Goal: Task Accomplishment & Management: Manage account settings

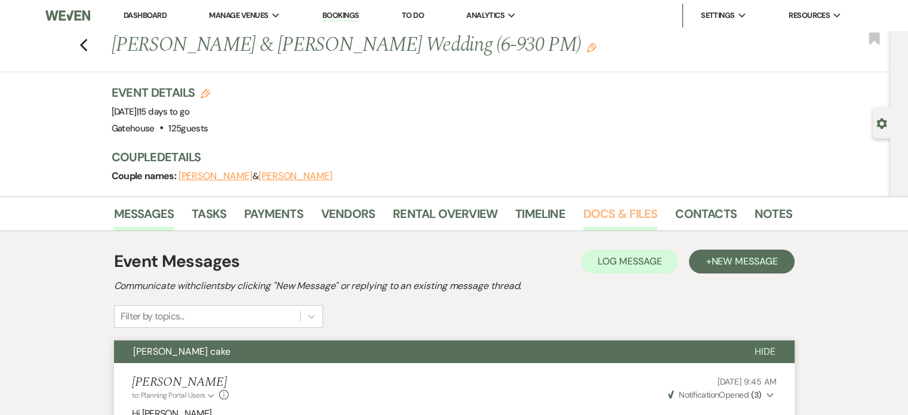
click at [613, 214] on link "Docs & Files" at bounding box center [620, 217] width 74 height 26
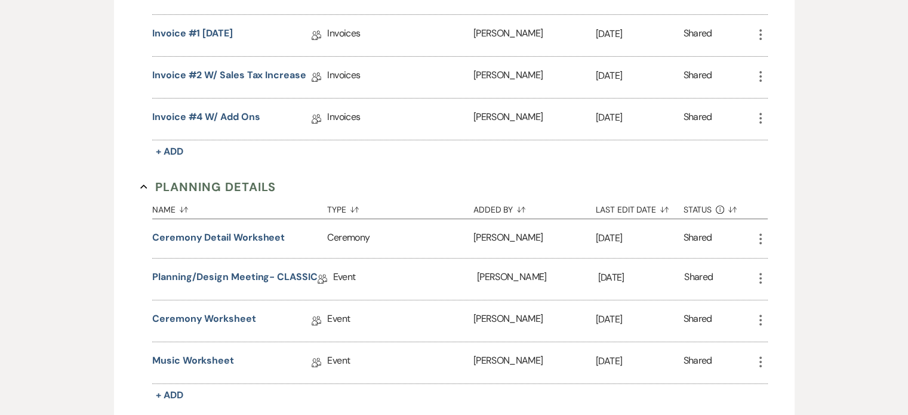
scroll to position [418, 0]
click at [222, 316] on link "Ceremony Worksheet" at bounding box center [204, 320] width 104 height 18
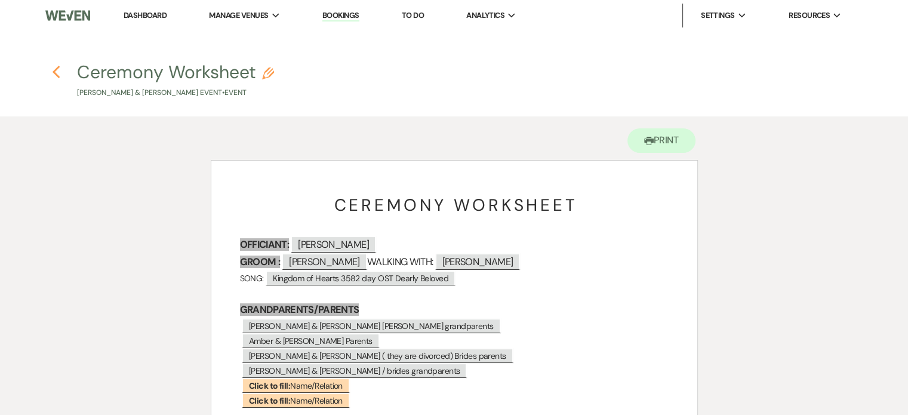
click at [57, 67] on use "button" at bounding box center [56, 72] width 8 height 13
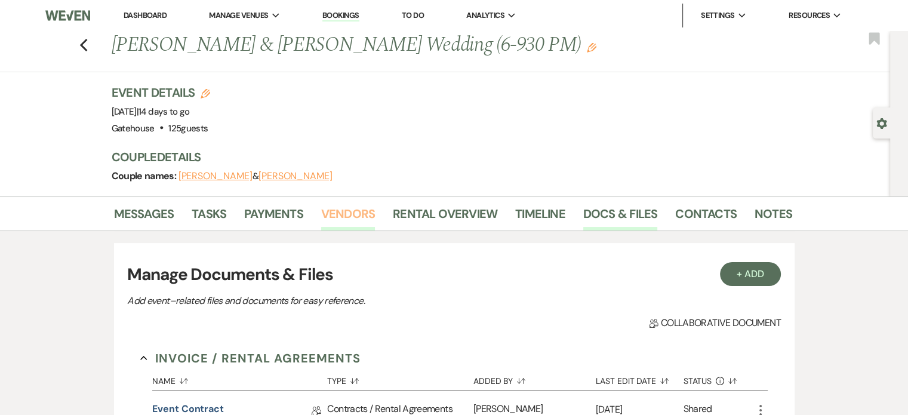
click at [360, 211] on link "Vendors" at bounding box center [348, 217] width 54 height 26
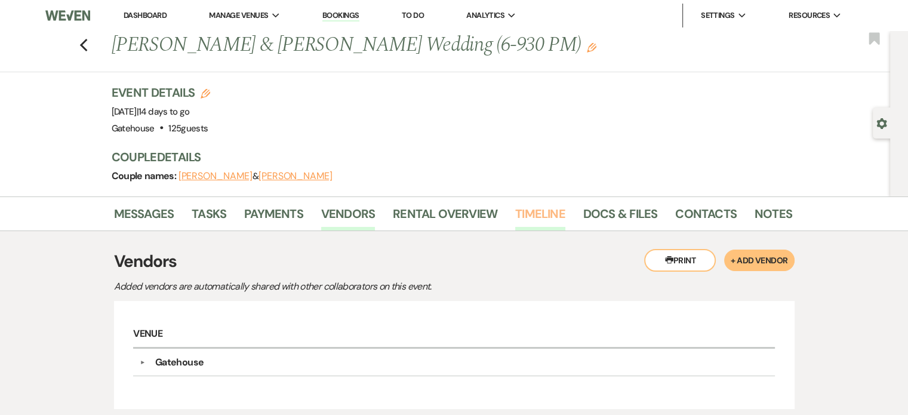
click at [538, 212] on link "Timeline" at bounding box center [540, 217] width 50 height 26
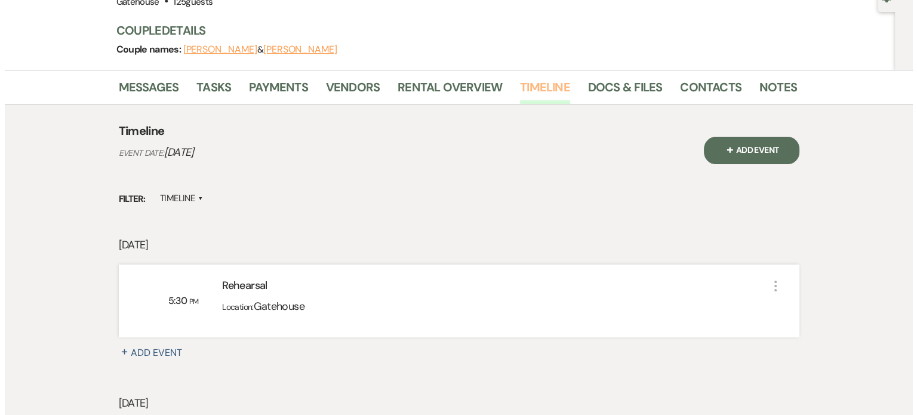
scroll to position [119, 0]
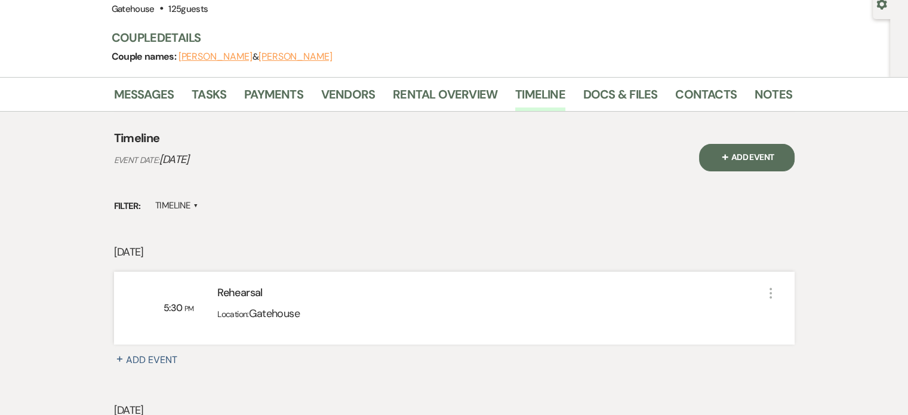
click at [751, 155] on button "+ Add Event" at bounding box center [746, 157] width 95 height 27
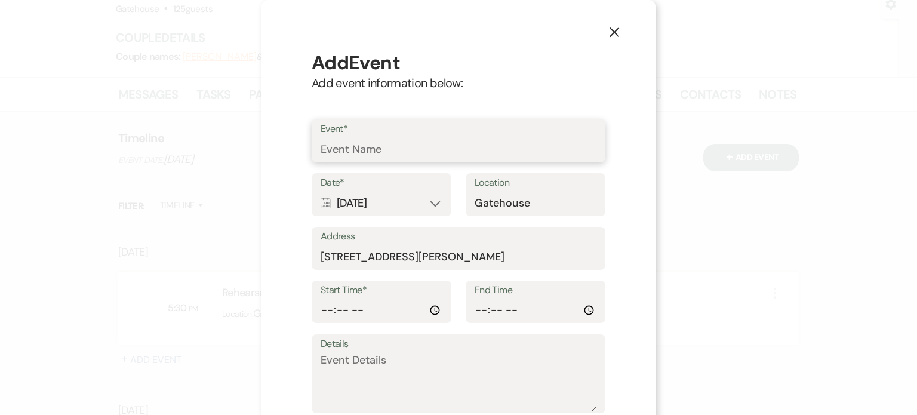
click at [371, 155] on input "Event*" at bounding box center [458, 149] width 276 height 23
type input "Photo Booth"
click at [320, 313] on input "Start Time*" at bounding box center [381, 309] width 122 height 23
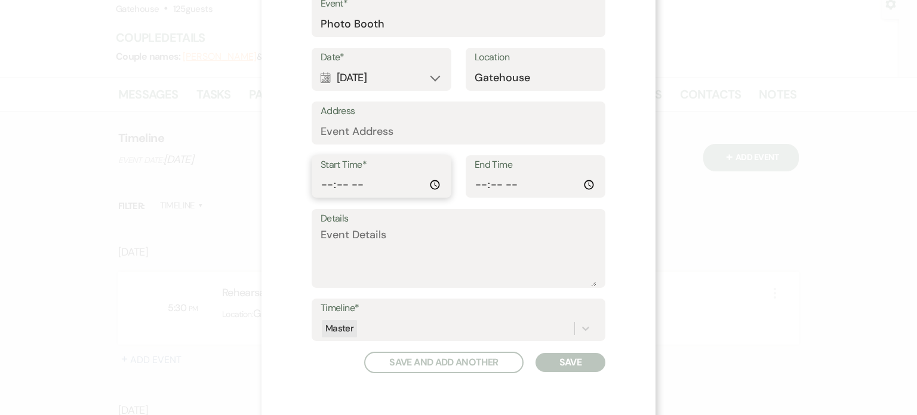
scroll to position [140, 0]
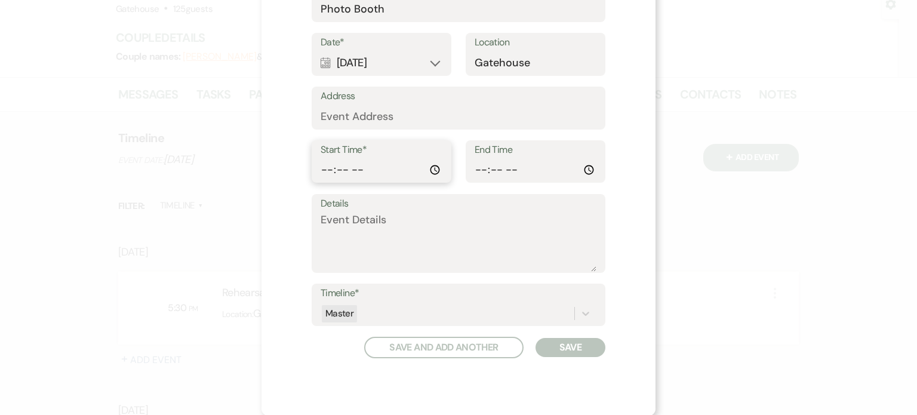
click at [355, 167] on input "Start Time*" at bounding box center [381, 169] width 122 height 23
type input "18:00"
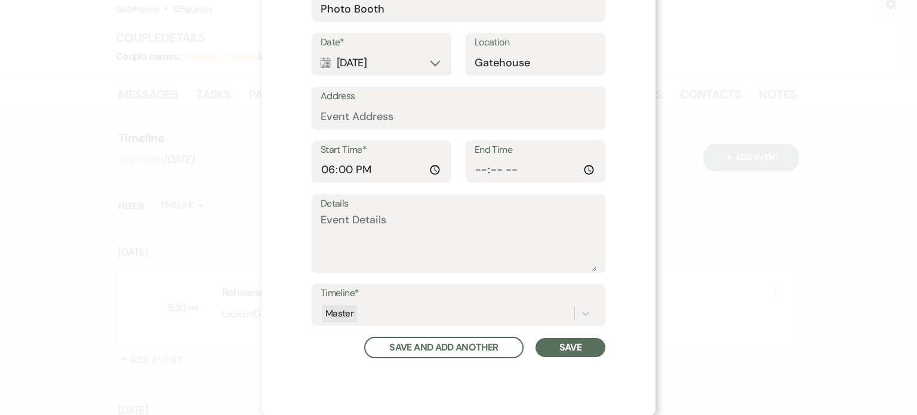
click at [564, 349] on button "Save" at bounding box center [570, 347] width 70 height 19
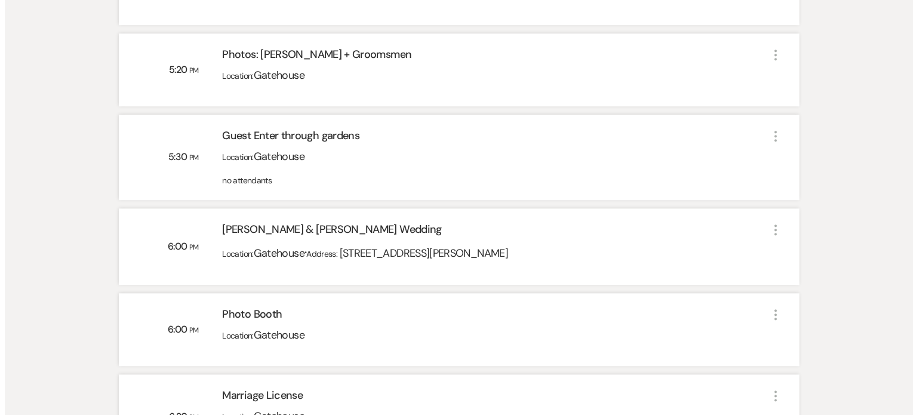
scroll to position [955, 0]
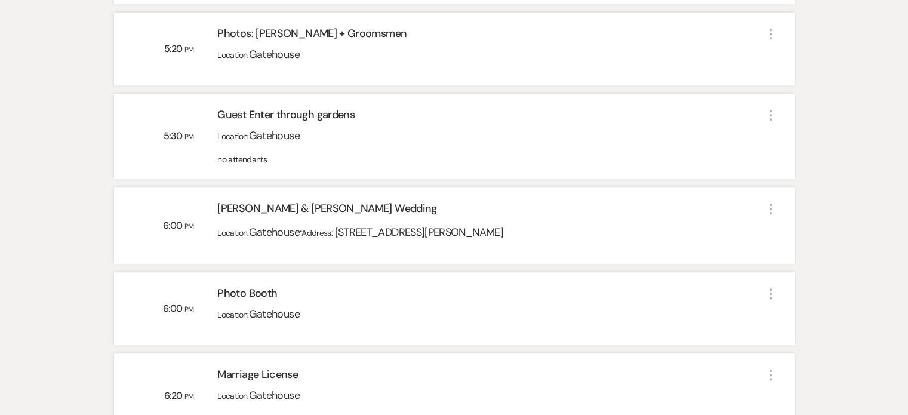
click at [770, 289] on use "button" at bounding box center [770, 293] width 2 height 11
click at [792, 313] on button "Pencil Edit" at bounding box center [799, 316] width 61 height 18
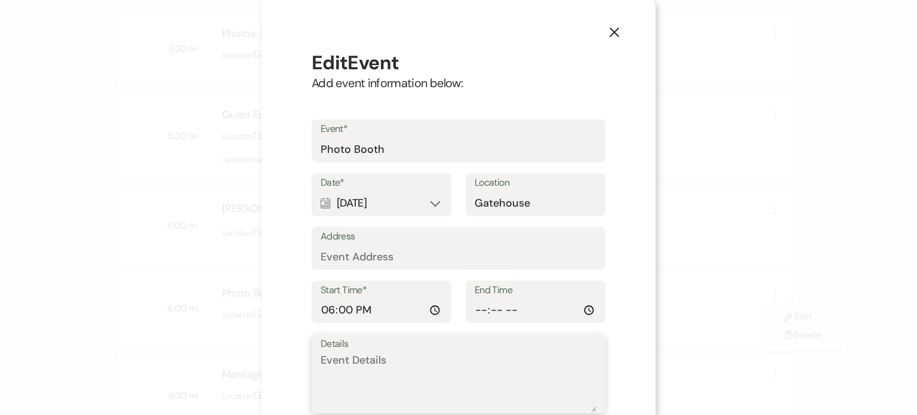
click at [331, 367] on textarea "Details" at bounding box center [458, 382] width 276 height 60
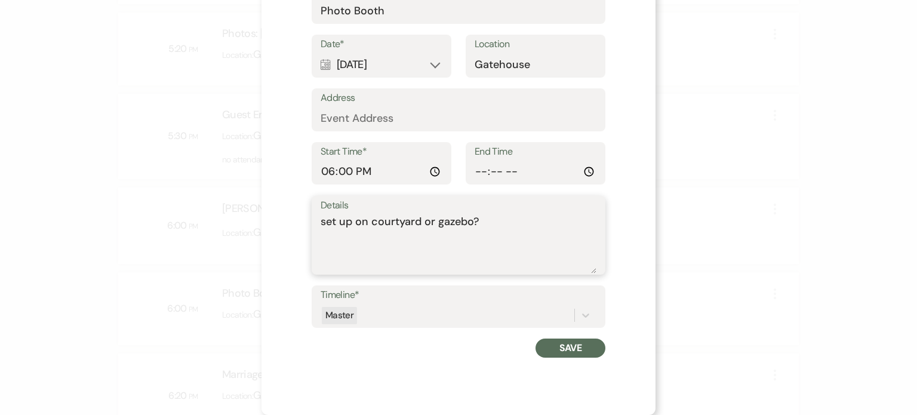
scroll to position [19, 0]
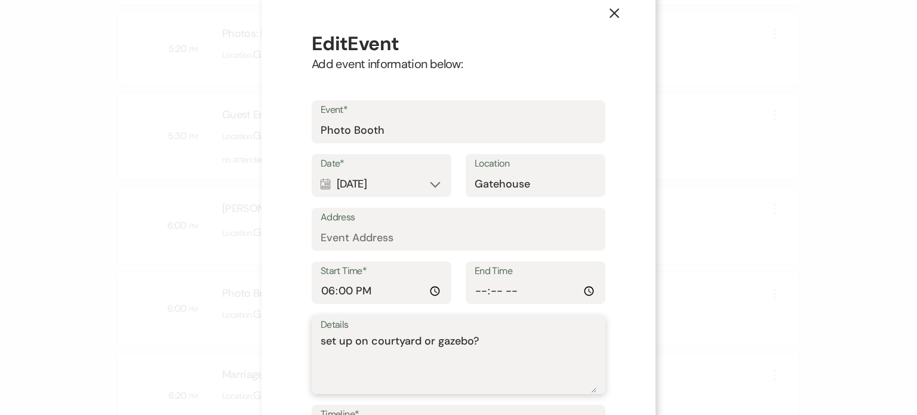
type textarea "set up on courtyard or gazebo?"
click at [391, 131] on input "Photo Booth" at bounding box center [458, 130] width 276 height 23
type input "Photo Booth: Golden Luxe"
click at [496, 350] on textarea "set up on courtyard or gazebo?" at bounding box center [458, 363] width 276 height 60
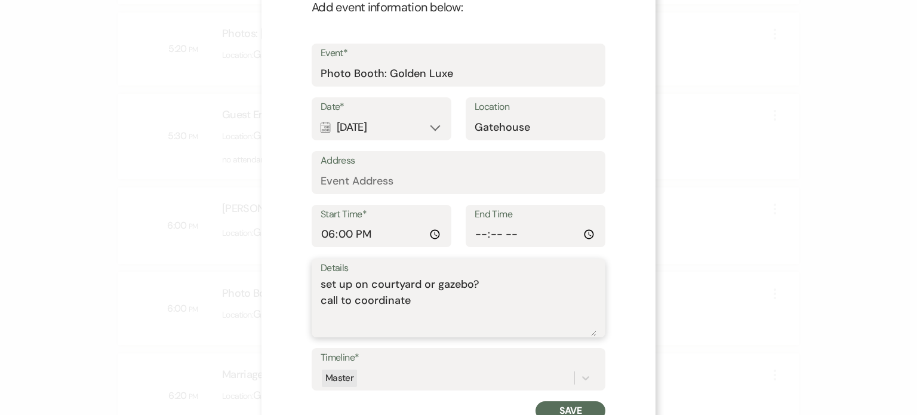
scroll to position [138, 0]
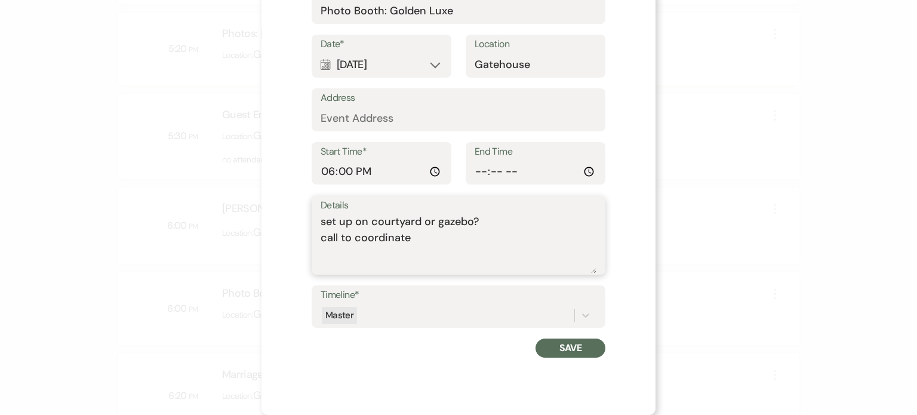
type textarea "set up on courtyard or gazebo? call to coordinate"
click at [589, 342] on button "Save" at bounding box center [570, 347] width 70 height 19
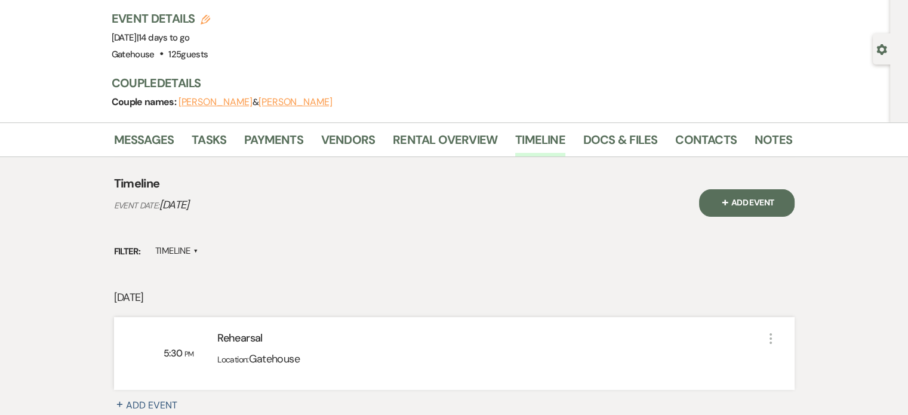
scroll to position [0, 0]
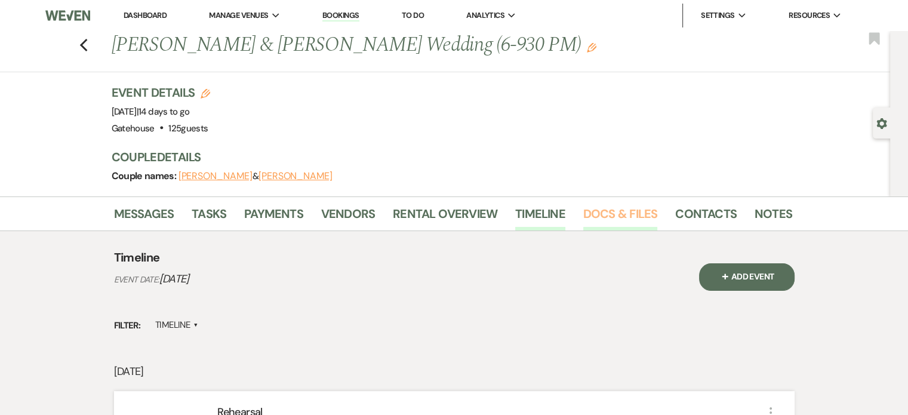
click at [628, 212] on link "Docs & Files" at bounding box center [620, 217] width 74 height 26
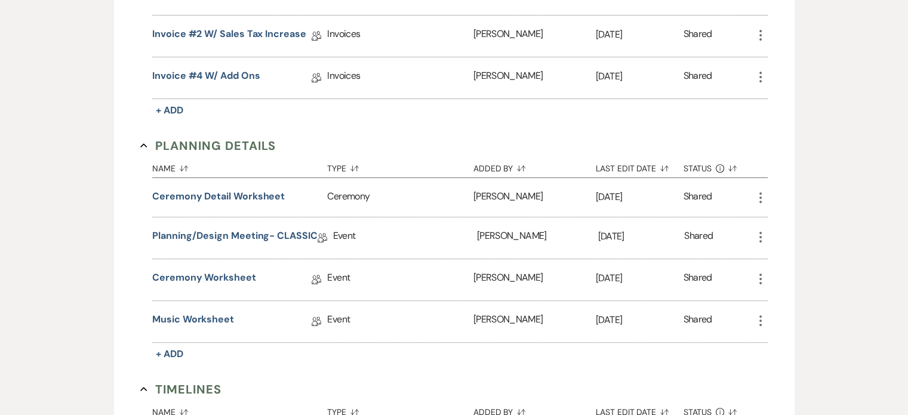
scroll to position [537, 0]
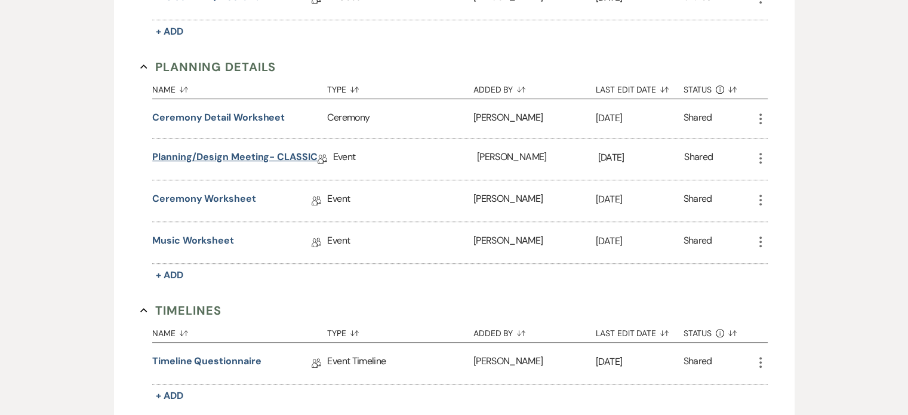
click at [249, 153] on link "Planning/Design Meeting- CLASSIC" at bounding box center [234, 159] width 165 height 18
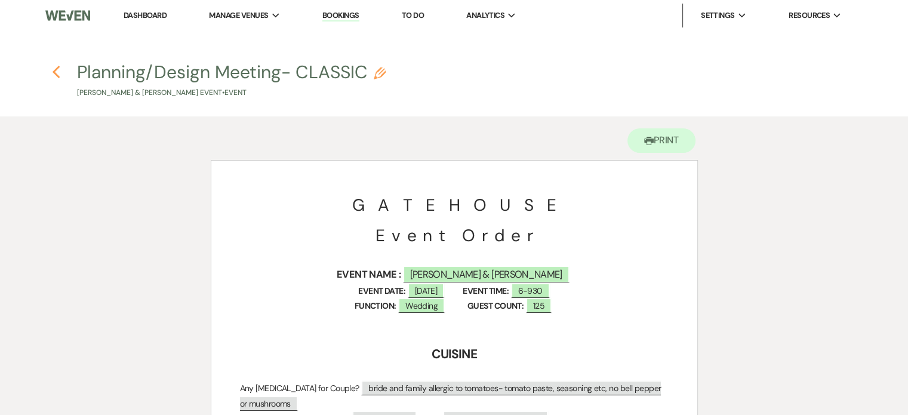
click at [55, 73] on use "button" at bounding box center [56, 72] width 8 height 13
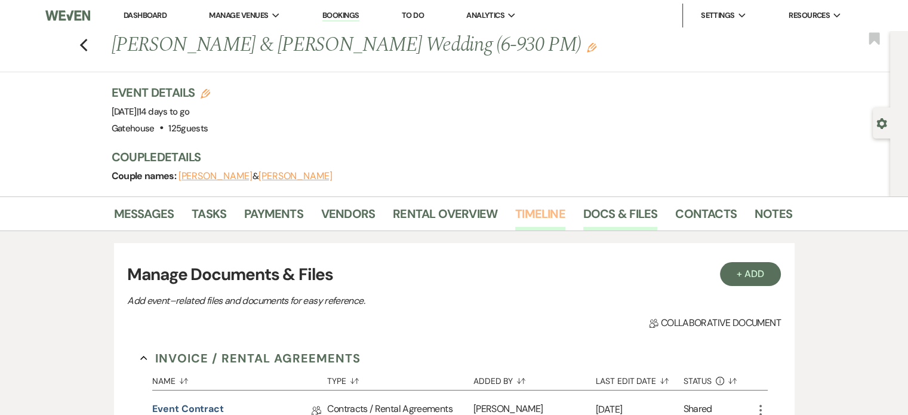
click at [537, 215] on link "Timeline" at bounding box center [540, 217] width 50 height 26
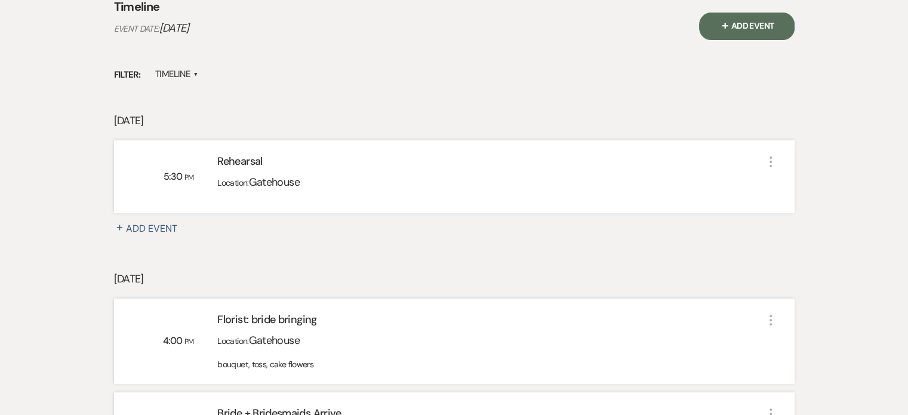
scroll to position [119, 0]
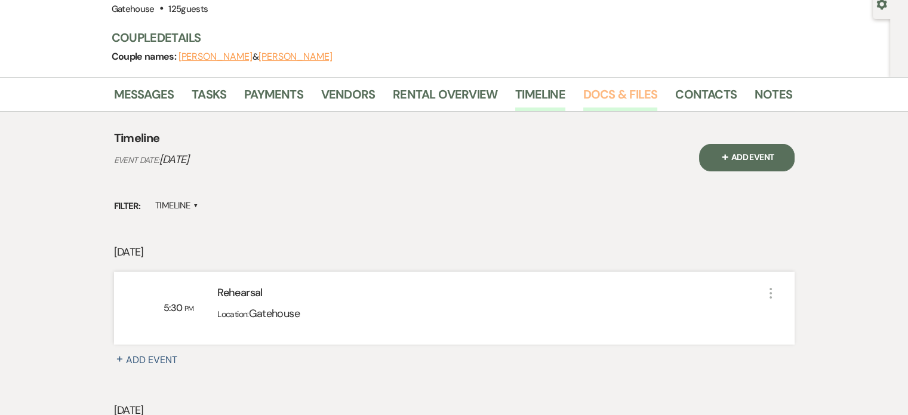
click at [608, 90] on link "Docs & Files" at bounding box center [620, 98] width 74 height 26
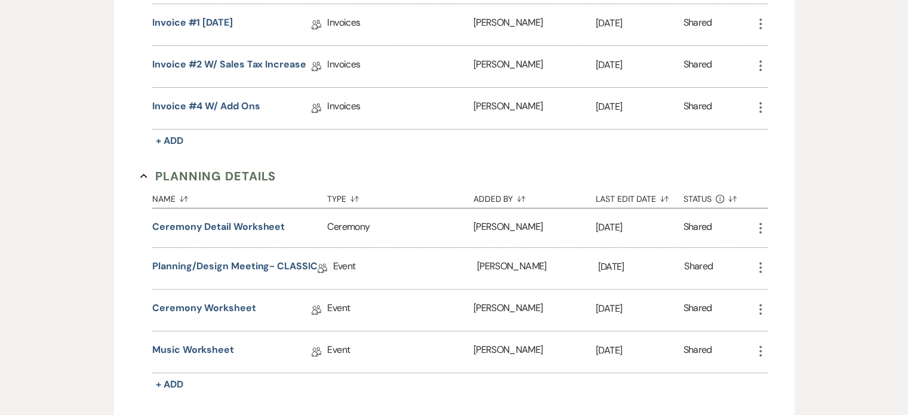
scroll to position [477, 0]
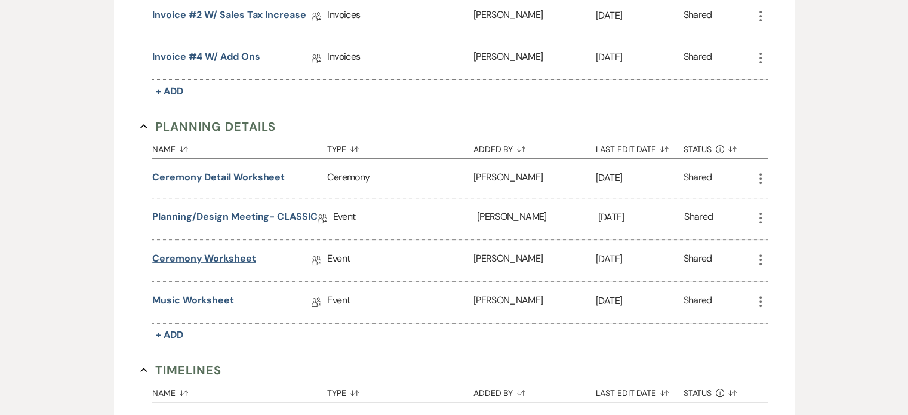
click at [238, 255] on link "Ceremony Worksheet" at bounding box center [204, 260] width 104 height 18
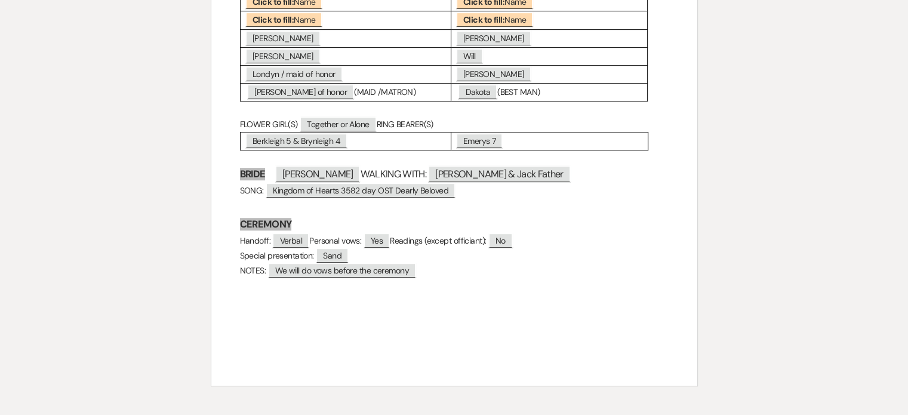
scroll to position [537, 0]
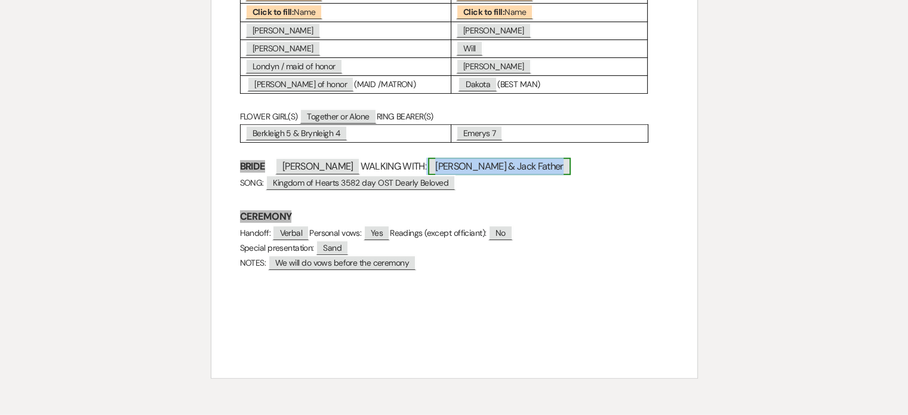
click at [557, 175] on span "[PERSON_NAME] & Jack Father" at bounding box center [499, 166] width 142 height 17
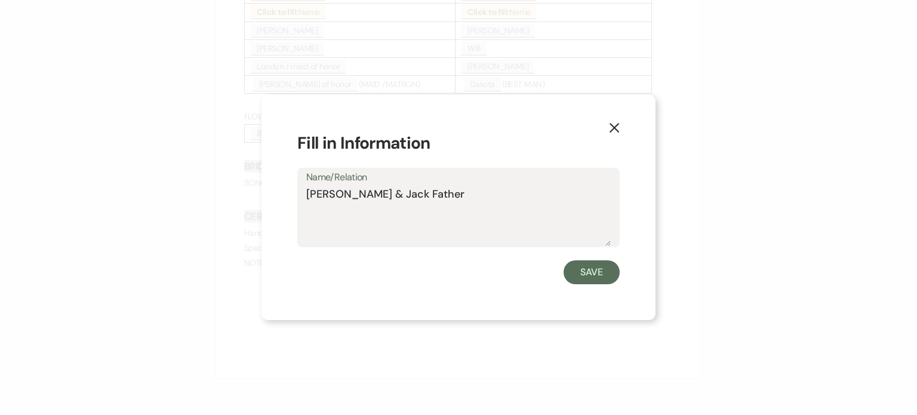
drag, startPoint x: 408, startPoint y: 195, endPoint x: 280, endPoint y: 200, distance: 127.2
click at [280, 200] on div "X Fill in Information Name/Relation [PERSON_NAME] & [PERSON_NAME] Father Save" at bounding box center [458, 207] width 394 height 225
click at [334, 193] on textarea "Jack Father" at bounding box center [458, 216] width 304 height 60
click at [458, 193] on textarea "[PERSON_NAME] (FoB) to handoff to [PERSON_NAME] &" at bounding box center [458, 216] width 304 height 60
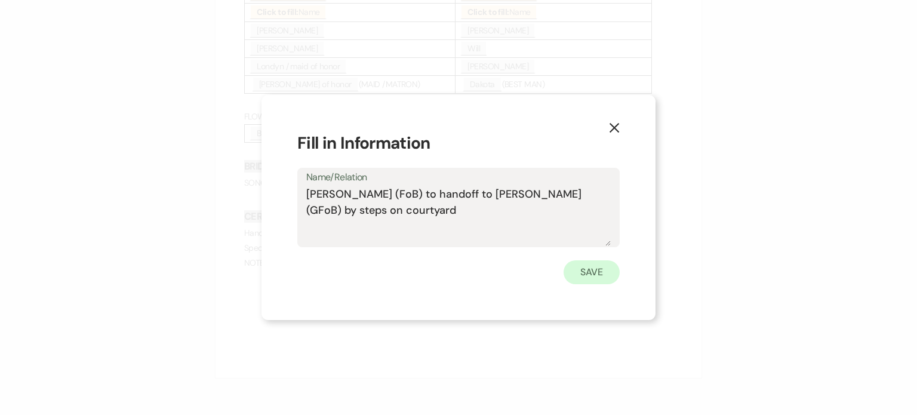
type textarea "[PERSON_NAME] (FoB) to handoff to [PERSON_NAME] (GFoB) by steps on courtyard"
click at [598, 269] on button "Save" at bounding box center [591, 272] width 56 height 24
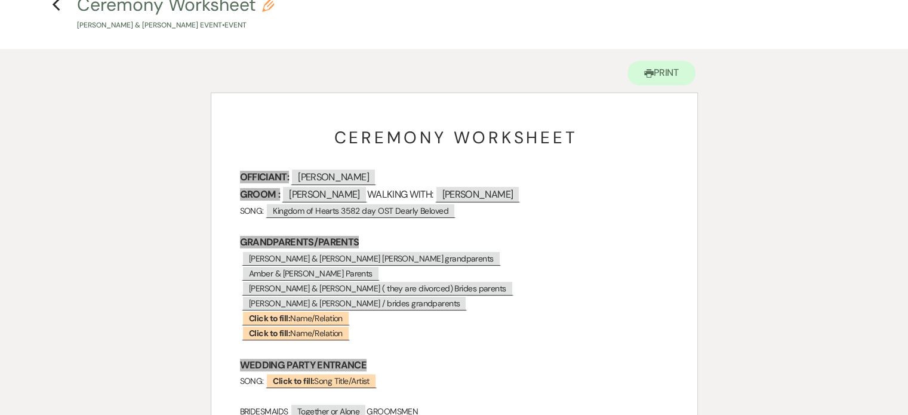
scroll to position [60, 0]
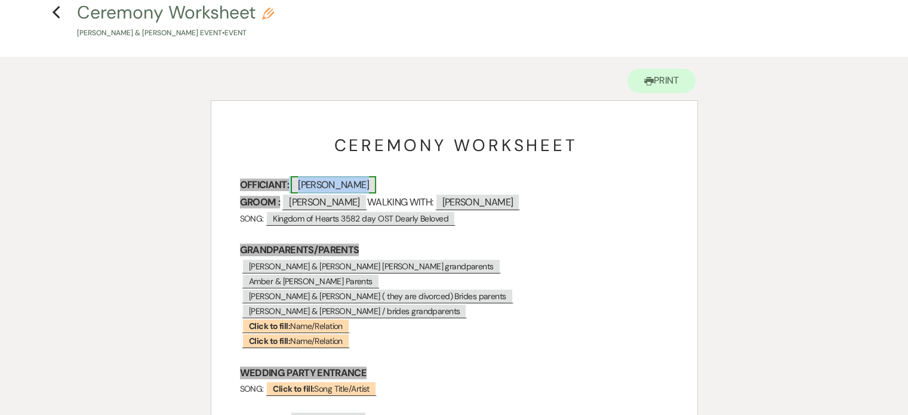
click at [343, 185] on span "[PERSON_NAME]" at bounding box center [333, 184] width 85 height 17
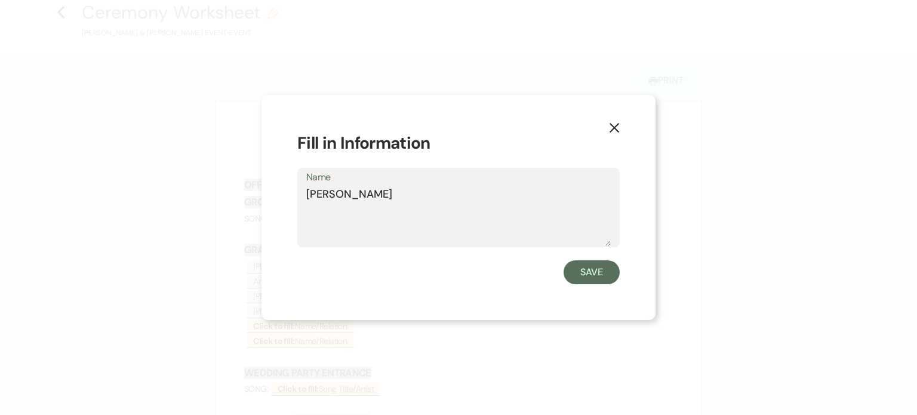
click at [451, 193] on textarea "[PERSON_NAME]" at bounding box center [458, 216] width 304 height 60
type textarea "[PERSON_NAME]"
click at [590, 268] on button "Save" at bounding box center [591, 272] width 56 height 24
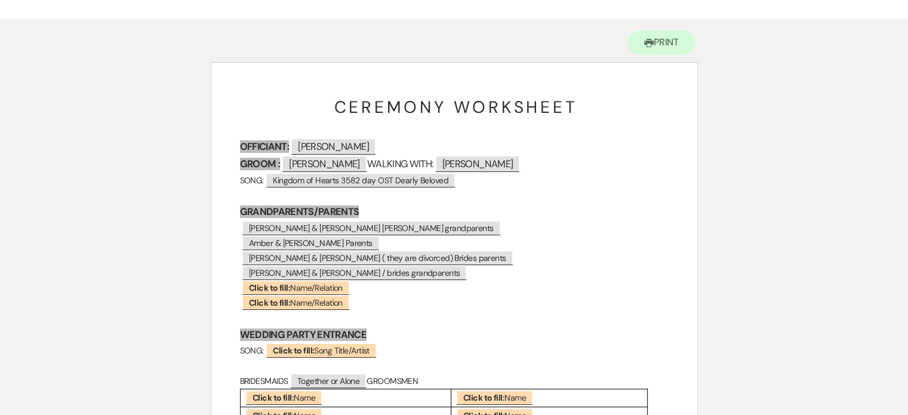
scroll to position [119, 0]
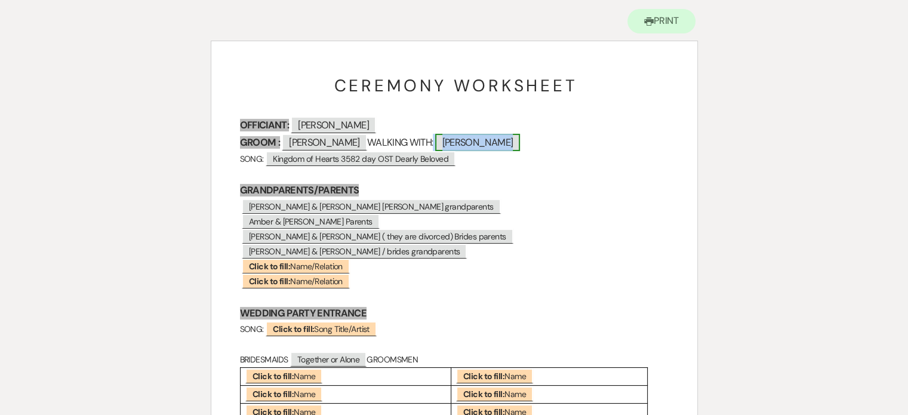
click at [492, 144] on span "[PERSON_NAME]" at bounding box center [477, 142] width 85 height 17
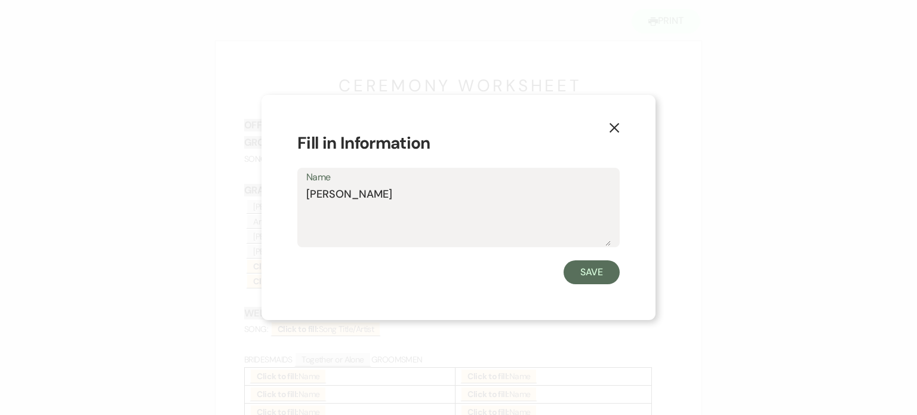
click at [384, 186] on textarea "[PERSON_NAME]" at bounding box center [458, 216] width 304 height 60
type textarea "[PERSON_NAME] (MoG)"
click at [588, 270] on button "Save" at bounding box center [591, 272] width 56 height 24
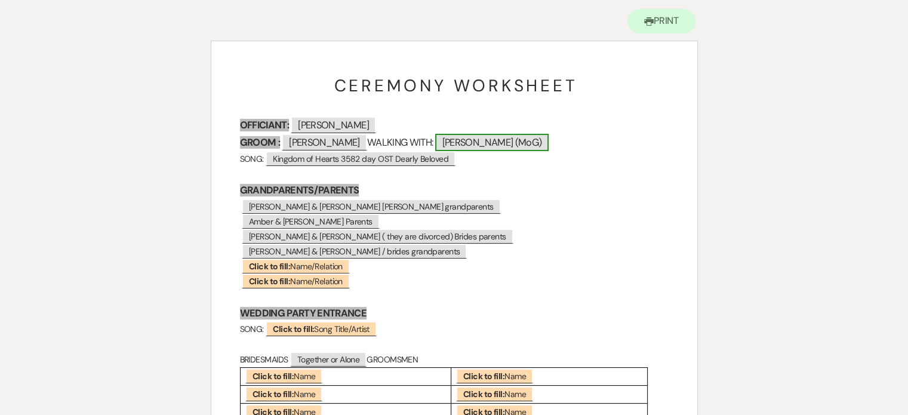
click at [519, 145] on span "[PERSON_NAME] (MoG)" at bounding box center [492, 142] width 114 height 17
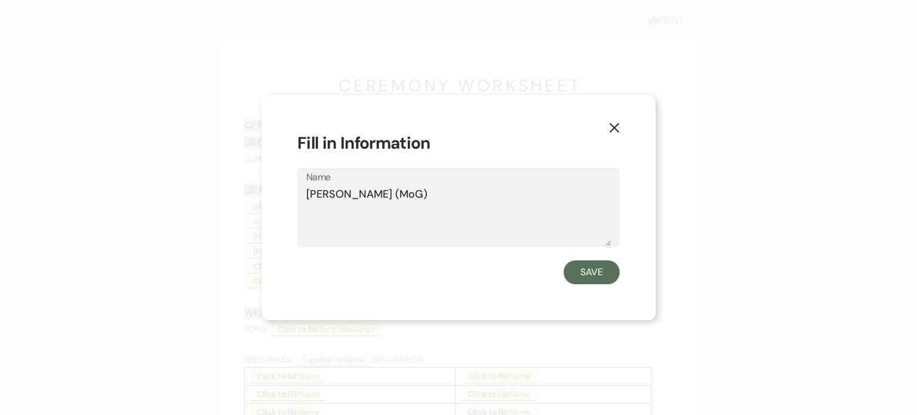
click at [462, 195] on textarea "[PERSON_NAME] (MoG)" at bounding box center [458, 216] width 304 height 60
type textarea "[PERSON_NAME] (MoG), [PERSON_NAME] (FoG) to follow"
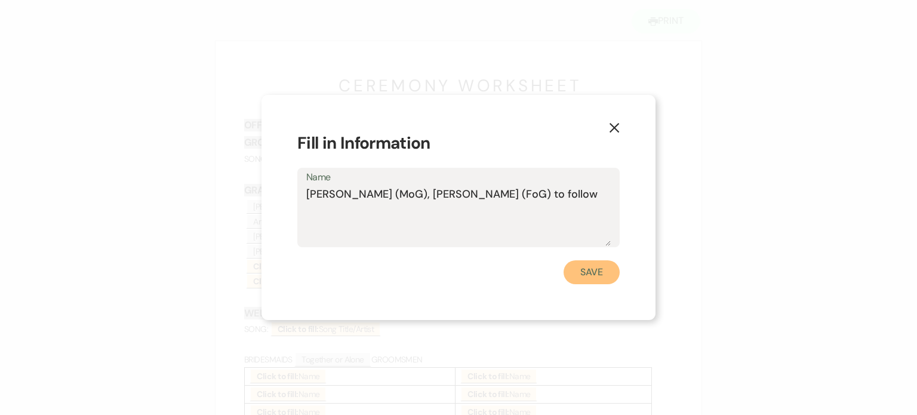
click at [606, 269] on button "Save" at bounding box center [591, 272] width 56 height 24
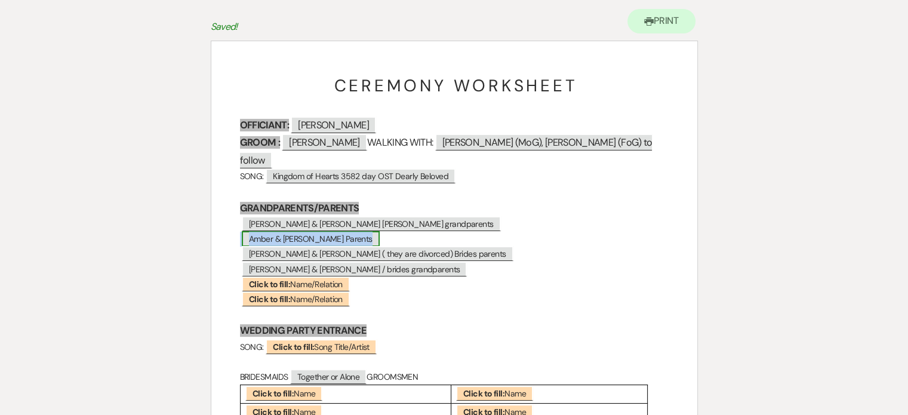
click at [344, 231] on span "Amber & [PERSON_NAME] Parents" at bounding box center [311, 239] width 138 height 16
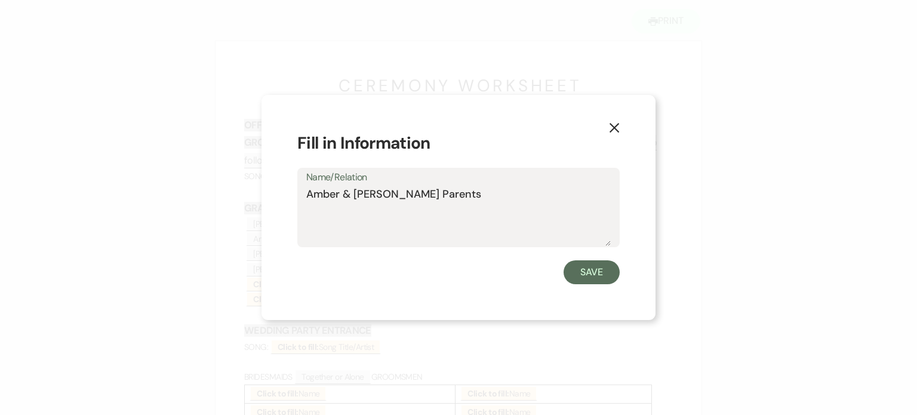
drag, startPoint x: 371, startPoint y: 191, endPoint x: 303, endPoint y: 196, distance: 68.2
click at [303, 196] on div "Name/Relation [PERSON_NAME] & [PERSON_NAME] Parents" at bounding box center [458, 207] width 322 height 79
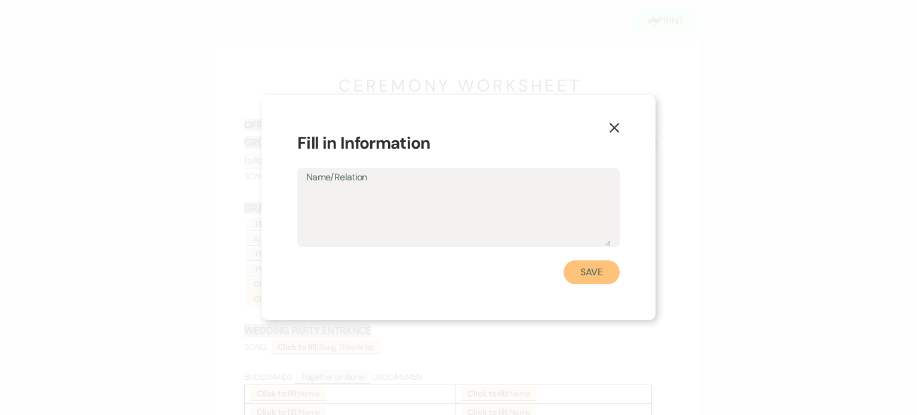
click at [583, 275] on button "Save" at bounding box center [591, 272] width 56 height 24
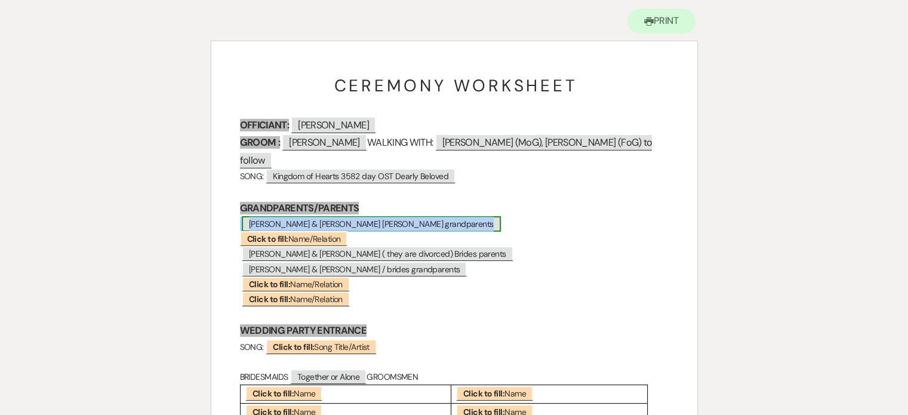
click at [346, 216] on span "[PERSON_NAME] & [PERSON_NAME] [PERSON_NAME] grandparents" at bounding box center [371, 224] width 259 height 16
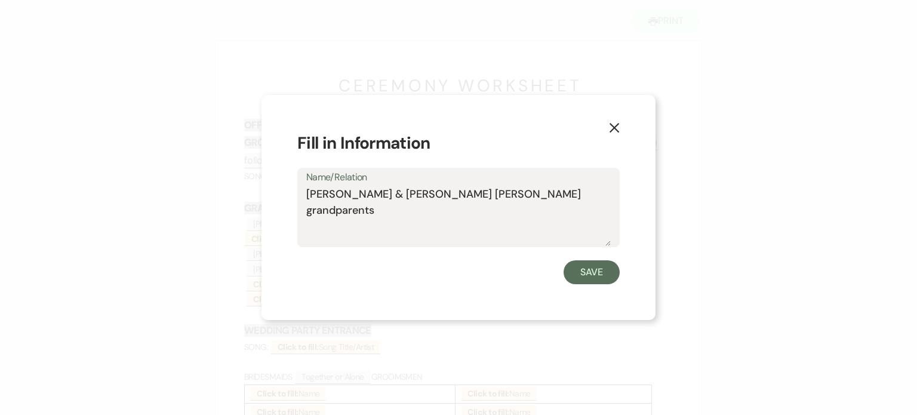
click at [566, 196] on textarea "[PERSON_NAME] & [PERSON_NAME] [PERSON_NAME] grandparents" at bounding box center [458, 216] width 304 height 60
type textarea "[PERSON_NAME] & [PERSON_NAME] [PERSON_NAME] grandparents- seated ahead"
click at [597, 270] on button "Save" at bounding box center [591, 272] width 56 height 24
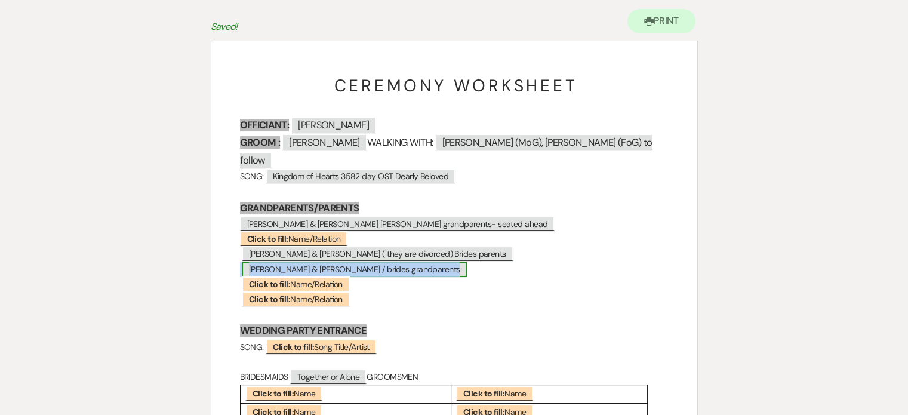
click at [356, 261] on span "[PERSON_NAME] & [PERSON_NAME] / brides grandparents" at bounding box center [354, 269] width 225 height 16
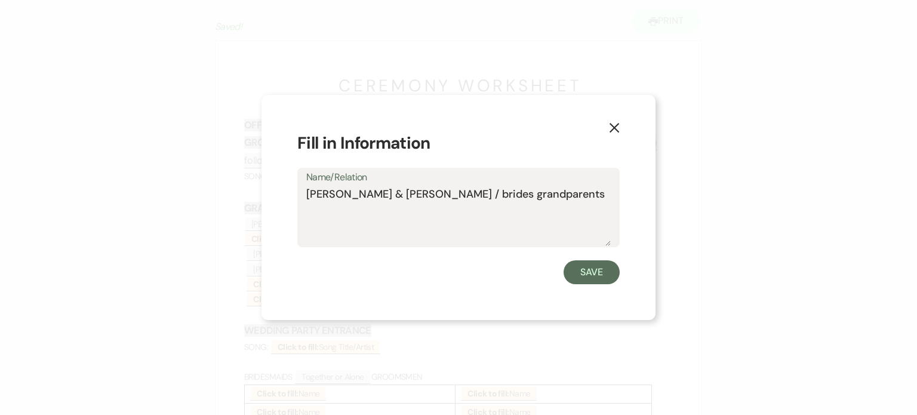
click at [543, 174] on label "Name/Relation" at bounding box center [458, 177] width 304 height 17
click at [543, 186] on textarea "[PERSON_NAME] & [PERSON_NAME] / brides grandparents" at bounding box center [458, 216] width 304 height 60
click at [547, 202] on textarea "[PERSON_NAME] & [PERSON_NAME] / brides grandparents" at bounding box center [458, 216] width 304 height 60
type textarea "[PERSON_NAME] & [PERSON_NAME] / brides grandparents- seated ahead"
click at [593, 275] on button "Save" at bounding box center [591, 272] width 56 height 24
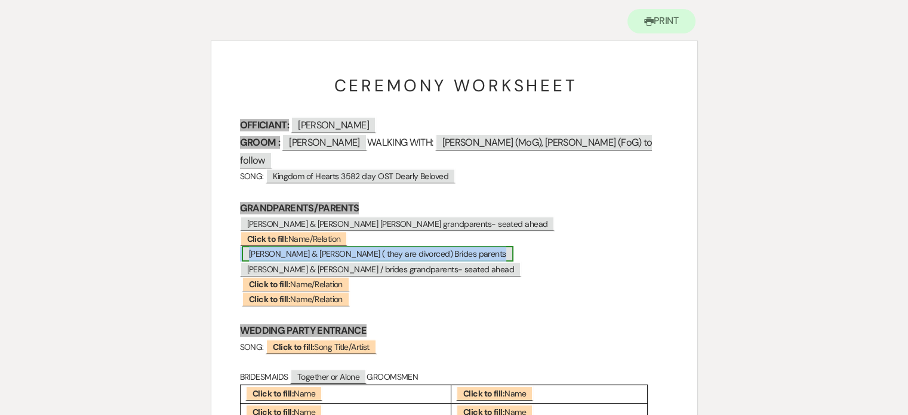
click at [329, 246] on span "[PERSON_NAME] & [PERSON_NAME] ( they are divorced) Brides parents" at bounding box center [378, 254] width 272 height 16
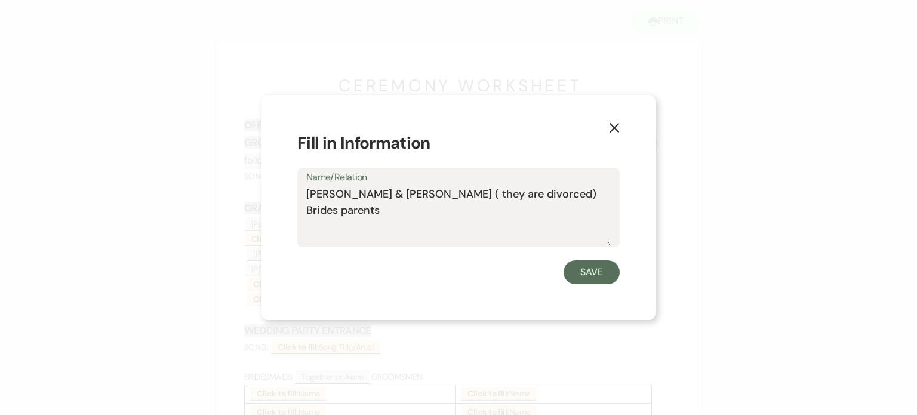
drag, startPoint x: 380, startPoint y: 190, endPoint x: 596, endPoint y: 209, distance: 216.2
click at [596, 209] on textarea "[PERSON_NAME] & [PERSON_NAME] ( they are divorced) Brides parents" at bounding box center [458, 216] width 304 height 60
click at [382, 196] on textarea "[PERSON_NAME] &Sheri" at bounding box center [458, 216] width 304 height 60
click at [368, 189] on textarea "[PERSON_NAME] & [PERSON_NAME]" at bounding box center [458, 216] width 304 height 60
click at [456, 191] on textarea "[PERSON_NAME] (MoB) & [PERSON_NAME]" at bounding box center [458, 216] width 304 height 60
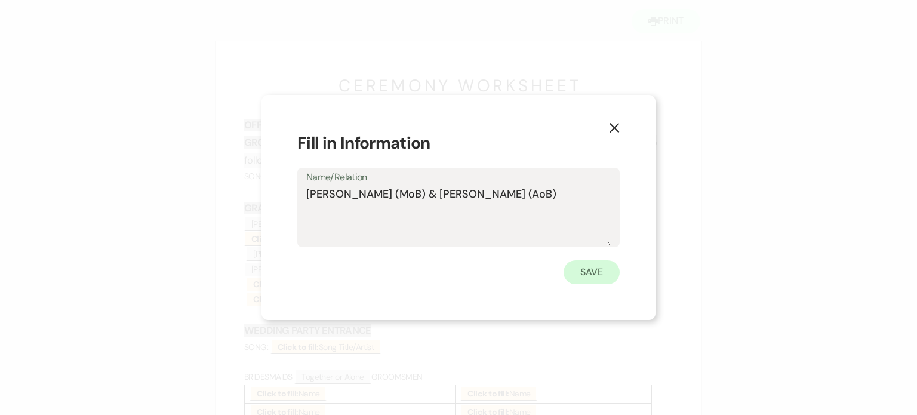
type textarea "[PERSON_NAME] (MoB) & [PERSON_NAME] (AoB)"
click at [600, 272] on button "Save" at bounding box center [591, 272] width 56 height 24
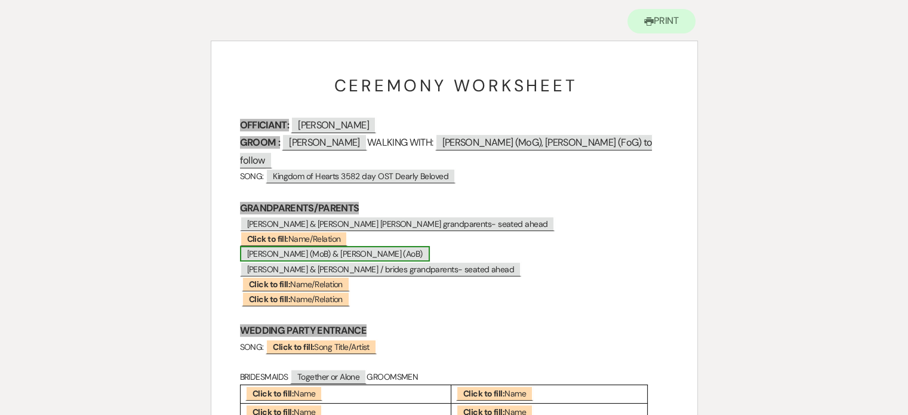
click at [279, 246] on span "[PERSON_NAME] (MoB) & [PERSON_NAME] (AoB)" at bounding box center [335, 254] width 190 height 16
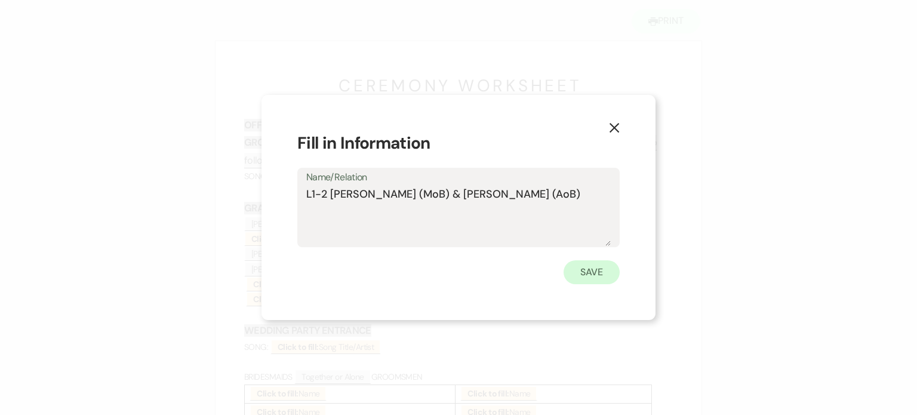
type textarea "L1-2 [PERSON_NAME] (MoB) & [PERSON_NAME] (AoB)"
click at [604, 274] on button "Save" at bounding box center [591, 272] width 56 height 24
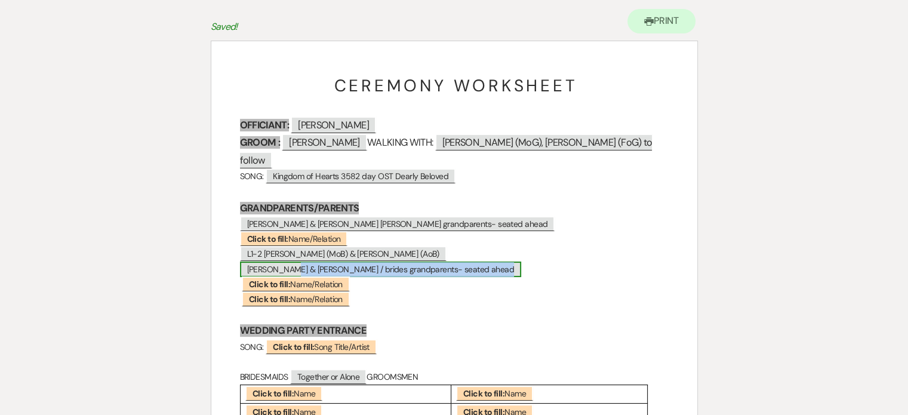
click at [307, 261] on span "[PERSON_NAME] & [PERSON_NAME] / brides grandparents- seated ahead" at bounding box center [381, 269] width 282 height 16
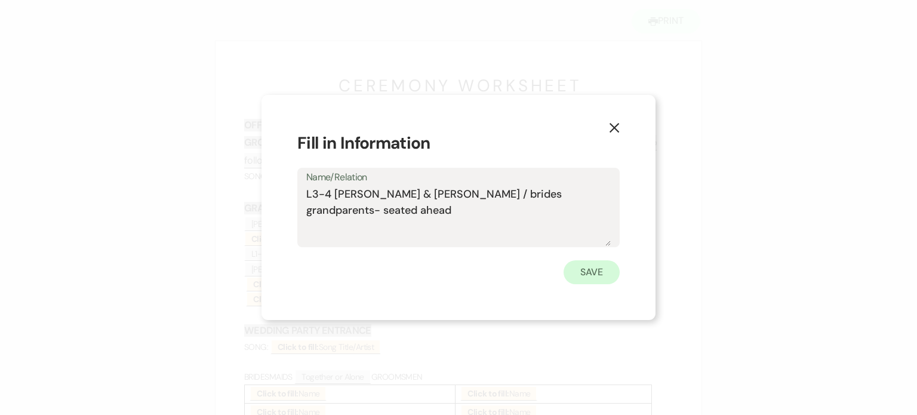
type textarea "L3-4 [PERSON_NAME] & [PERSON_NAME] / brides grandparents- seated ahead"
click at [601, 273] on button "Save" at bounding box center [591, 272] width 56 height 24
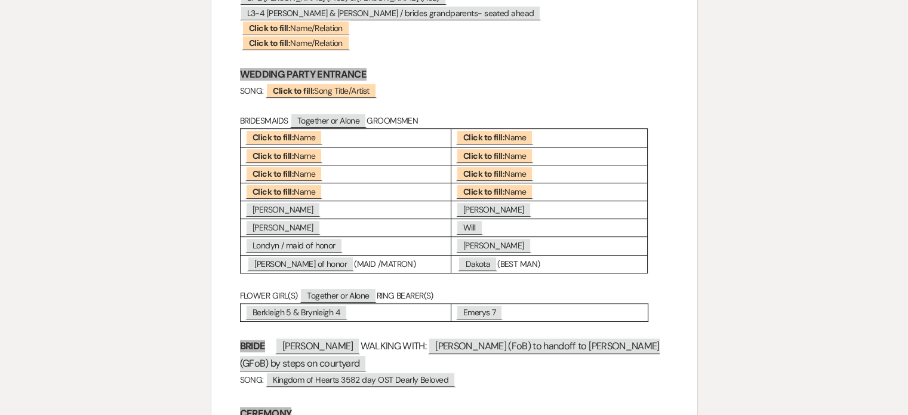
scroll to position [358, 0]
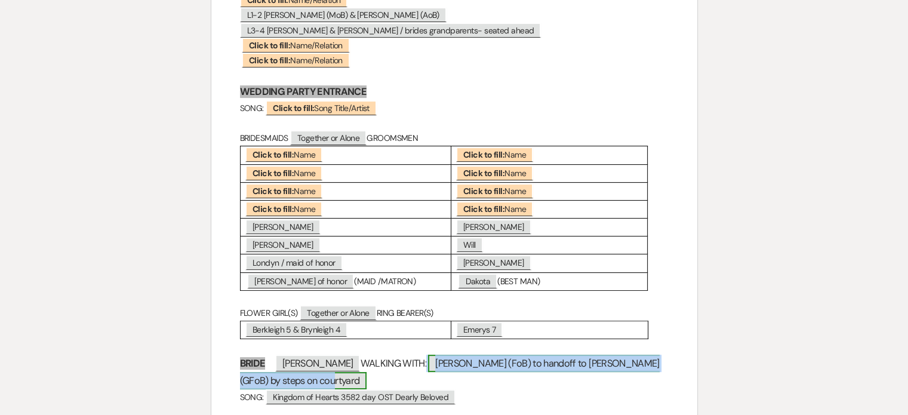
click at [480, 357] on span "[PERSON_NAME] (FoB) to handoff to [PERSON_NAME] (GFoB) by steps on courtyard" at bounding box center [450, 371] width 420 height 35
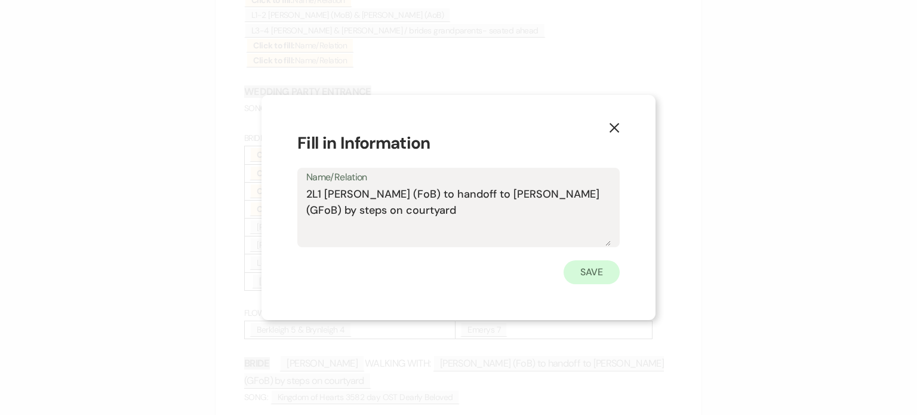
type textarea "2L1 [PERSON_NAME] (FoB) to handoff to [PERSON_NAME] (GFoB) by steps on courtyard"
click at [596, 269] on button "Save" at bounding box center [591, 272] width 56 height 24
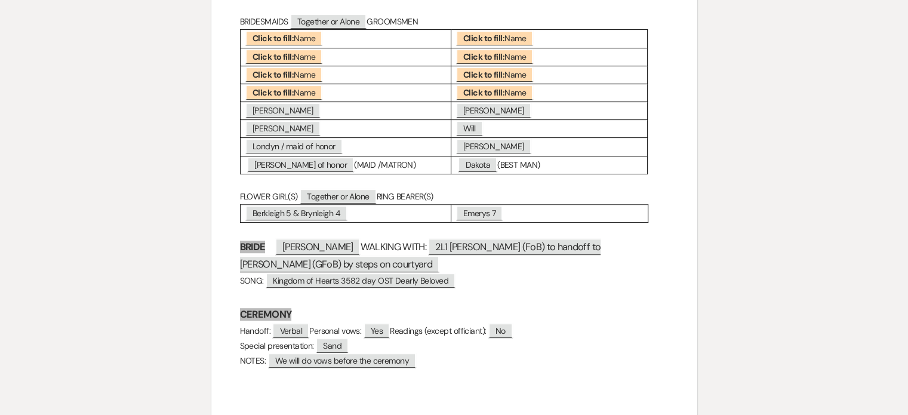
scroll to position [477, 0]
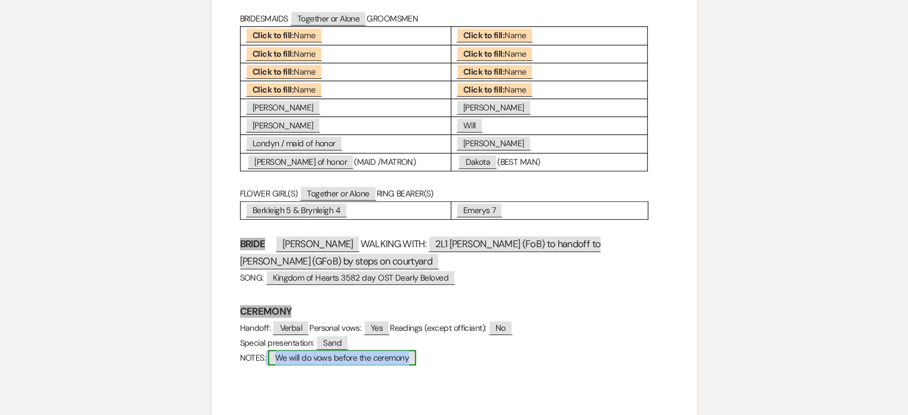
click at [377, 359] on span "We will do vows before the ceremony" at bounding box center [342, 358] width 148 height 16
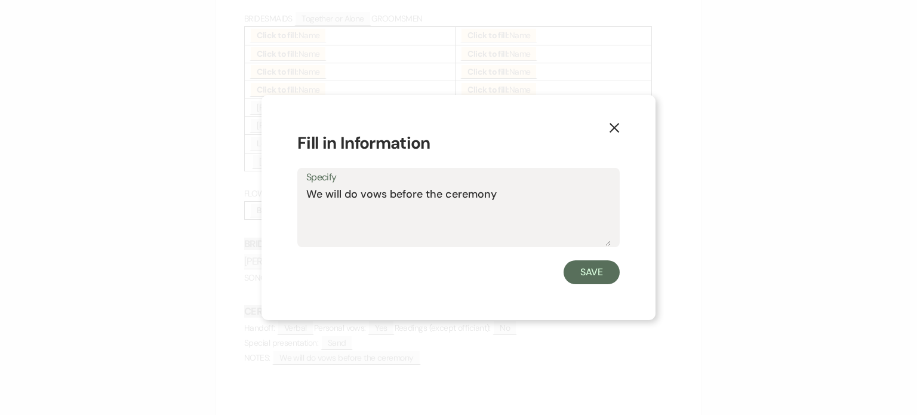
click at [506, 199] on textarea "We will do vows before the ceremony" at bounding box center [458, 216] width 304 height 60
type textarea "We will do vows before the ceremony- 2nd row for brides father family"
click at [587, 264] on button "Save" at bounding box center [591, 272] width 56 height 24
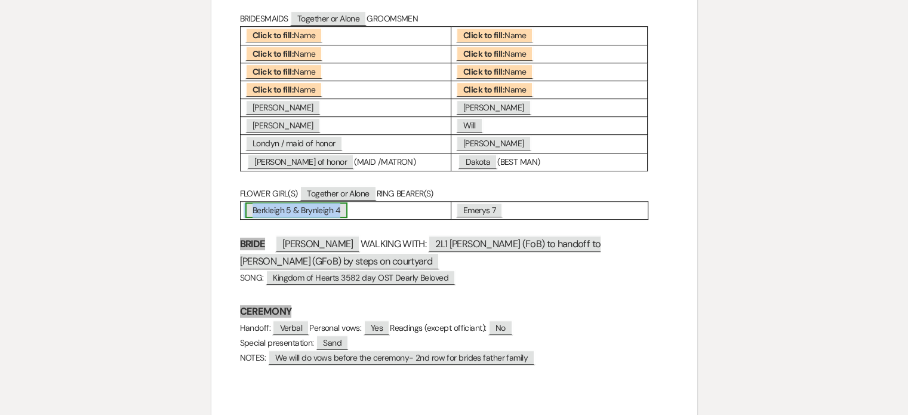
click at [275, 205] on span "Berkleigh 5 & Brynleigh 4" at bounding box center [296, 210] width 102 height 16
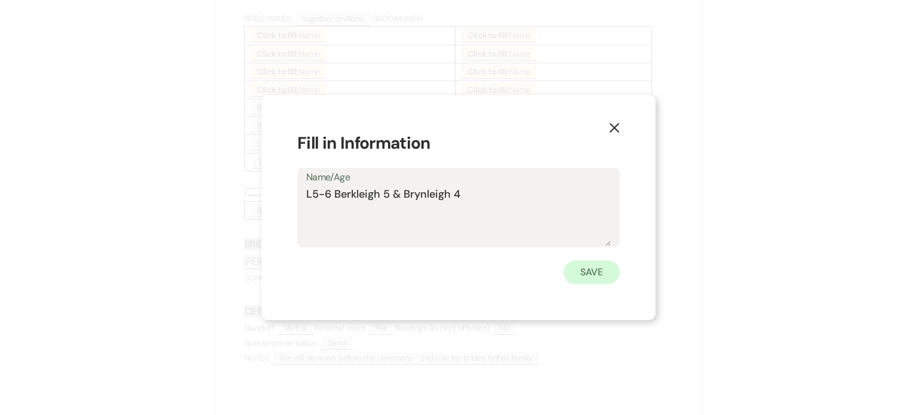
type textarea "L5-6 Berkleigh 5 & Brynleigh 4"
click at [578, 272] on button "Save" at bounding box center [591, 272] width 56 height 24
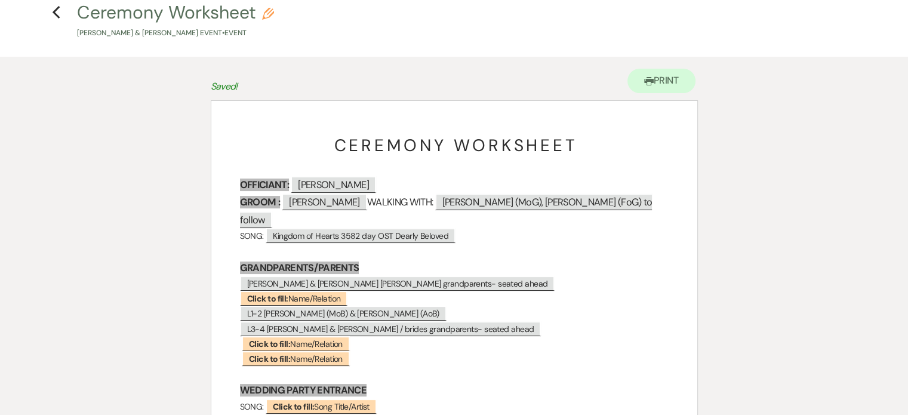
scroll to position [119, 0]
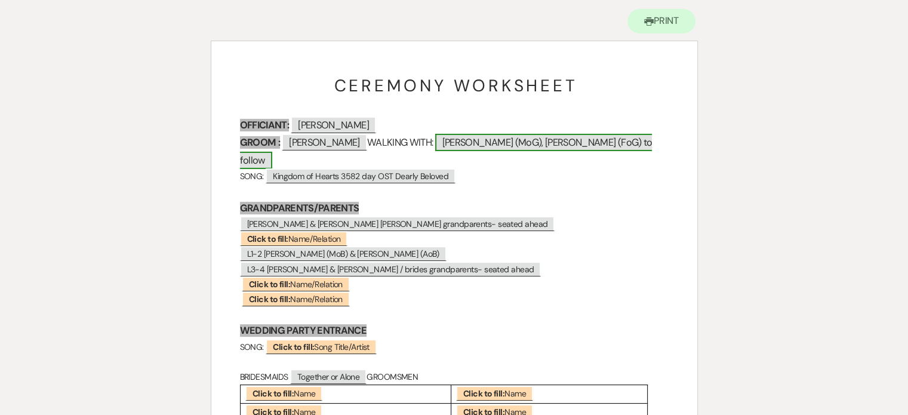
click at [489, 142] on span "[PERSON_NAME] (MoG), [PERSON_NAME] (FoG) to follow" at bounding box center [446, 151] width 412 height 35
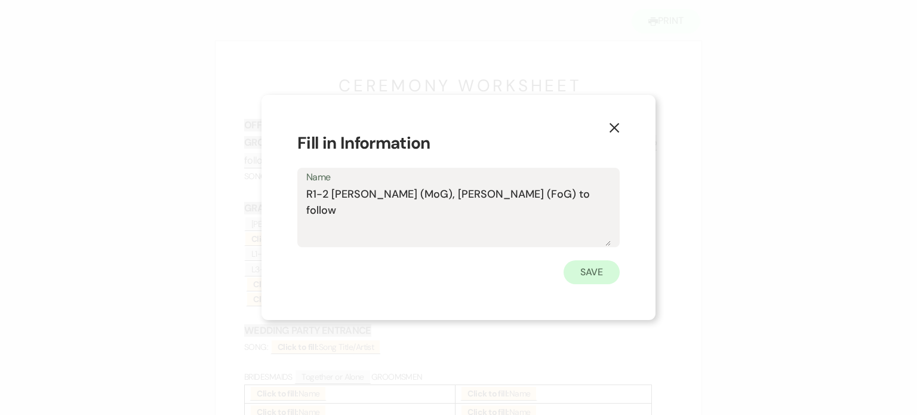
type textarea "R1-2 [PERSON_NAME] (MoG), [PERSON_NAME] (FoG) to follow"
click at [604, 272] on button "Save" at bounding box center [591, 272] width 56 height 24
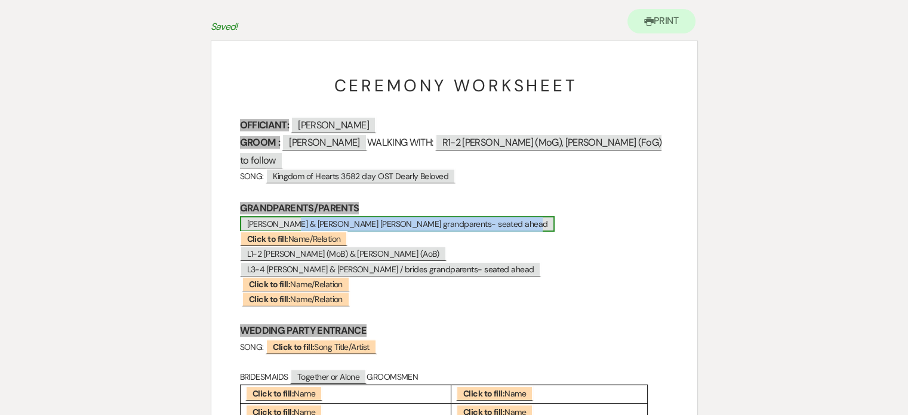
click at [336, 216] on span "[PERSON_NAME] & [PERSON_NAME] [PERSON_NAME] grandparents- seated ahead" at bounding box center [397, 224] width 315 height 16
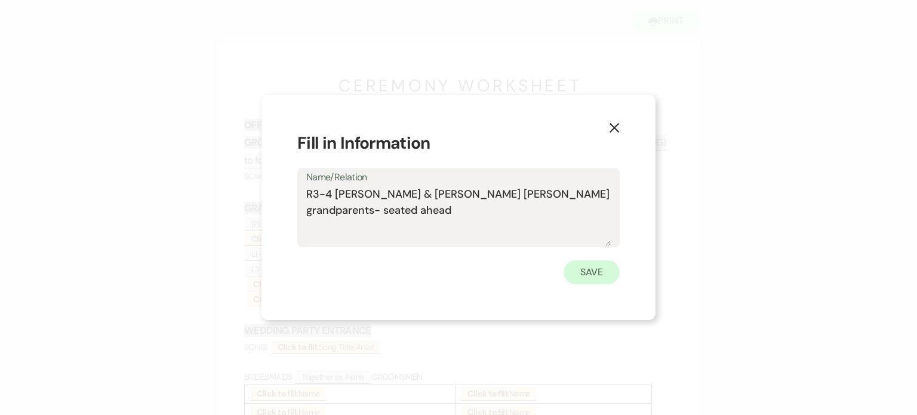
type textarea "R3-4 [PERSON_NAME] & [PERSON_NAME] [PERSON_NAME] grandparents- seated ahead"
click at [603, 272] on button "Save" at bounding box center [591, 272] width 56 height 24
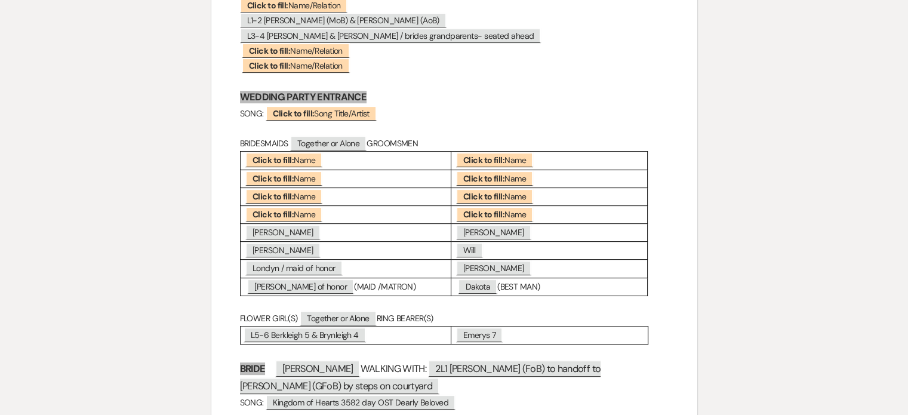
scroll to position [418, 0]
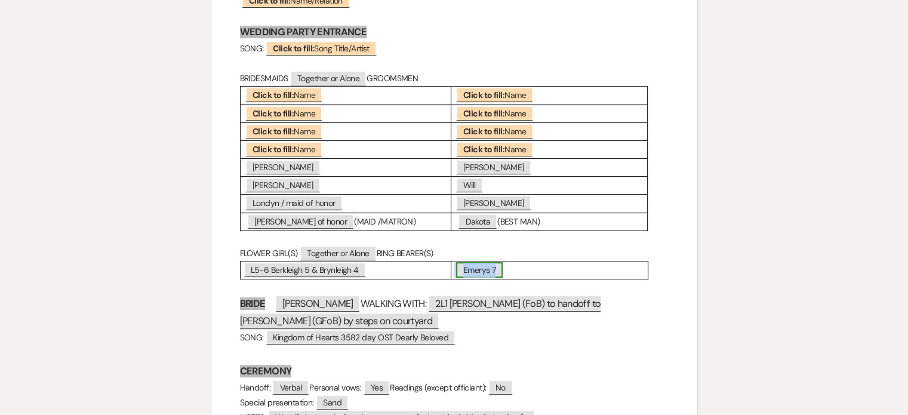
click at [491, 266] on span "Emerys 7" at bounding box center [479, 270] width 47 height 16
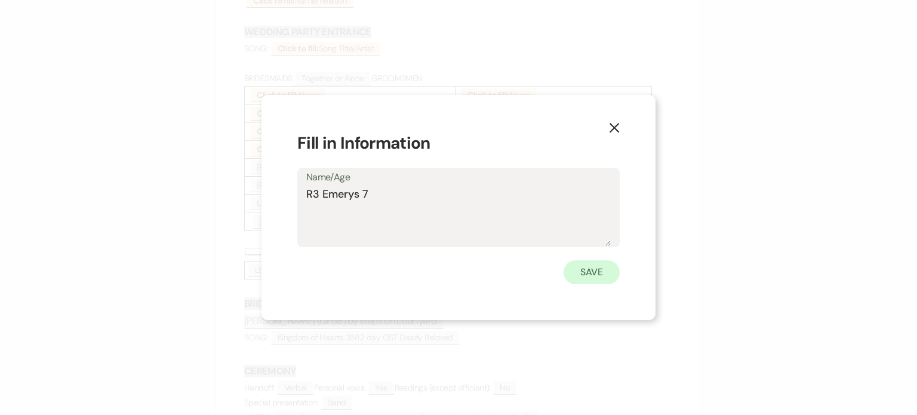
type textarea "R3 Emerys 7"
click at [590, 270] on button "Save" at bounding box center [591, 272] width 56 height 24
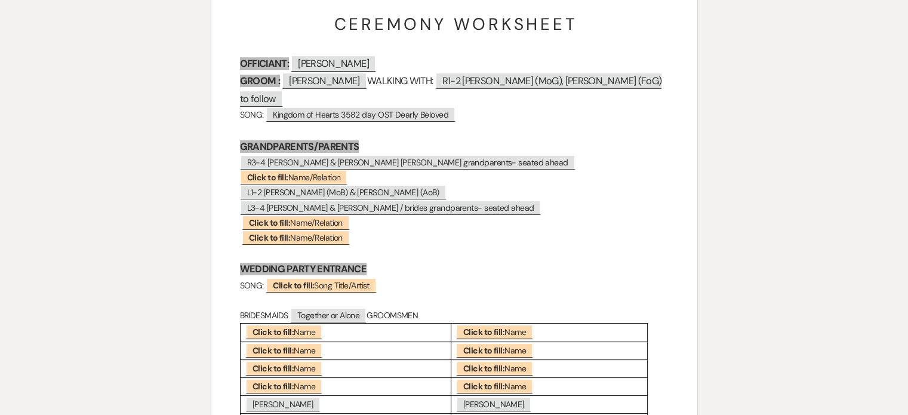
scroll to position [179, 0]
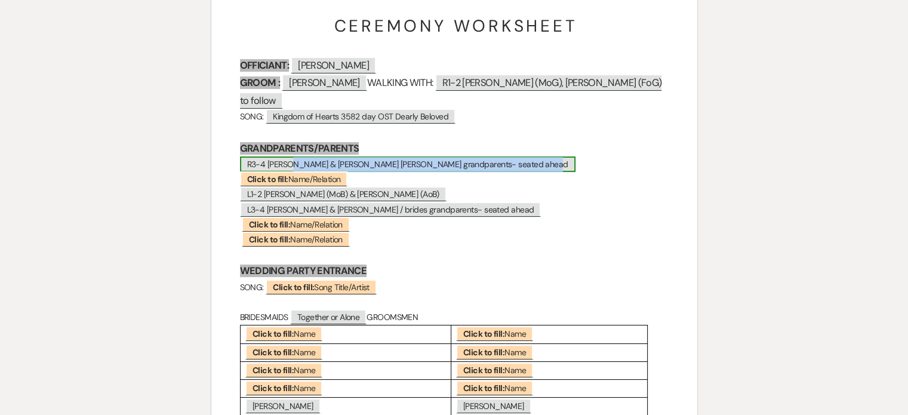
click at [327, 156] on span "R3-4 [PERSON_NAME] & [PERSON_NAME] [PERSON_NAME] grandparents- seated ahead" at bounding box center [407, 164] width 335 height 16
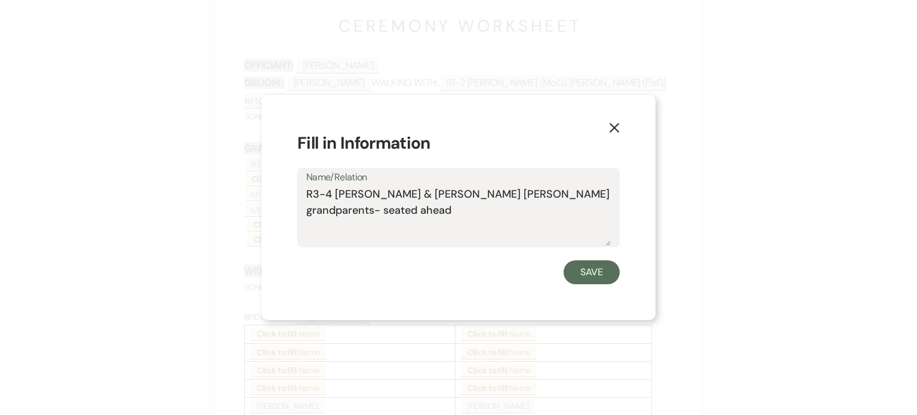
click at [313, 194] on textarea "R3-4 [PERSON_NAME] & [PERSON_NAME] [PERSON_NAME] grandparents- seated ahead" at bounding box center [458, 216] width 304 height 60
type textarea "R4-5 [PERSON_NAME] & [PERSON_NAME] [PERSON_NAME] grandparents- seated ahead"
click at [599, 276] on button "Save" at bounding box center [591, 272] width 56 height 24
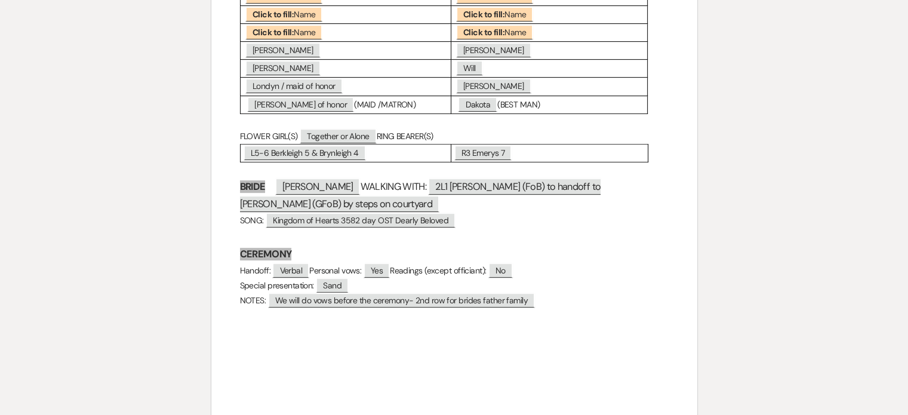
scroll to position [537, 0]
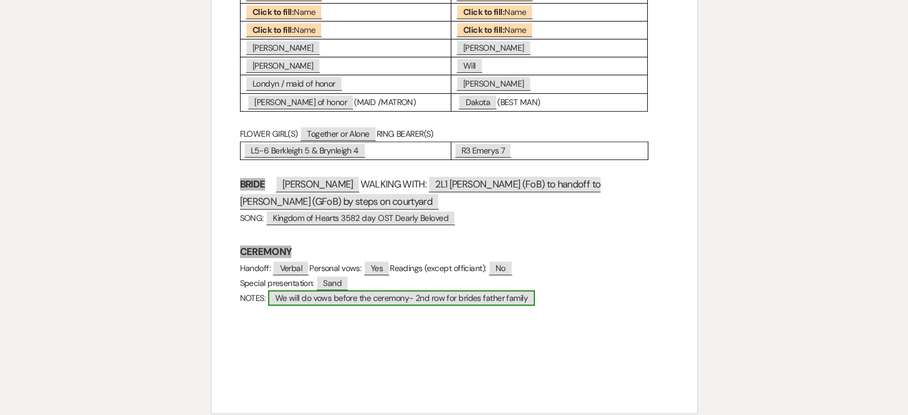
click at [345, 293] on span "We will do vows before the ceremony- 2nd row for brides father family" at bounding box center [401, 298] width 267 height 16
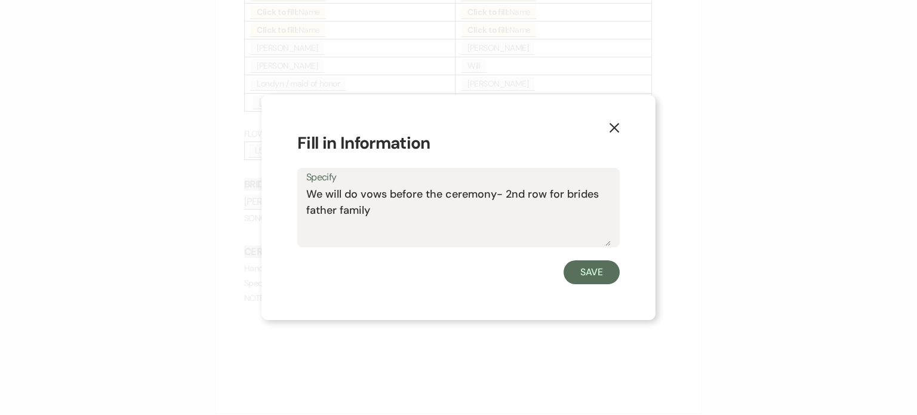
click at [389, 212] on textarea "We will do vows before the ceremony- 2nd row for brides father family" at bounding box center [458, 216] width 304 height 60
type textarea "We will do vows before the ceremony- 2nd row for brides father family, L7 fg fa…"
click at [582, 270] on button "Save" at bounding box center [591, 272] width 56 height 24
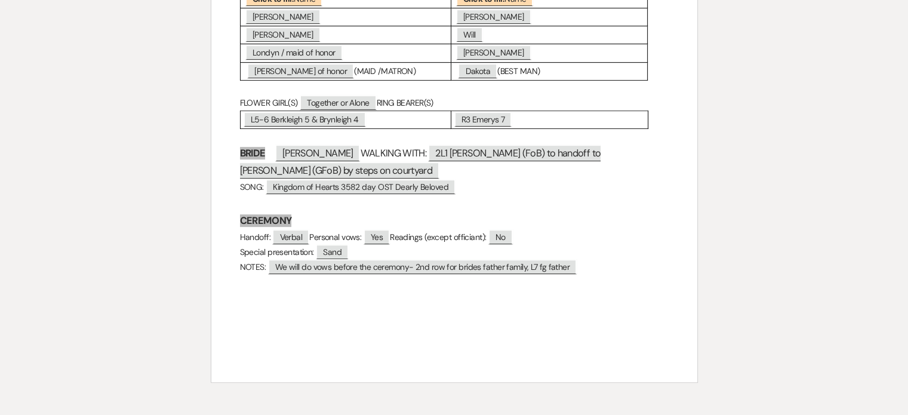
scroll to position [597, 0]
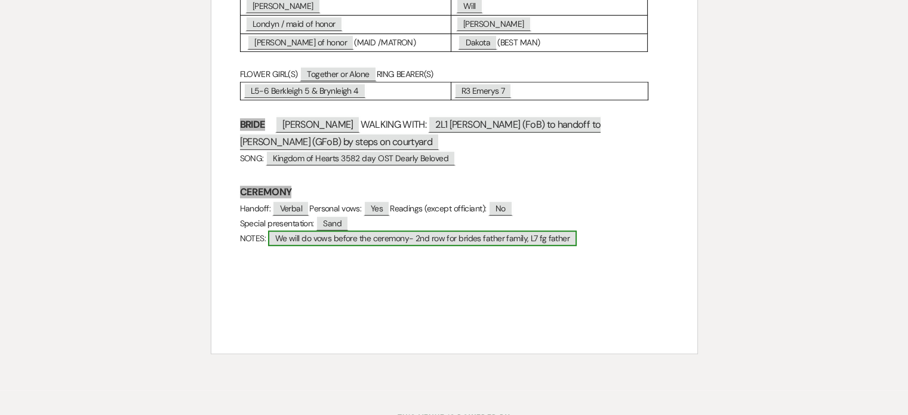
click at [495, 232] on span "We will do vows before the ceremony- 2nd row for brides father family, L7 fg fa…" at bounding box center [422, 238] width 309 height 16
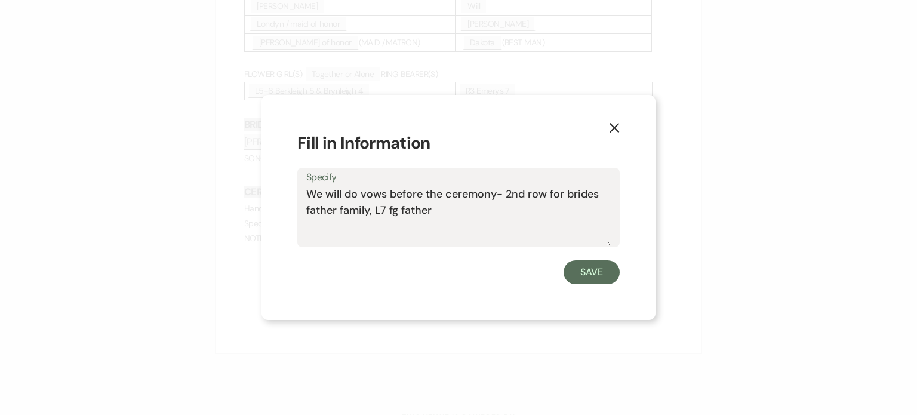
click at [372, 209] on textarea "We will do vows before the ceremony- 2nd row for brides father family, L7 fg fa…" at bounding box center [458, 216] width 304 height 60
type textarea "We will do vows before the ceremony- 2nd row for brides father family- 2L2-3 Ao…"
click at [592, 264] on button "Save" at bounding box center [591, 272] width 56 height 24
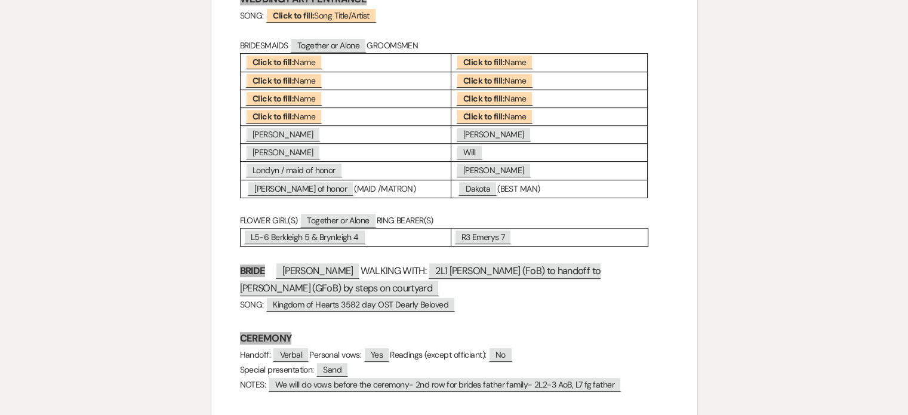
scroll to position [477, 0]
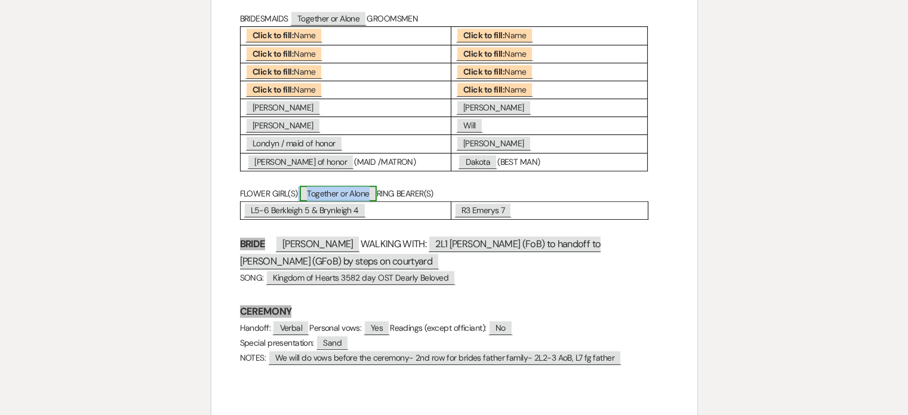
click at [376, 190] on span "Together or Alone" at bounding box center [338, 194] width 76 height 16
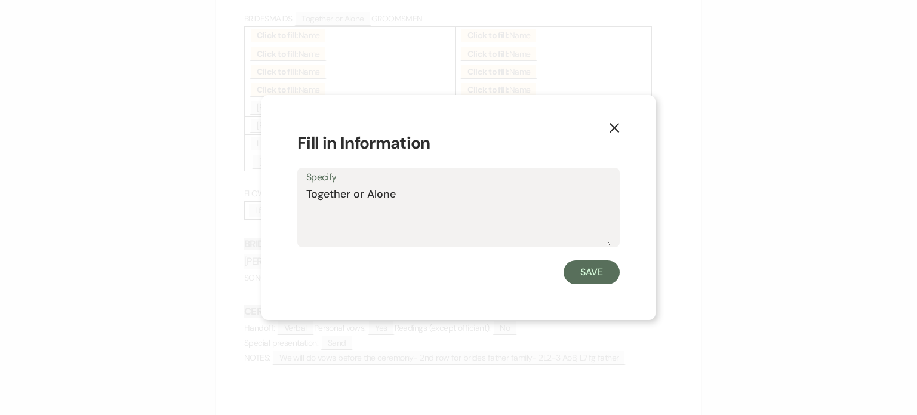
drag, startPoint x: 368, startPoint y: 193, endPoint x: 279, endPoint y: 202, distance: 89.4
click at [279, 202] on div "X Fill in Information Specify Together or Alone Save" at bounding box center [458, 207] width 394 height 225
type textarea "Alone"
click at [575, 271] on button "Save" at bounding box center [591, 272] width 56 height 24
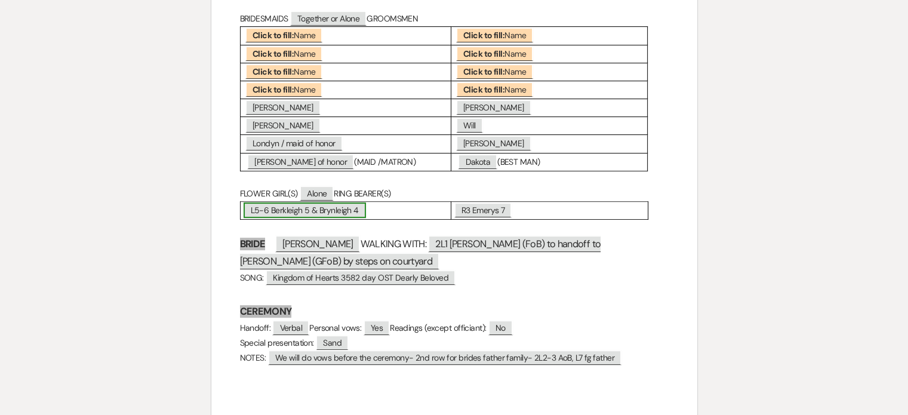
click at [344, 205] on span "L5-6 Berkleigh 5 & Brynleigh 4" at bounding box center [304, 210] width 122 height 16
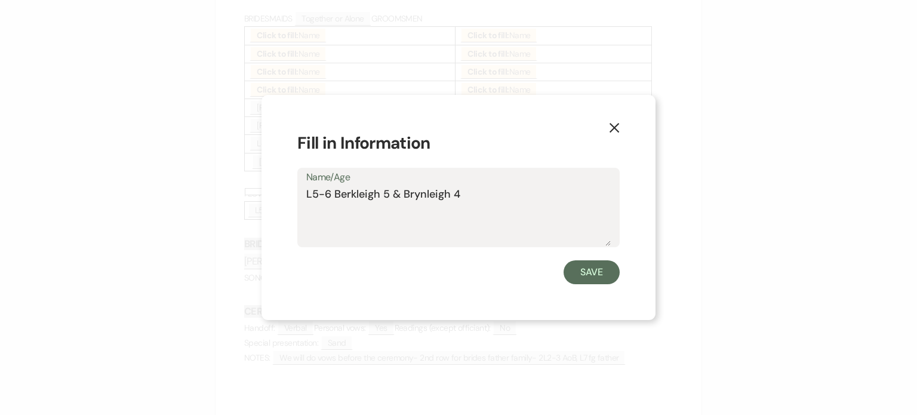
click at [505, 196] on textarea "L5-6 Berkleigh 5 & Brynleigh 4" at bounding box center [458, 216] width 304 height 60
type textarea "L5-6 Berkleigh 5 & [GEOGRAPHIC_DATA] 4- seated"
click at [601, 277] on button "Save" at bounding box center [591, 272] width 56 height 24
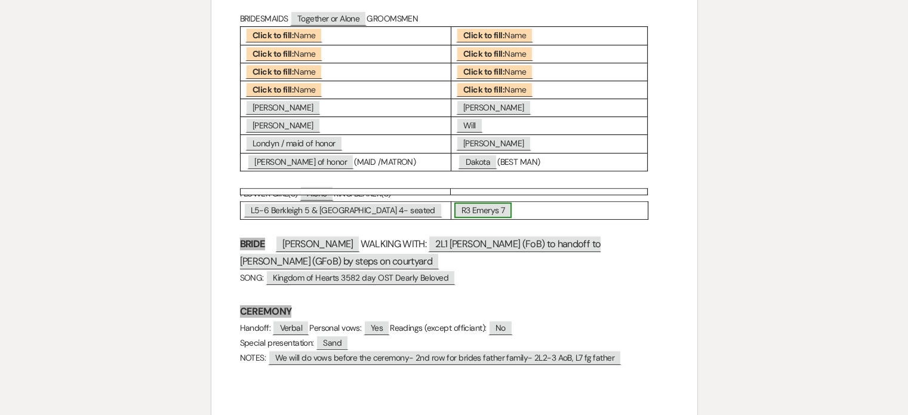
click at [503, 209] on span "R3 Emerys 7" at bounding box center [483, 210] width 58 height 16
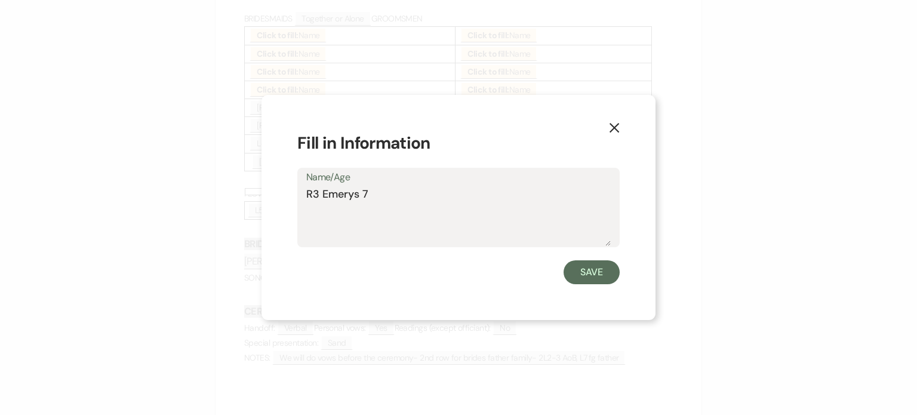
click at [494, 194] on textarea "R3 Emerys 7" at bounding box center [458, 216] width 304 height 60
type textarea "R3 Emerys 7- seated"
click at [590, 270] on button "Save" at bounding box center [591, 272] width 56 height 24
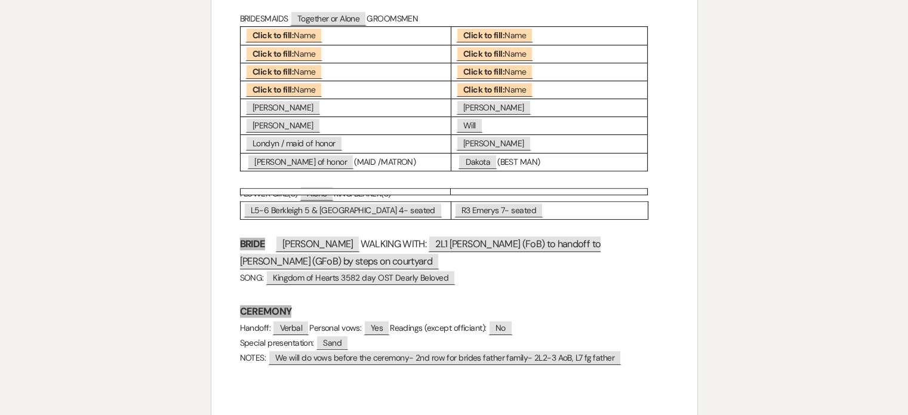
click at [570, 272] on h4 "SONG: ﻿ Kingdom of Hearts 3582 day OST Dearly Beloved ﻿" at bounding box center [454, 277] width 428 height 15
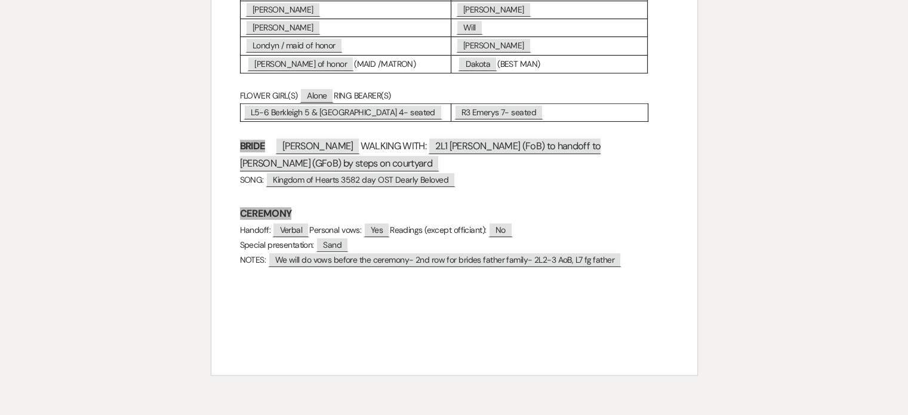
scroll to position [597, 0]
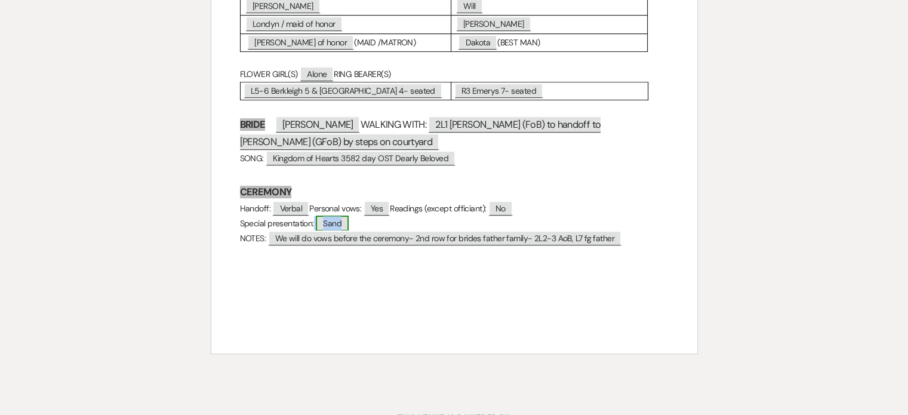
click at [341, 215] on span "Sand" at bounding box center [332, 223] width 33 height 16
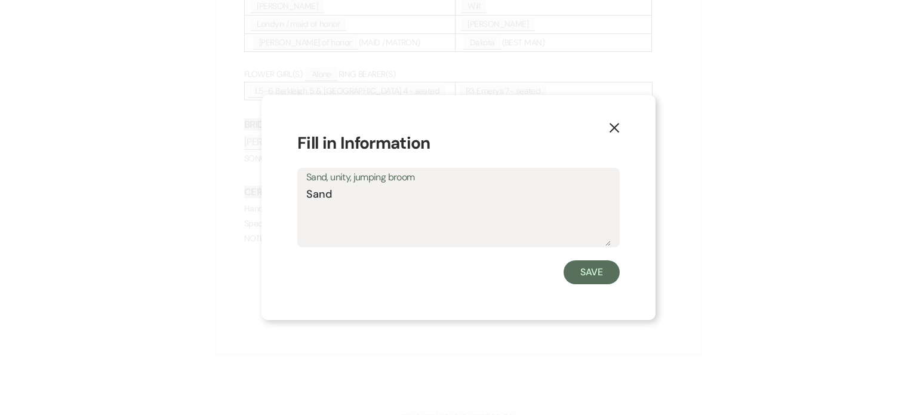
click at [391, 200] on textarea "Sand" at bounding box center [458, 216] width 304 height 60
type textarea "Sand- just bride and groom"
click at [613, 268] on button "Save" at bounding box center [591, 272] width 56 height 24
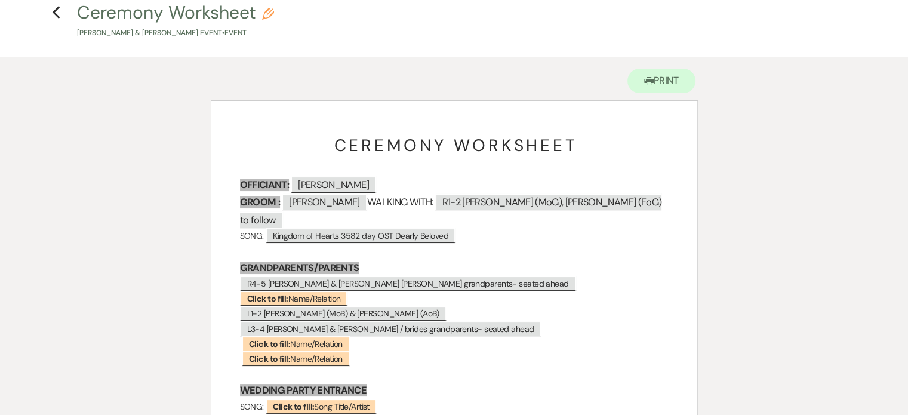
scroll to position [0, 0]
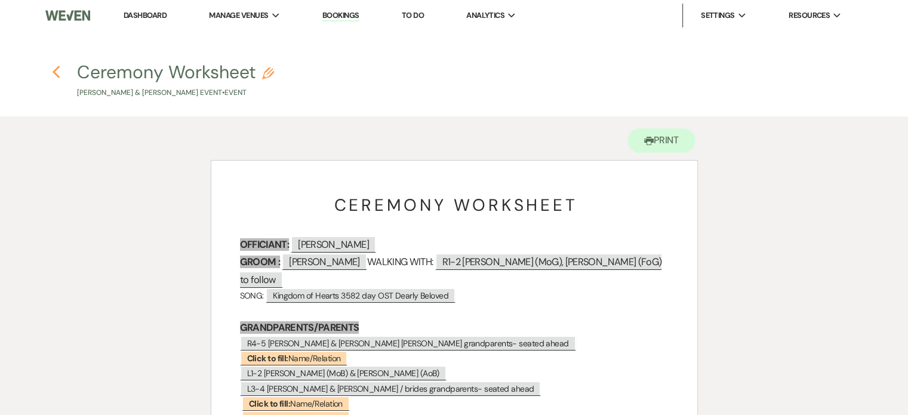
click at [54, 69] on icon "Previous" at bounding box center [56, 72] width 9 height 14
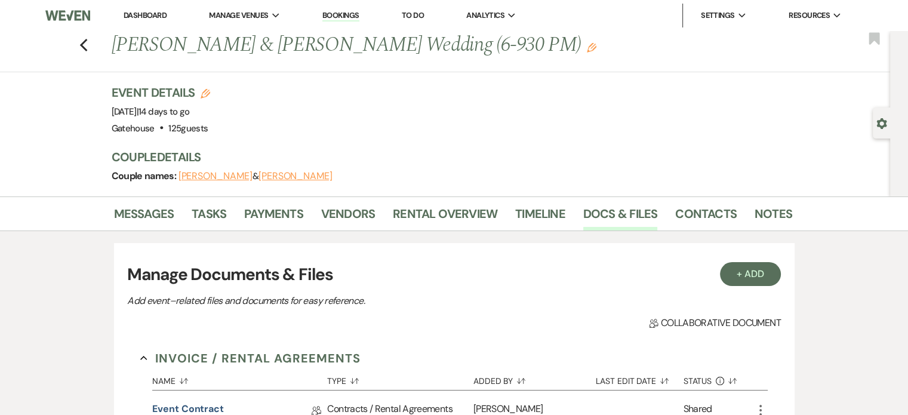
scroll to position [477, 0]
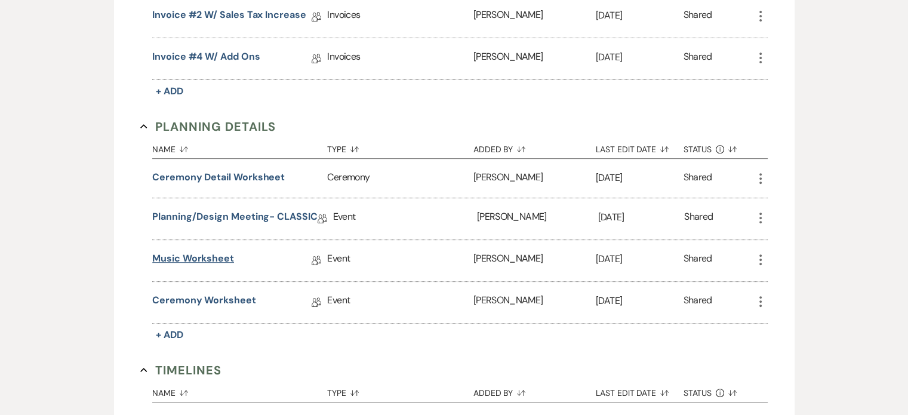
click at [172, 252] on link "Music Worksheet" at bounding box center [193, 260] width 82 height 18
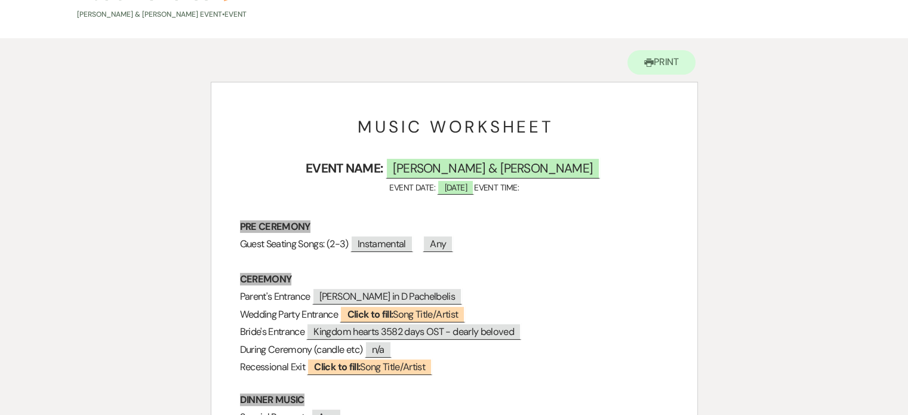
scroll to position [239, 0]
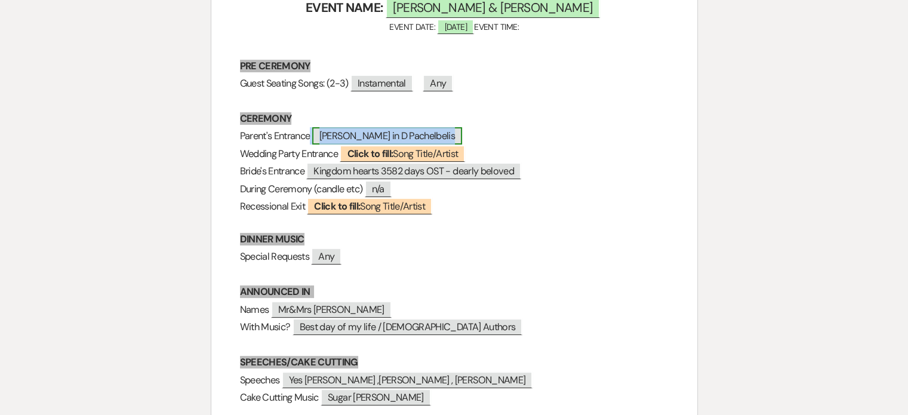
click at [396, 135] on span "[PERSON_NAME] in D Pachelbelis" at bounding box center [387, 135] width 150 height 17
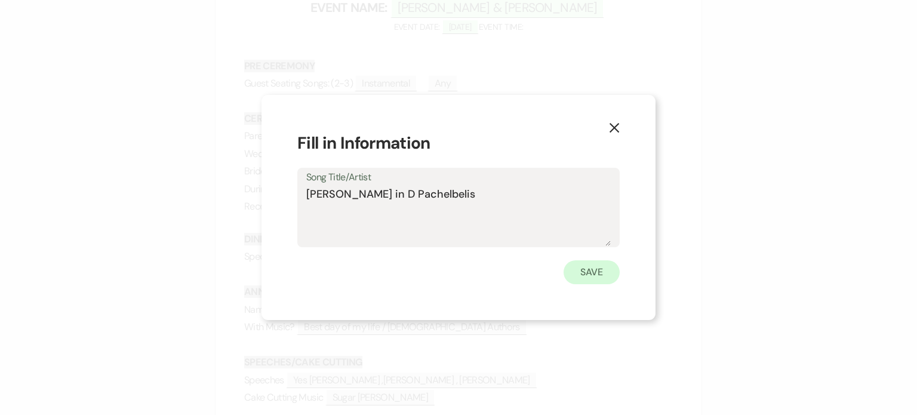
type textarea "[PERSON_NAME] in D Pachelbelis"
click at [597, 279] on button "Save" at bounding box center [591, 272] width 56 height 24
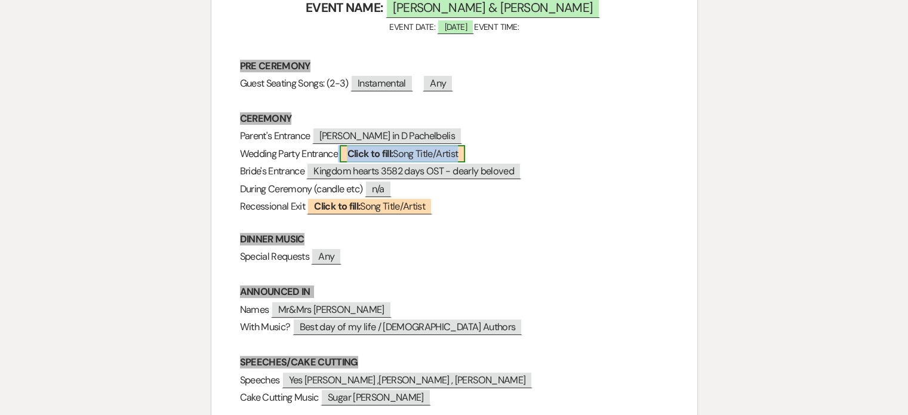
click at [393, 149] on b "Click to fill:" at bounding box center [370, 153] width 46 height 13
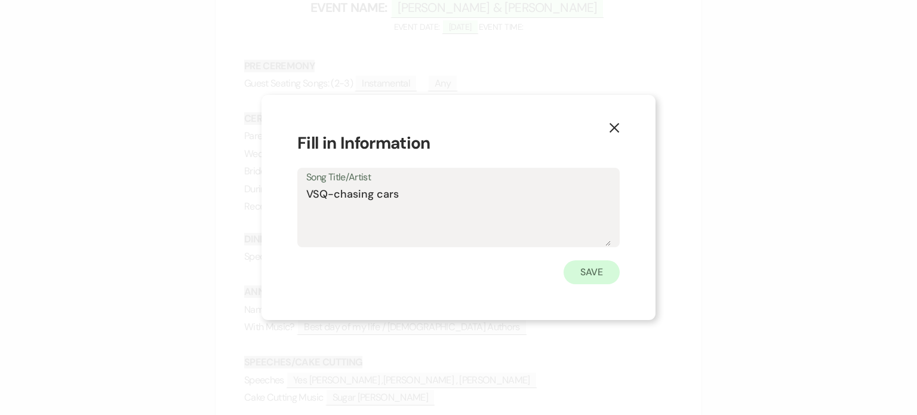
type textarea "VSQ-chasing cars"
click at [588, 272] on button "Save" at bounding box center [591, 272] width 56 height 24
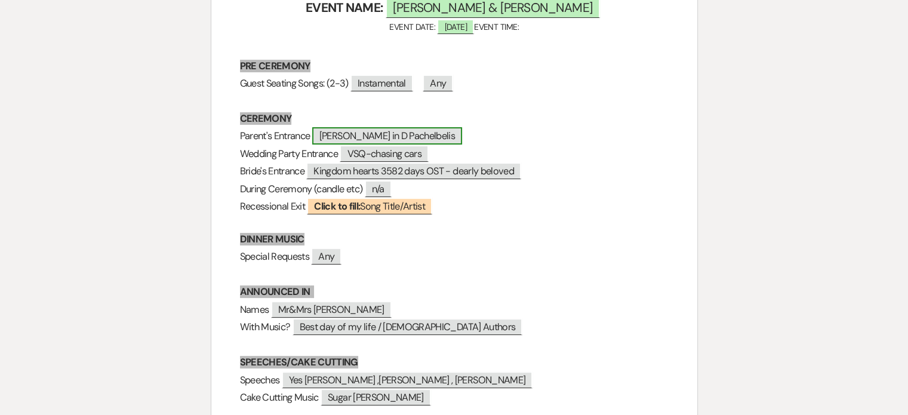
click at [415, 133] on span "[PERSON_NAME] in D Pachelbelis" at bounding box center [387, 135] width 150 height 17
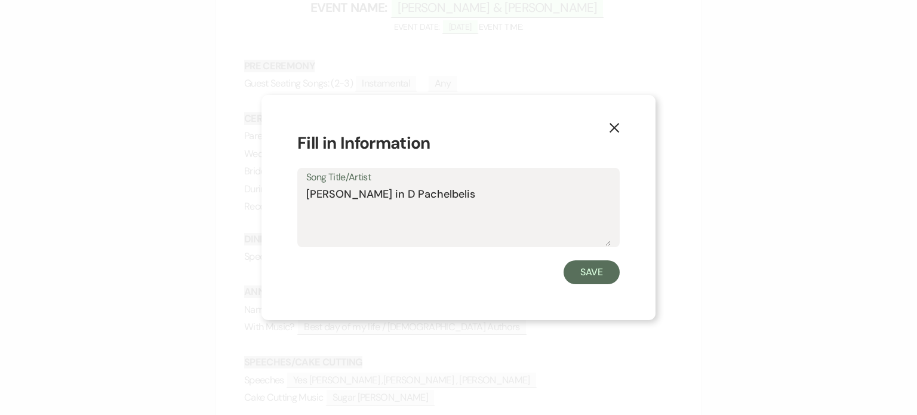
drag, startPoint x: 282, startPoint y: 188, endPoint x: 254, endPoint y: 203, distance: 32.6
click at [254, 203] on div "X Fill in Information Song Title/Artist [PERSON_NAME] in D Pachelbelis Save" at bounding box center [458, 207] width 917 height 415
type textarea "VSQ-Chasing cars"
click at [588, 271] on button "Save" at bounding box center [591, 272] width 56 height 24
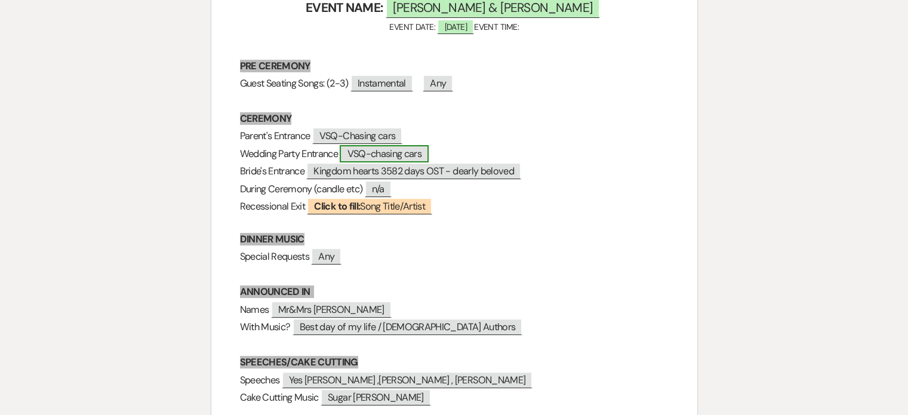
click at [428, 150] on span "VSQ-chasing cars" at bounding box center [384, 153] width 89 height 17
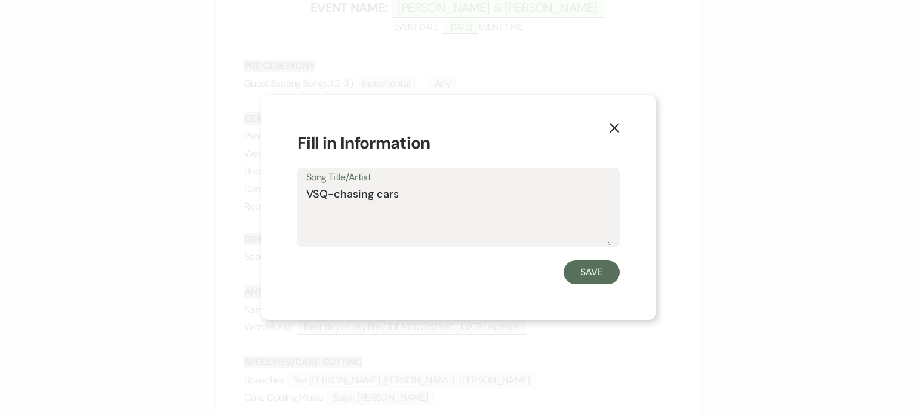
drag, startPoint x: 436, startPoint y: 196, endPoint x: 198, endPoint y: 195, distance: 237.5
click at [206, 199] on div "X Fill in Information Song Title/Artist VSQ-chasing cars Save" at bounding box center [458, 207] width 917 height 415
type textarea "same"
click at [600, 272] on button "Save" at bounding box center [591, 272] width 56 height 24
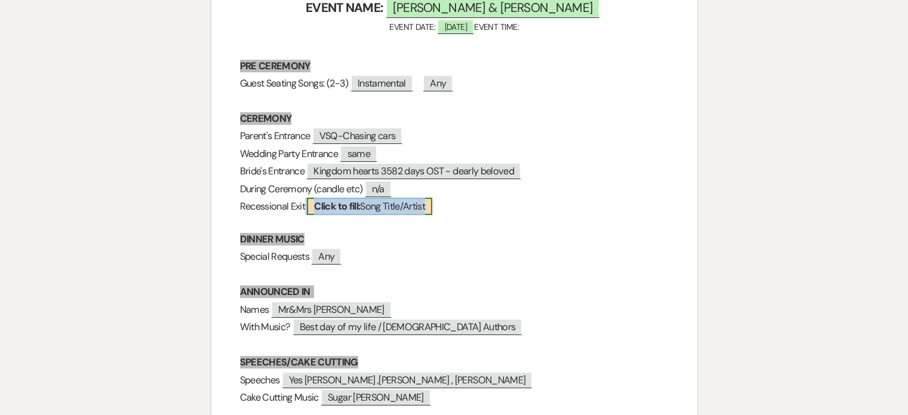
click at [360, 203] on b "Click to fill:" at bounding box center [337, 206] width 46 height 13
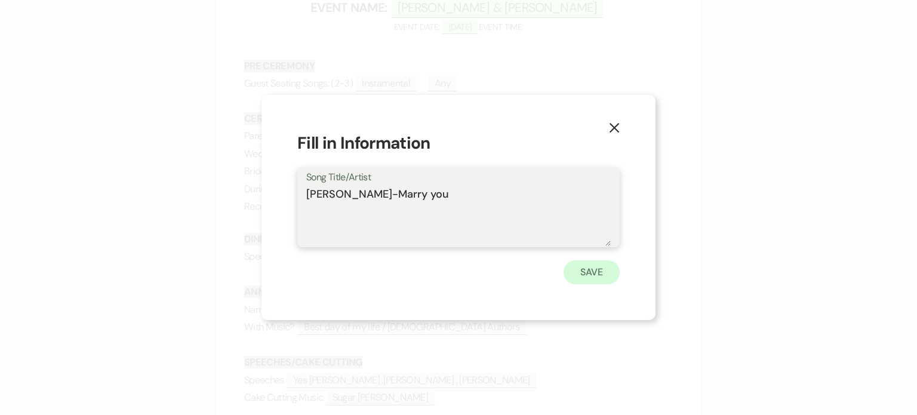
type textarea "[PERSON_NAME]-Marry you"
click at [587, 264] on button "Save" at bounding box center [591, 272] width 56 height 24
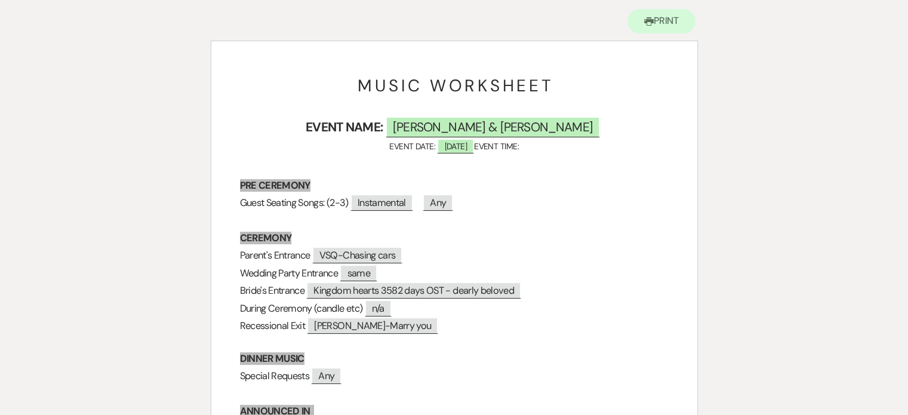
scroll to position [0, 0]
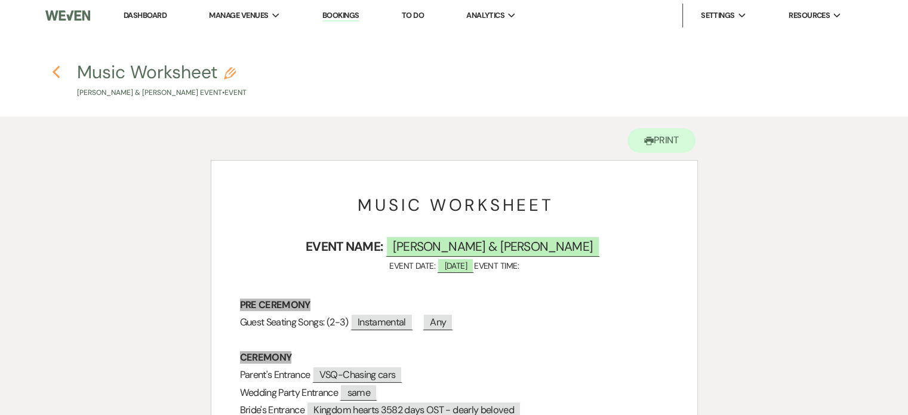
click at [56, 72] on icon "Previous" at bounding box center [56, 72] width 9 height 14
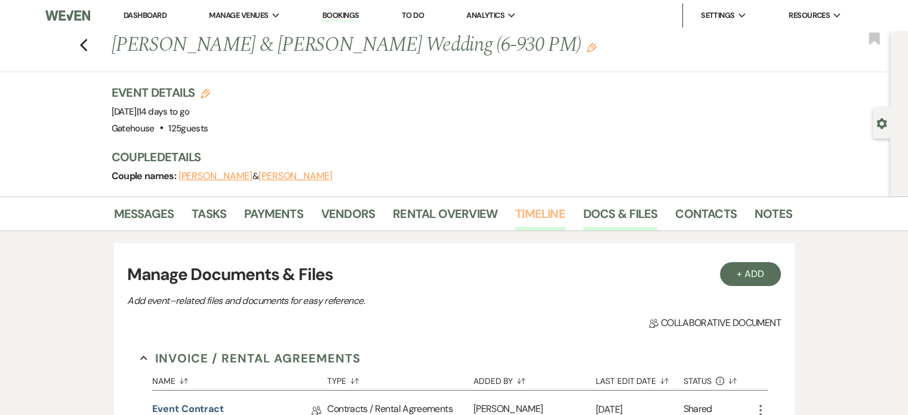
click at [548, 211] on link "Timeline" at bounding box center [540, 217] width 50 height 26
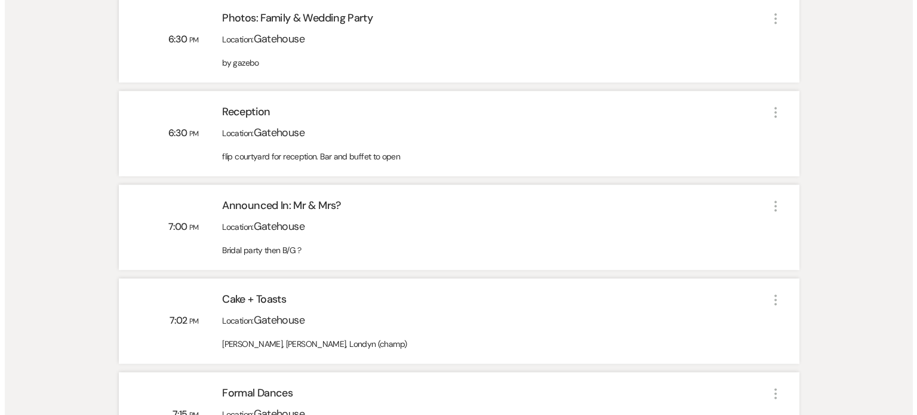
scroll to position [1432, 0]
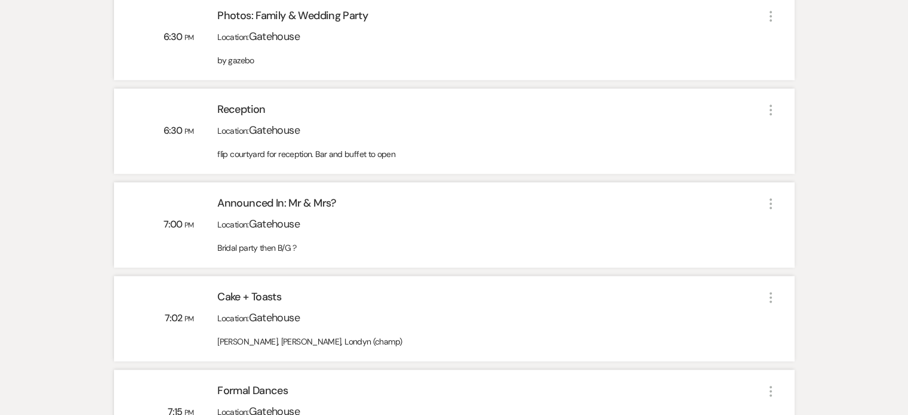
click at [768, 202] on icon "More" at bounding box center [770, 203] width 14 height 14
click at [789, 224] on icon "Pencil" at bounding box center [786, 227] width 8 height 8
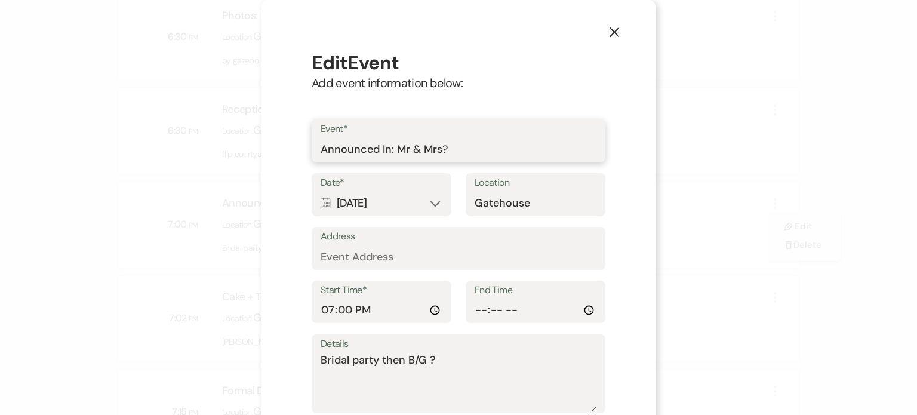
click at [482, 147] on input "Announced In: Mr & Mrs?" at bounding box center [458, 149] width 276 height 23
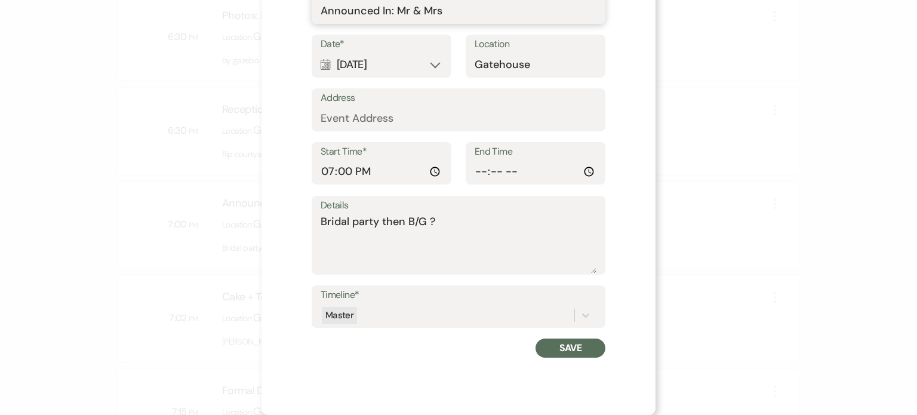
type input "Announced In: Mr & Mrs"
click at [561, 348] on button "Save" at bounding box center [570, 347] width 70 height 19
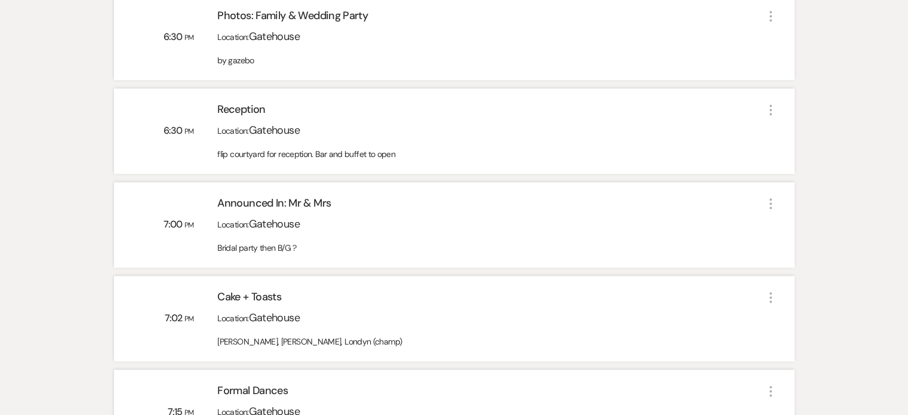
click at [770, 295] on use "button" at bounding box center [770, 297] width 2 height 11
click at [673, 227] on div "Location: [GEOGRAPHIC_DATA]" at bounding box center [489, 229] width 545 height 26
click at [769, 205] on icon "More" at bounding box center [770, 203] width 14 height 14
click at [790, 228] on button "Pencil Edit" at bounding box center [799, 226] width 61 height 18
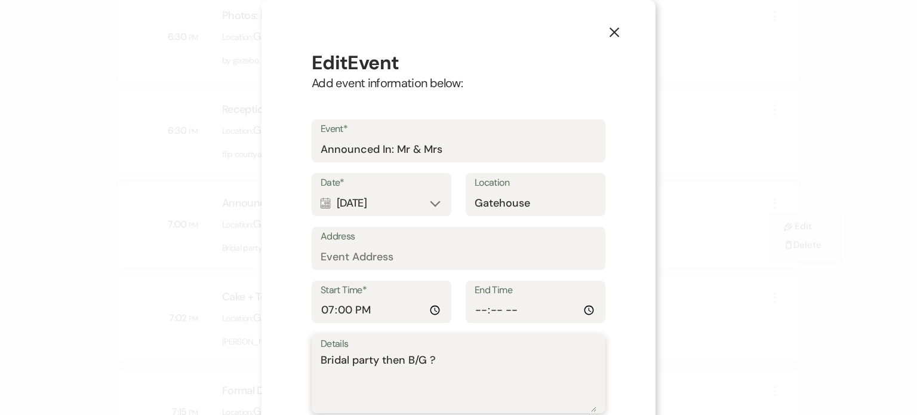
drag, startPoint x: 399, startPoint y: 360, endPoint x: 296, endPoint y: 365, distance: 102.7
click at [297, 365] on div "Edit Event Add event information below: Event* Announced In: Mr & Mrs Date* Cal…" at bounding box center [458, 273] width 322 height 474
click at [382, 356] on textarea "B/G ?" at bounding box center [458, 382] width 276 height 60
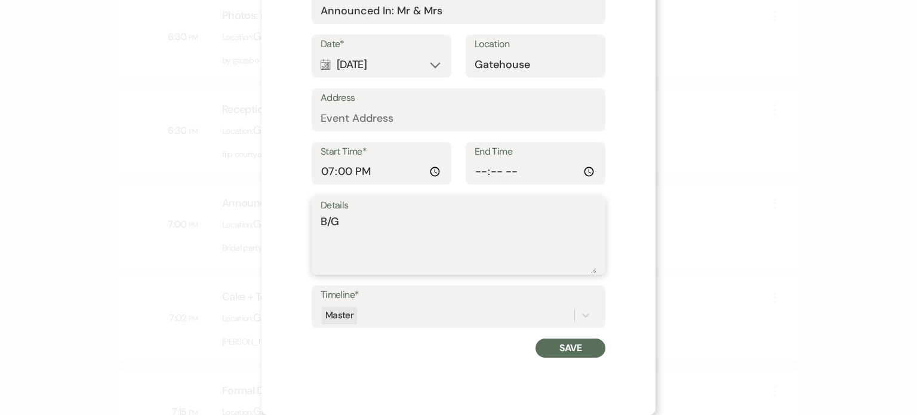
type textarea "B/G"
click at [568, 347] on button "Save" at bounding box center [570, 347] width 70 height 19
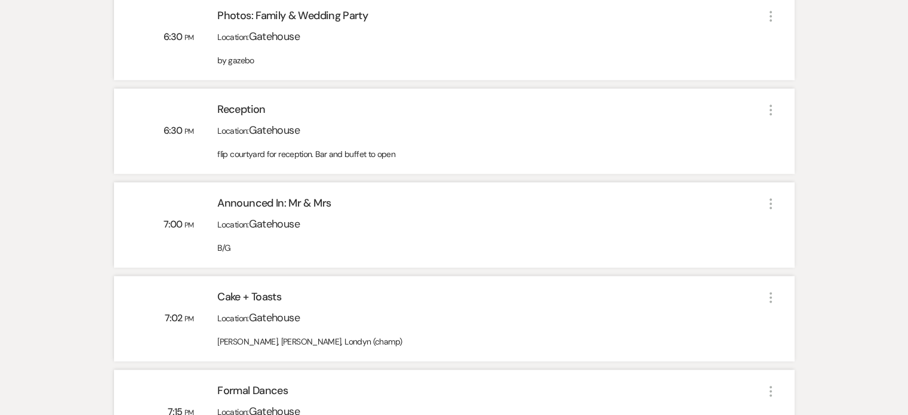
click at [767, 292] on icon "More" at bounding box center [770, 297] width 14 height 14
click at [794, 317] on button "Pencil Edit" at bounding box center [799, 320] width 61 height 18
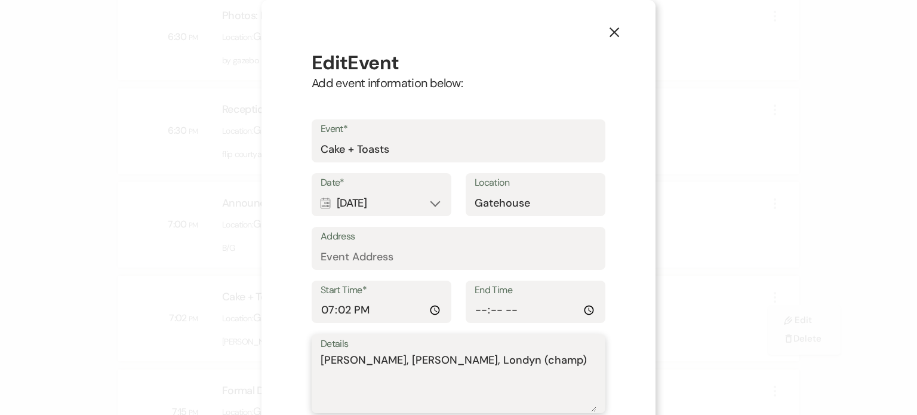
drag, startPoint x: 485, startPoint y: 358, endPoint x: 235, endPoint y: 347, distance: 250.9
click at [235, 347] on div "X Edit Event Add event information below: Event* Cake + Toasts Date* Calendar […" at bounding box center [458, 207] width 917 height 415
click at [482, 381] on textarea "[PERSON_NAME], [PERSON_NAME], Londyn (champ)" at bounding box center [458, 382] width 276 height 60
drag, startPoint x: 478, startPoint y: 365, endPoint x: 206, endPoint y: 405, distance: 275.1
click at [206, 405] on div "X Edit Event Add event information below: Event* Cake + Toasts Date* Calendar […" at bounding box center [458, 207] width 917 height 415
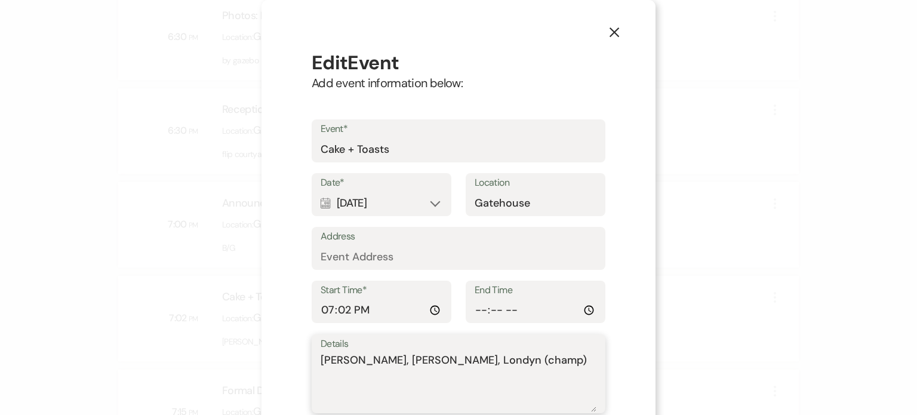
scroll to position [2, 0]
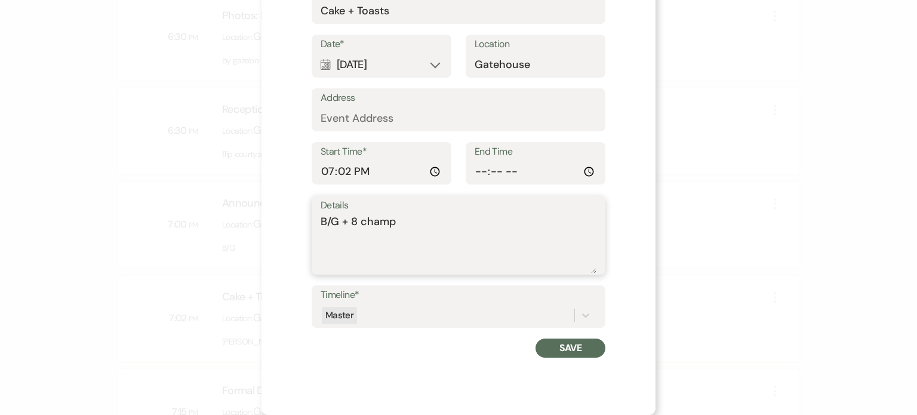
type textarea "B/G + 8 champ"
click at [581, 344] on button "Save" at bounding box center [570, 347] width 70 height 19
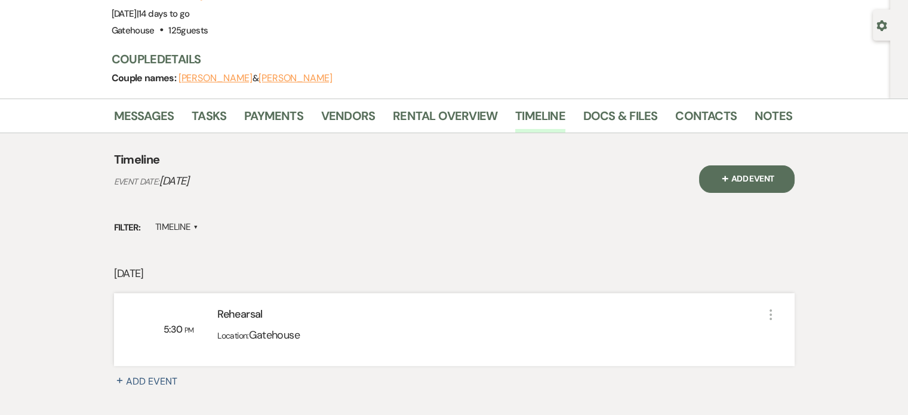
scroll to position [0, 0]
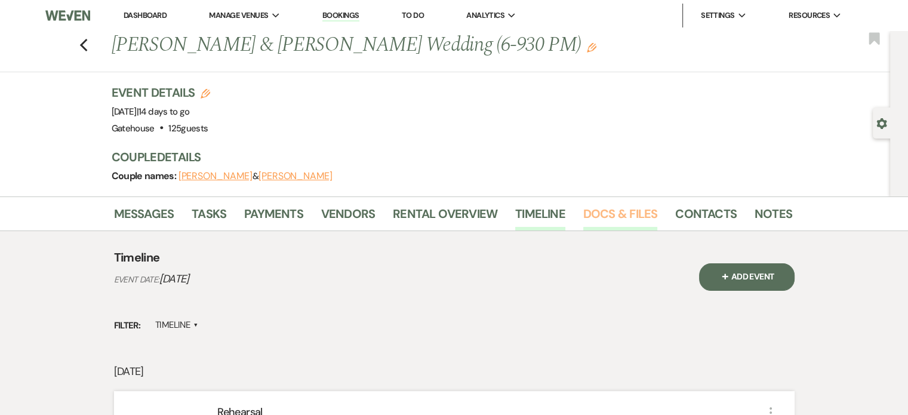
click at [639, 207] on link "Docs & Files" at bounding box center [620, 217] width 74 height 26
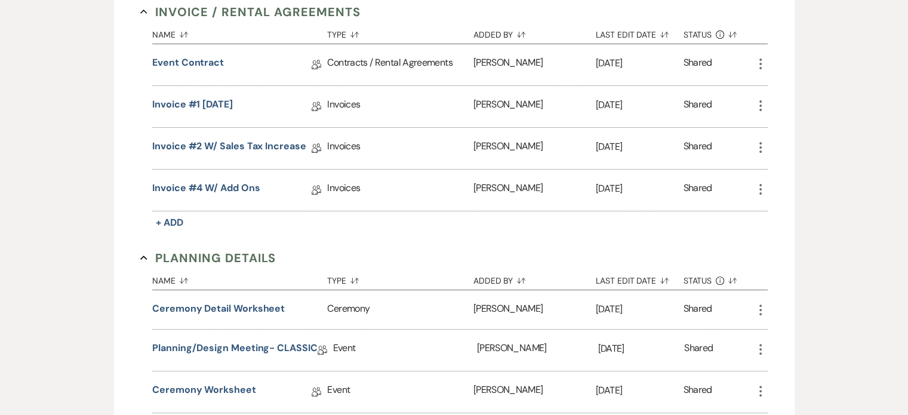
scroll to position [418, 0]
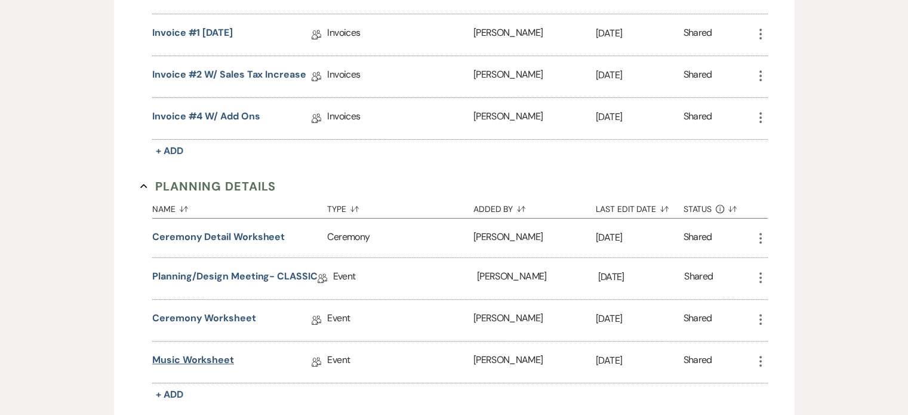
click at [212, 355] on link "Music Worksheet" at bounding box center [193, 362] width 82 height 18
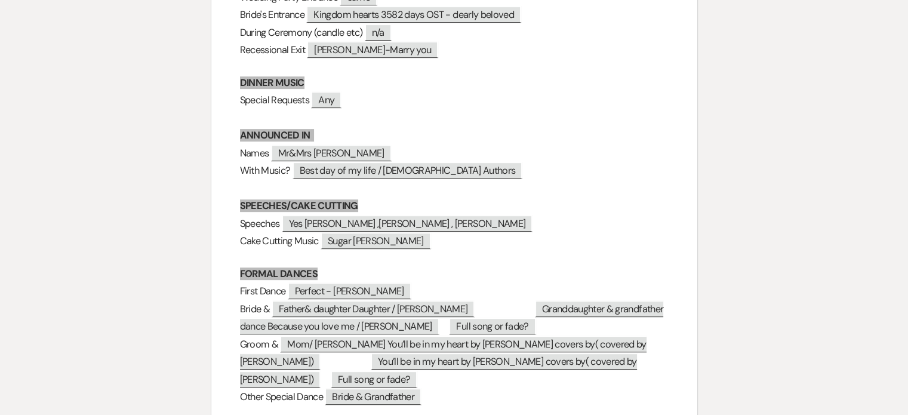
scroll to position [418, 0]
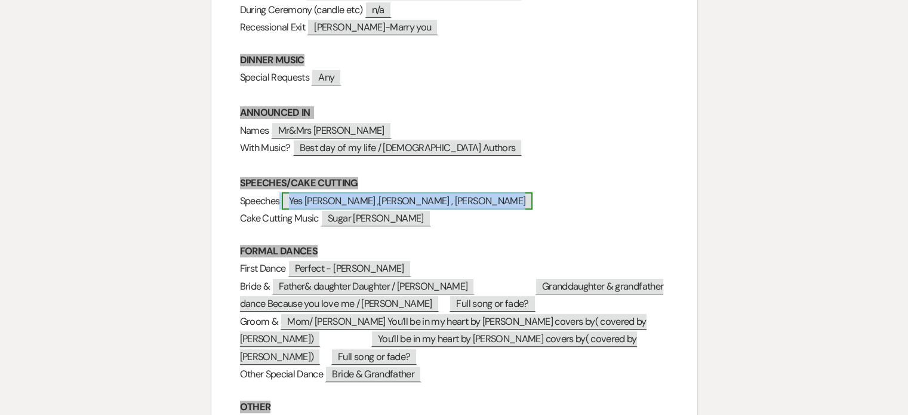
click at [468, 195] on span "Yes [PERSON_NAME] ,[PERSON_NAME] , [PERSON_NAME]" at bounding box center [407, 200] width 251 height 17
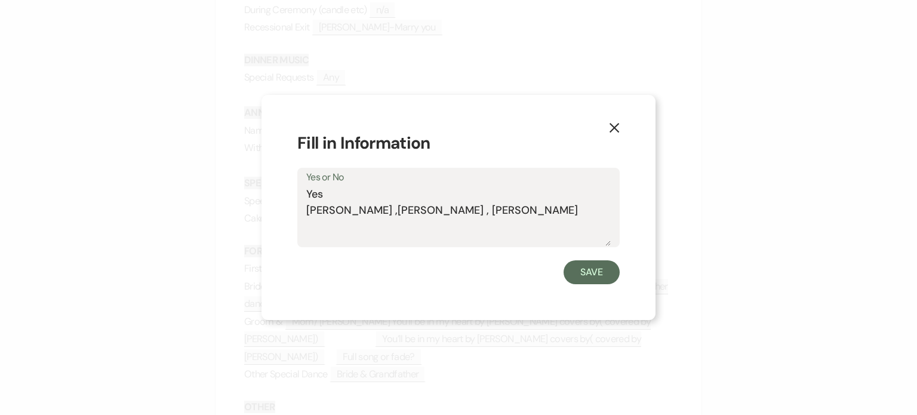
drag, startPoint x: 475, startPoint y: 217, endPoint x: 298, endPoint y: 188, distance: 178.9
click at [299, 188] on div "Yes or No Yes [PERSON_NAME] ,[PERSON_NAME] , [PERSON_NAME]" at bounding box center [458, 207] width 322 height 79
type textarea "no"
click at [619, 276] on div "Save" at bounding box center [458, 272] width 322 height 24
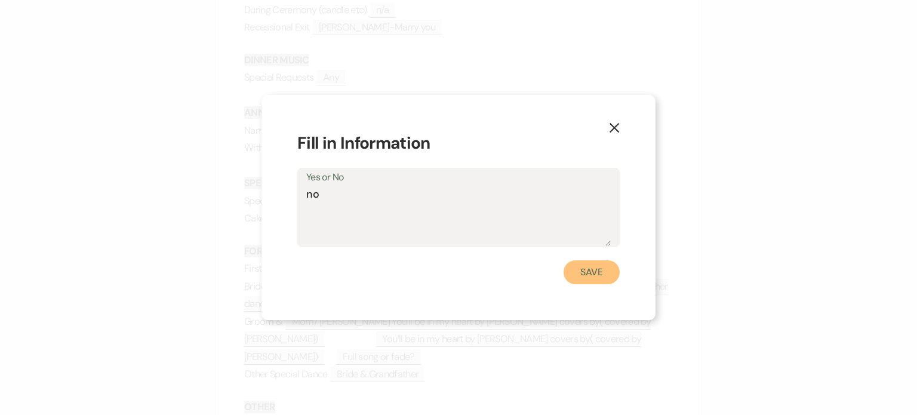
click at [606, 275] on button "Save" at bounding box center [591, 272] width 56 height 24
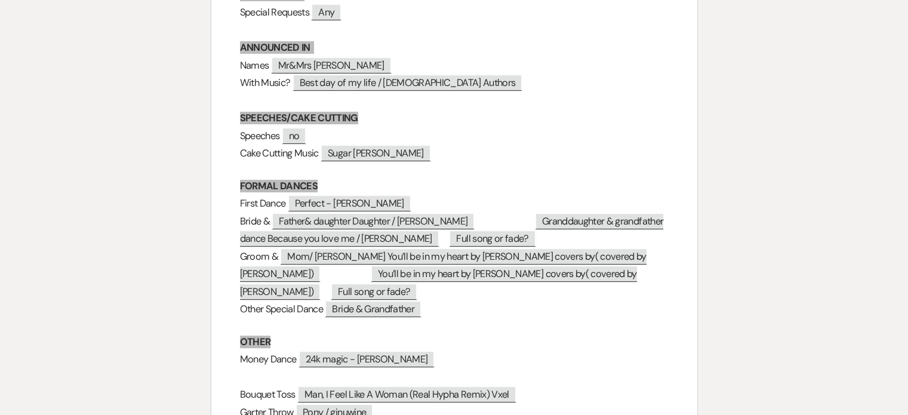
scroll to position [537, 0]
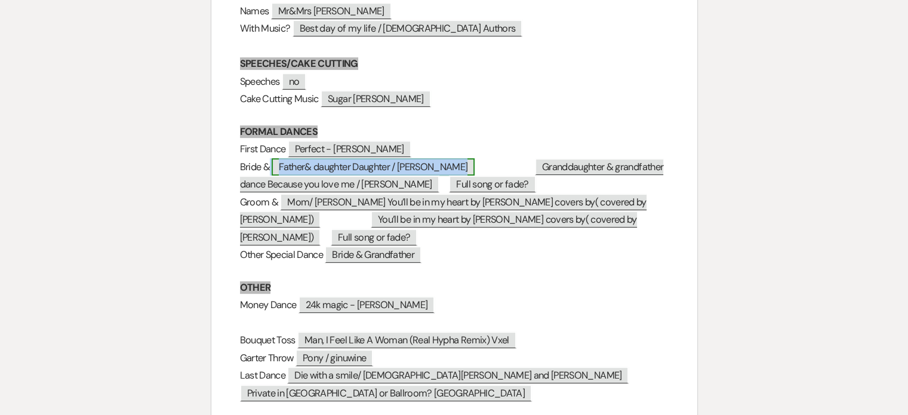
click at [307, 170] on span "Father& daughter Daughter / [PERSON_NAME]" at bounding box center [373, 166] width 203 height 17
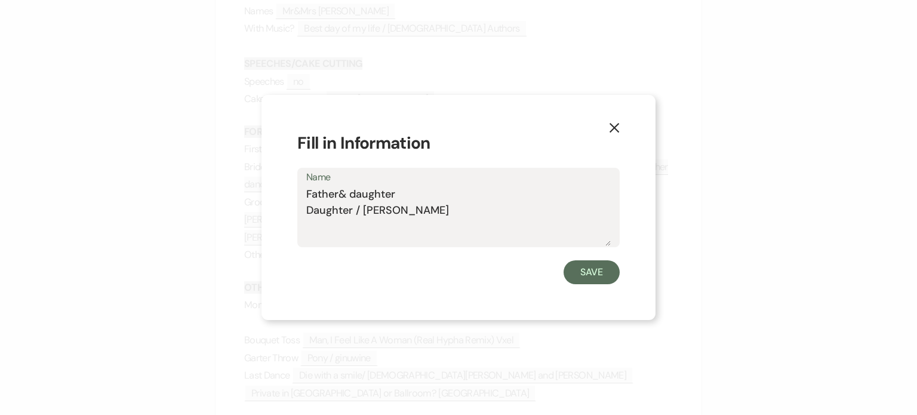
click at [609, 129] on icon "X" at bounding box center [614, 127] width 11 height 11
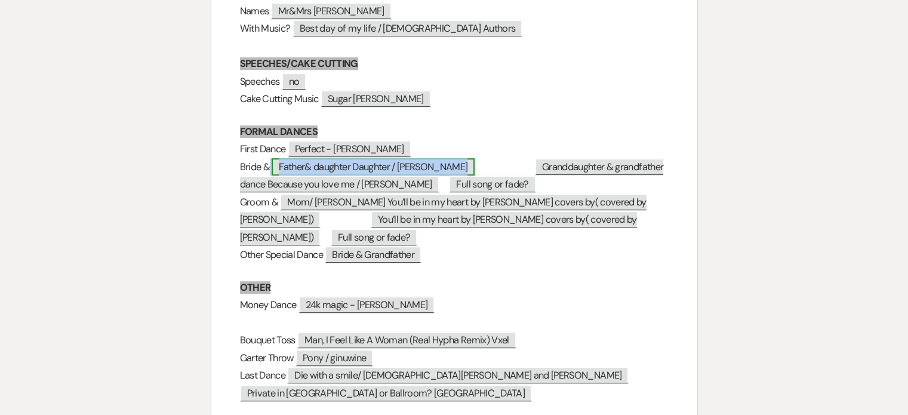
click at [313, 168] on span "Father& daughter Daughter / [PERSON_NAME]" at bounding box center [373, 166] width 203 height 17
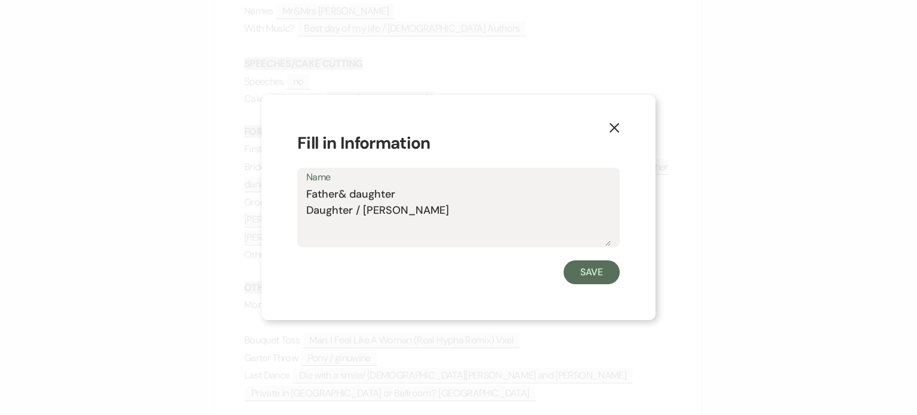
drag, startPoint x: 339, startPoint y: 189, endPoint x: 437, endPoint y: 226, distance: 104.8
click at [437, 226] on textarea "Father& daughter Daughter / [PERSON_NAME]" at bounding box center [458, 216] width 304 height 60
click at [437, 224] on textarea "Father& daughter Daughter / [PERSON_NAME]" at bounding box center [458, 216] width 304 height 60
drag, startPoint x: 335, startPoint y: 193, endPoint x: 424, endPoint y: 193, distance: 88.9
click at [424, 193] on textarea "Father& daughter Daughter / [PERSON_NAME]" at bounding box center [458, 216] width 304 height 60
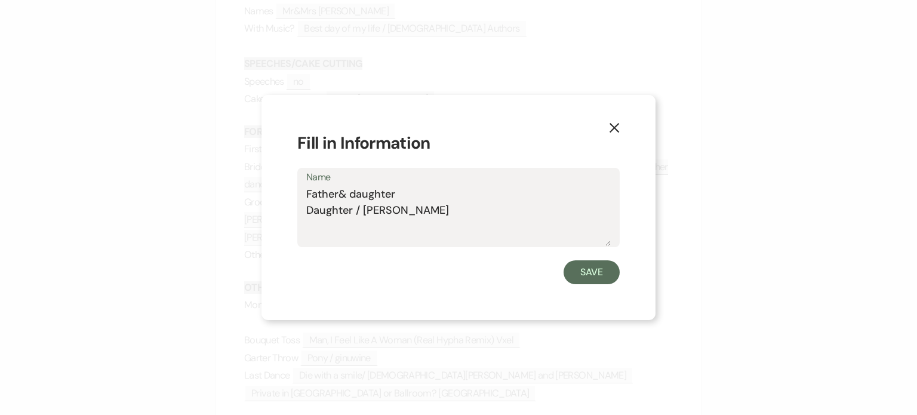
click at [473, 202] on textarea "Father& daughter Daughter / [PERSON_NAME]" at bounding box center [458, 216] width 304 height 60
click at [609, 128] on icon "X" at bounding box center [614, 127] width 11 height 11
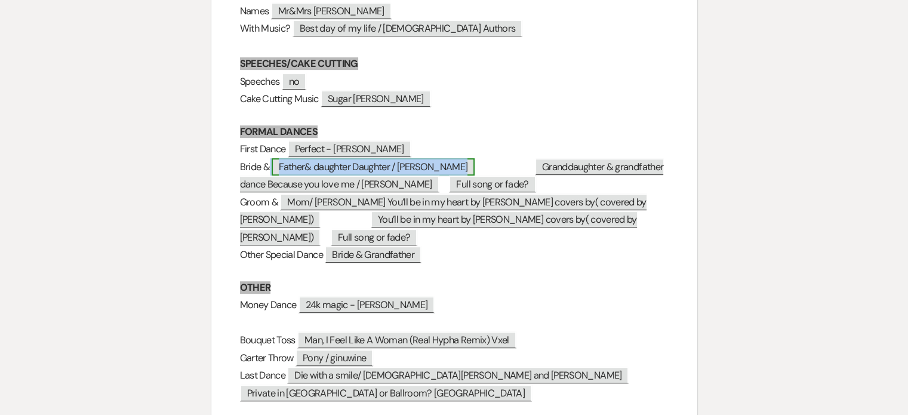
click at [362, 169] on span "Father& daughter Daughter / [PERSON_NAME]" at bounding box center [373, 166] width 203 height 17
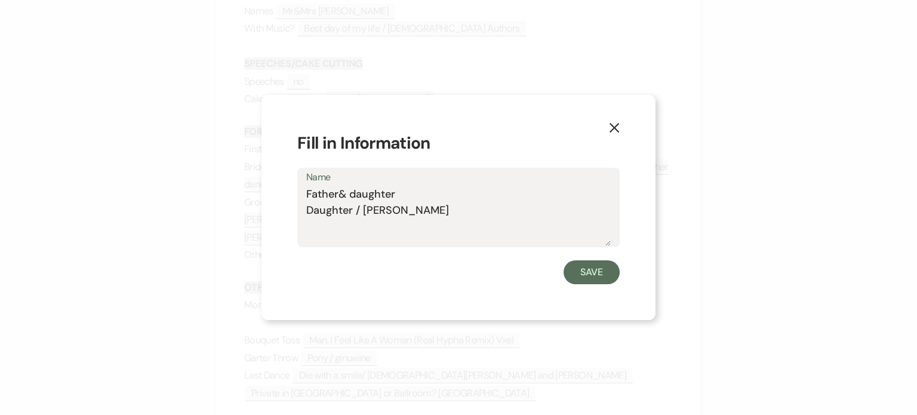
drag, startPoint x: 338, startPoint y: 196, endPoint x: 422, endPoint y: 195, distance: 83.6
click at [422, 195] on textarea "Father& daughter Daughter / [PERSON_NAME]" at bounding box center [458, 216] width 304 height 60
type textarea "Father Daughter / [PERSON_NAME]"
click at [584, 272] on button "Save" at bounding box center [591, 272] width 56 height 24
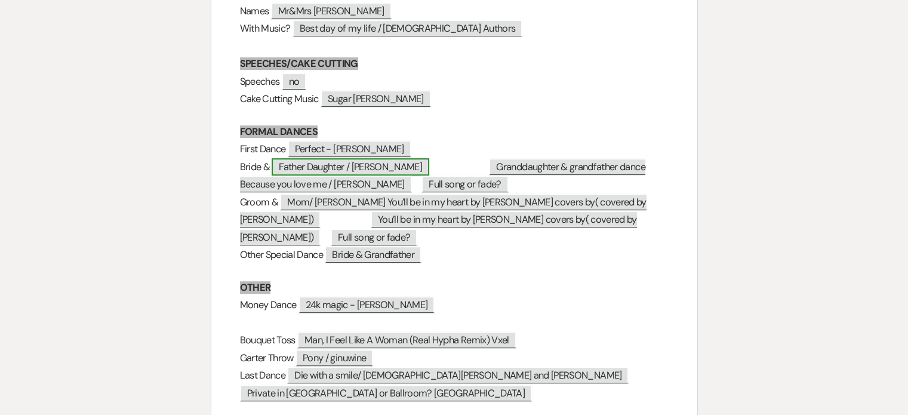
click at [300, 168] on span "Father Daughter / [PERSON_NAME]" at bounding box center [351, 166] width 158 height 17
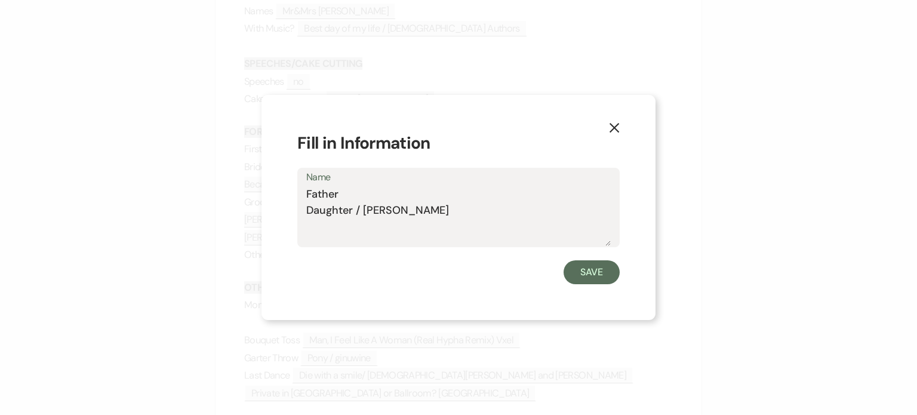
click at [362, 191] on textarea "Father Daughter / [PERSON_NAME]" at bounding box center [458, 216] width 304 height 60
type textarea "Father dance... Daughter / [PERSON_NAME]"
click at [582, 262] on button "Save" at bounding box center [591, 272] width 56 height 24
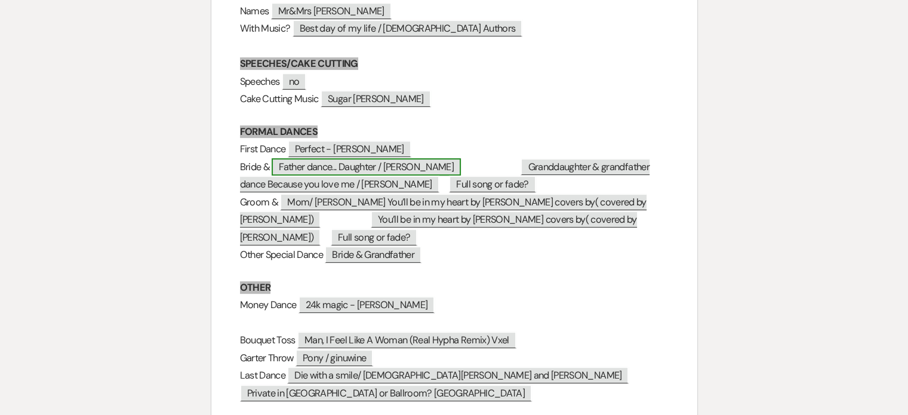
click at [365, 167] on span "Father dance... Daughter / [PERSON_NAME]" at bounding box center [366, 166] width 189 height 17
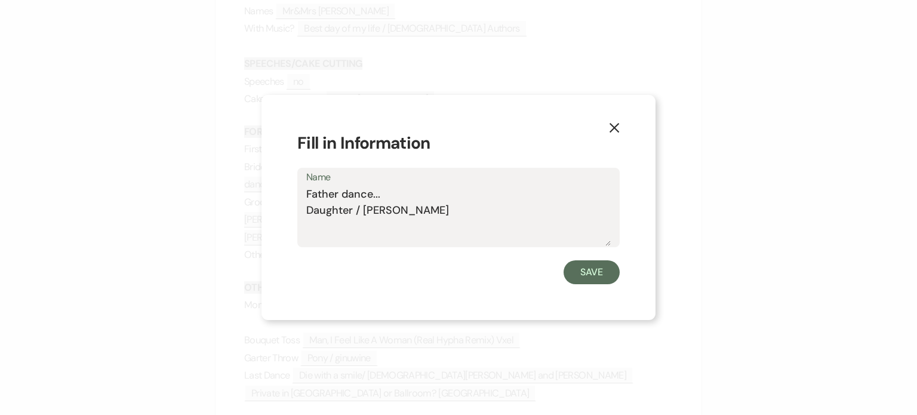
click at [405, 215] on textarea "Father dance... Daughter / [PERSON_NAME]" at bounding box center [458, 216] width 304 height 60
click at [306, 211] on textarea "Father dance... Daughter / [PERSON_NAME]" at bounding box center [458, 216] width 304 height 60
click at [403, 209] on textarea "Father dance... Fathers & Daughter / [PERSON_NAME]" at bounding box center [458, 216] width 304 height 60
type textarea "Father dance... Fathers & Daughters / [PERSON_NAME]"
click at [582, 276] on button "Save" at bounding box center [591, 272] width 56 height 24
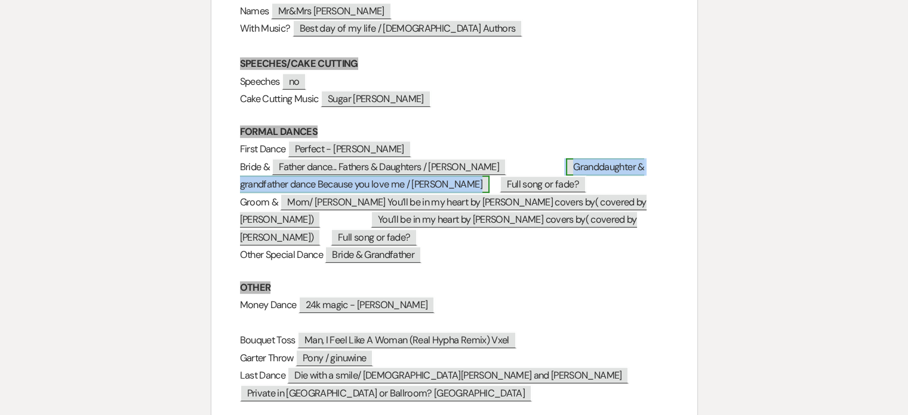
click at [607, 169] on span "Granddaughter & grandfather dance Because you love me / [PERSON_NAME]" at bounding box center [442, 175] width 405 height 35
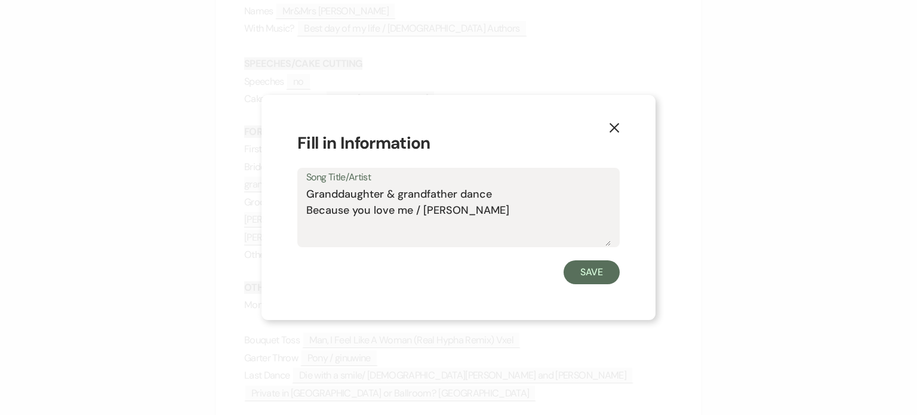
drag, startPoint x: 382, startPoint y: 193, endPoint x: 264, endPoint y: 205, distance: 118.8
click at [264, 205] on div "X Fill in Information Song Title/Artist Granddaughter & grandfather dance Becau…" at bounding box center [458, 207] width 394 height 225
click at [355, 195] on textarea "Granddaughter & grandfather dance Because you love me / [PERSON_NAME]" at bounding box center [458, 216] width 304 height 60
drag, startPoint x: 384, startPoint y: 195, endPoint x: 305, endPoint y: 200, distance: 79.5
click at [305, 200] on div "Song Title/Artist Granddaughter & grandfather dance Because you love me / [PERS…" at bounding box center [458, 207] width 322 height 79
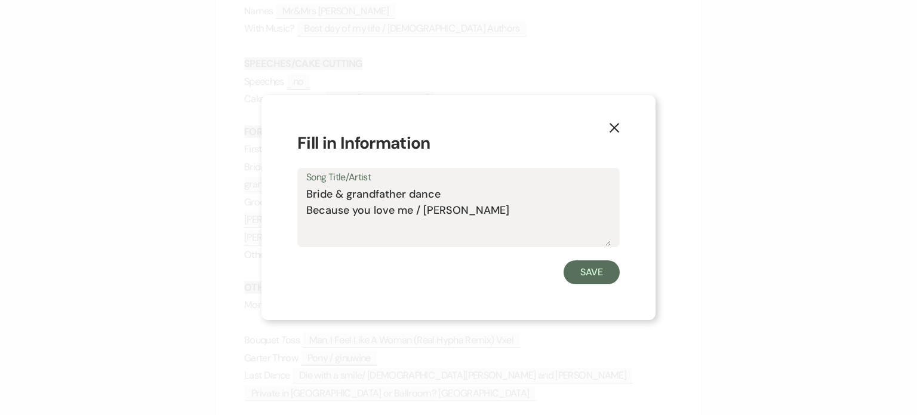
click at [451, 192] on textarea "Bride & grandfather dance Because you love me / [PERSON_NAME]" at bounding box center [458, 216] width 304 height 60
type textarea "Bride & grandfather dance... Because you love me / [PERSON_NAME]"
click at [581, 269] on button "Save" at bounding box center [591, 272] width 56 height 24
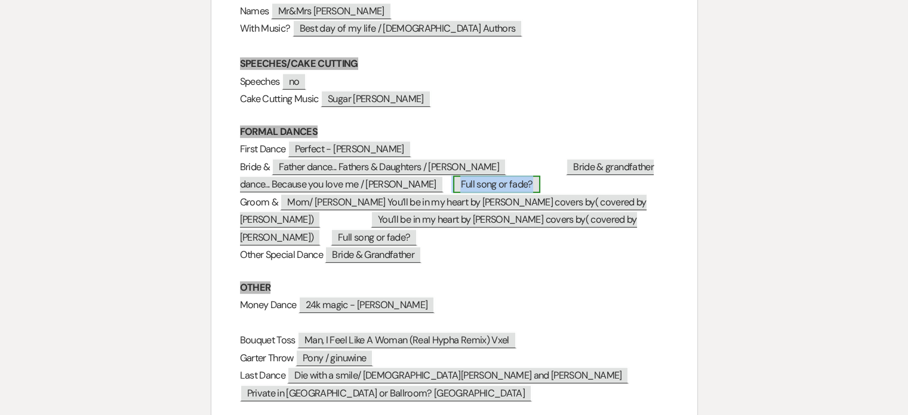
click at [486, 186] on span "Full song or fade?" at bounding box center [496, 183] width 87 height 17
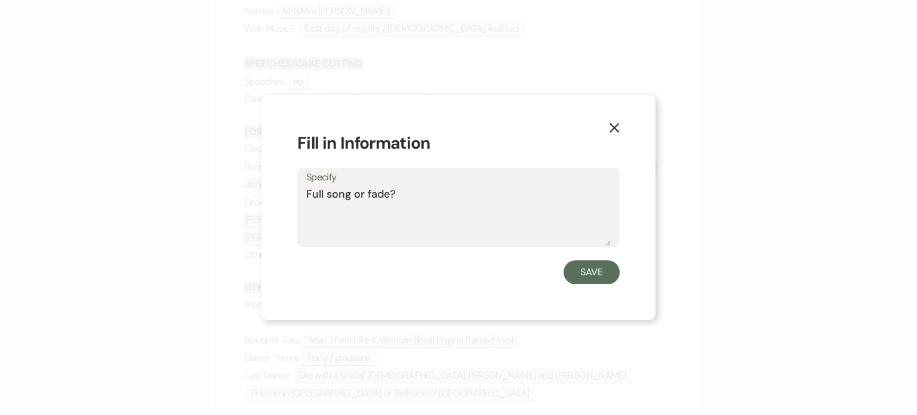
drag, startPoint x: 364, startPoint y: 196, endPoint x: 258, endPoint y: 202, distance: 106.4
click at [258, 202] on div "X Fill in Information Specify Full song or fade? Save" at bounding box center [458, 207] width 917 height 415
type textarea "fade?"
click at [584, 272] on button "Save" at bounding box center [591, 272] width 56 height 24
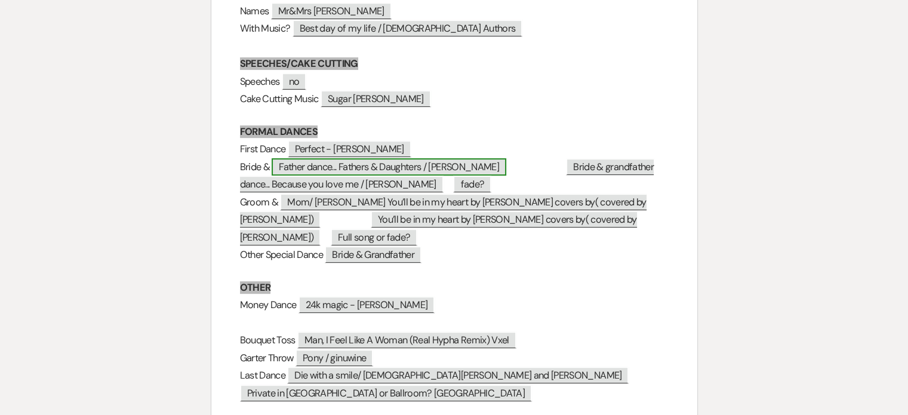
click at [483, 168] on span "Father dance... Fathers & Daughters / [PERSON_NAME]" at bounding box center [389, 166] width 235 height 17
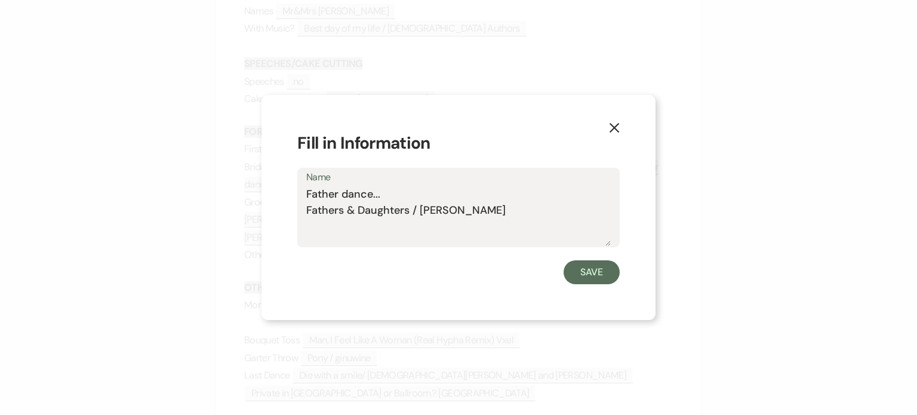
click at [544, 201] on textarea "Father dance... Fathers & Daughters / [PERSON_NAME]" at bounding box center [458, 216] width 304 height 60
click at [479, 211] on textarea "Father dance... Fathers & Daughters / [PERSON_NAME]" at bounding box center [458, 216] width 304 height 60
type textarea "Father dance... Fathers & Daughters / [PERSON_NAME]- fade?"
click at [584, 280] on button "Save" at bounding box center [591, 272] width 56 height 24
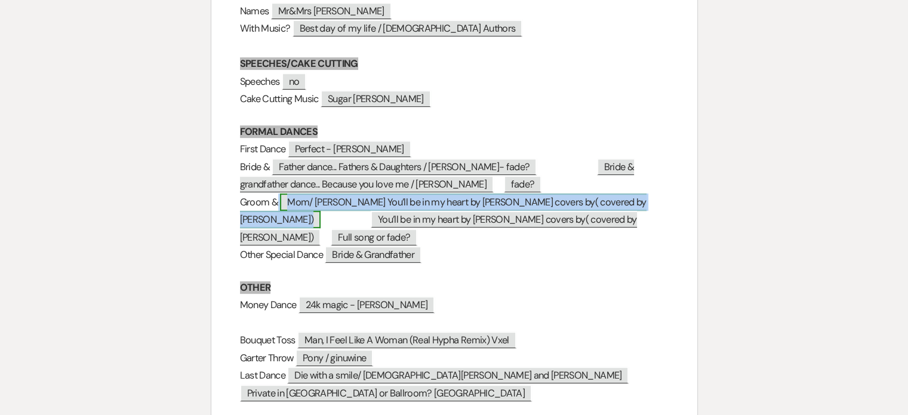
click at [358, 202] on span "Mom/ [PERSON_NAME] You’ll be in my heart by [PERSON_NAME] covers by( covered by…" at bounding box center [443, 210] width 406 height 35
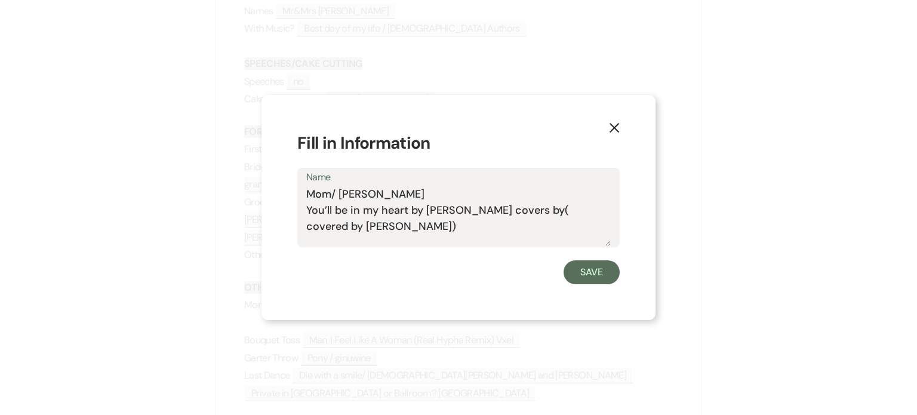
drag, startPoint x: 382, startPoint y: 188, endPoint x: 329, endPoint y: 191, distance: 52.6
click at [329, 191] on textarea "Mom/ [PERSON_NAME] You’ll be in my heart by [PERSON_NAME] covers by( covered by…" at bounding box center [458, 216] width 304 height 60
type textarea "Mom You’ll be in my heart by [PERSON_NAME] covers by( covered by [PERSON_NAME])"
click at [580, 267] on button "Save" at bounding box center [591, 272] width 56 height 24
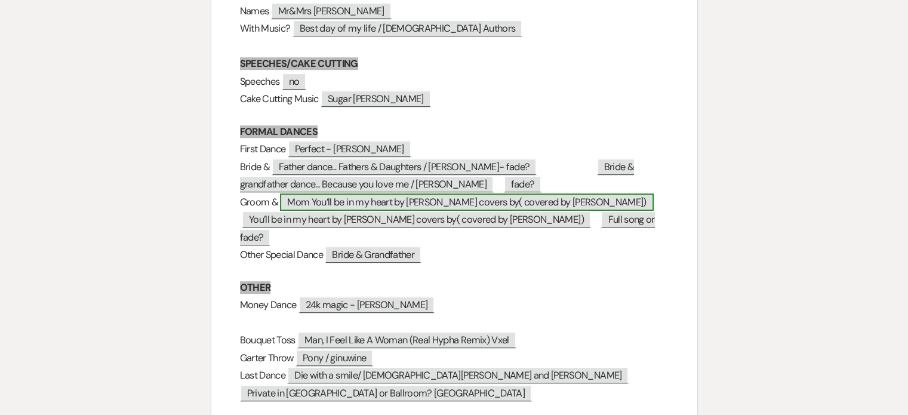
click at [473, 203] on span "Mom You’ll be in my heart by [PERSON_NAME] covers by( covered by [PERSON_NAME])" at bounding box center [466, 201] width 373 height 17
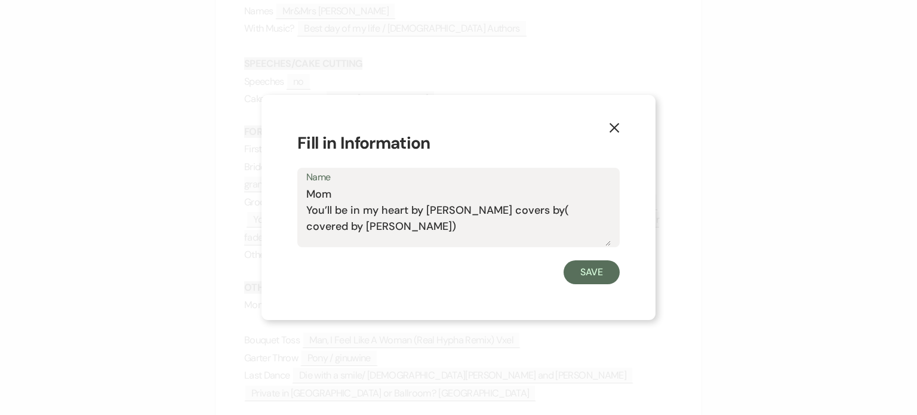
drag, startPoint x: 303, startPoint y: 211, endPoint x: 372, endPoint y: 220, distance: 69.7
click at [372, 220] on div "Name Mom You’ll be in my heart by [PERSON_NAME] covers by( covered by [PERSON_N…" at bounding box center [458, 207] width 322 height 79
drag, startPoint x: 307, startPoint y: 206, endPoint x: 402, endPoint y: 236, distance: 98.9
click at [402, 236] on textarea "Mom You’ll be in my heart by [PERSON_NAME] covers by( covered by [PERSON_NAME])" at bounding box center [458, 216] width 304 height 60
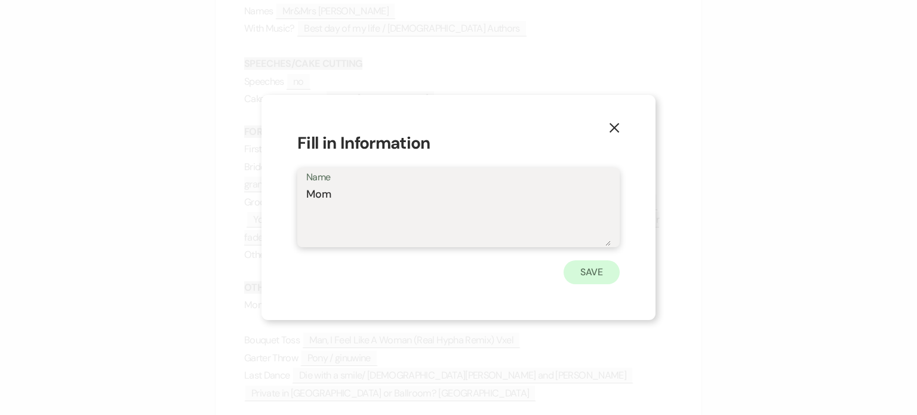
type textarea "Mom"
click at [594, 272] on button "Save" at bounding box center [591, 272] width 56 height 24
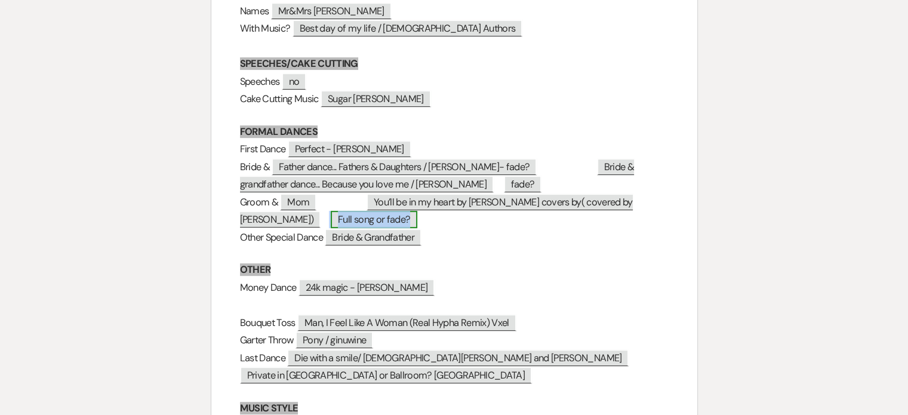
click at [331, 217] on span "Full song or fade?" at bounding box center [374, 219] width 87 height 17
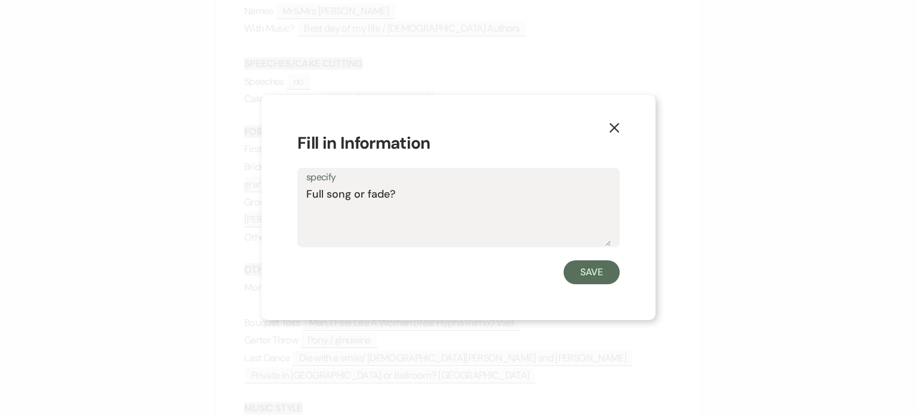
drag, startPoint x: 366, startPoint y: 193, endPoint x: 272, endPoint y: 205, distance: 94.4
click at [273, 205] on div "X Fill in Information specify Full song or fade? Save" at bounding box center [458, 207] width 394 height 225
type textarea "fade?"
click at [585, 275] on button "Save" at bounding box center [591, 272] width 56 height 24
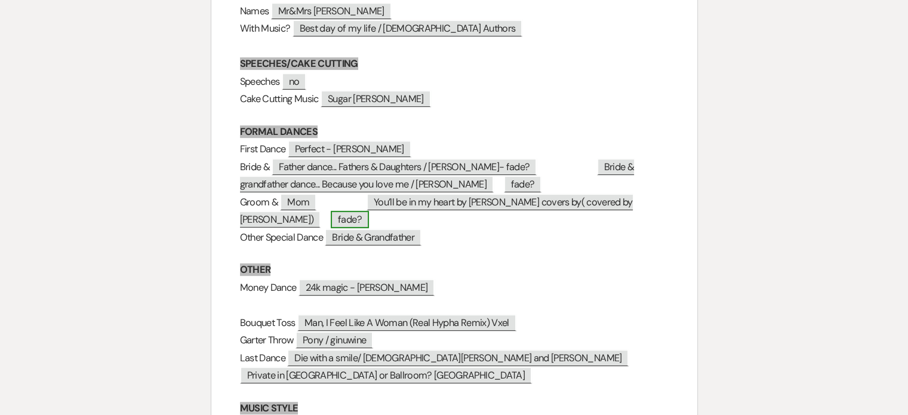
click at [331, 219] on span "fade?" at bounding box center [350, 219] width 38 height 17
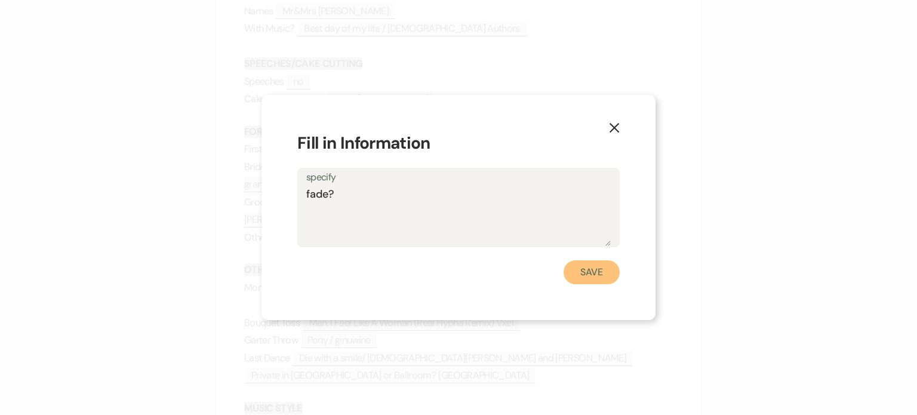
click at [592, 272] on button "Save" at bounding box center [591, 272] width 56 height 24
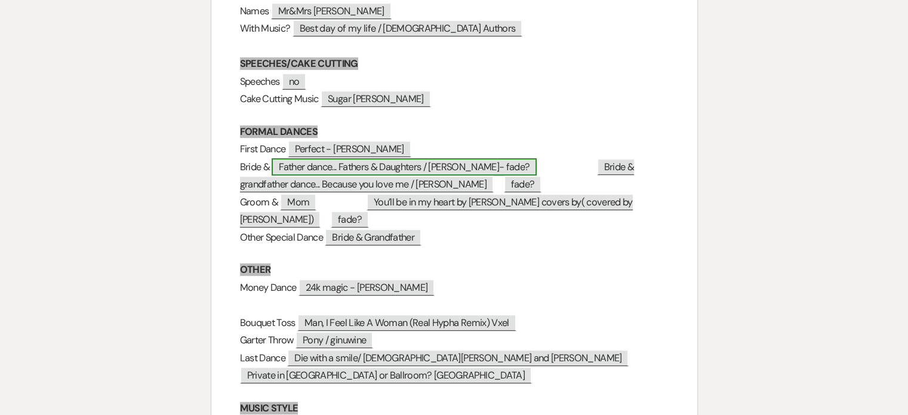
click at [504, 169] on span "Father dance... Fathers & Daughters / [PERSON_NAME]- fade?" at bounding box center [404, 166] width 265 height 17
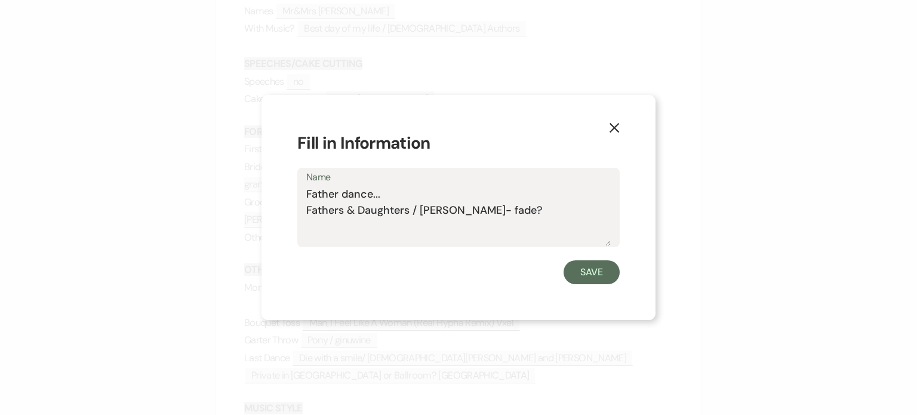
click at [538, 211] on textarea "Father dance... Fathers & Daughters / [PERSON_NAME]- fade?" at bounding box center [458, 216] width 304 height 60
type textarea "Father dance... Fathers & Daughters / [PERSON_NAME]- fade @"
click at [578, 271] on button "Save" at bounding box center [591, 272] width 56 height 24
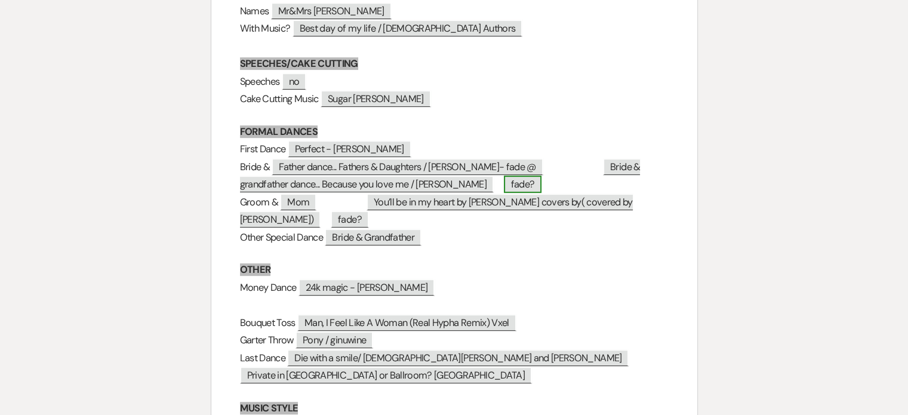
click at [520, 190] on span "fade?" at bounding box center [523, 183] width 38 height 17
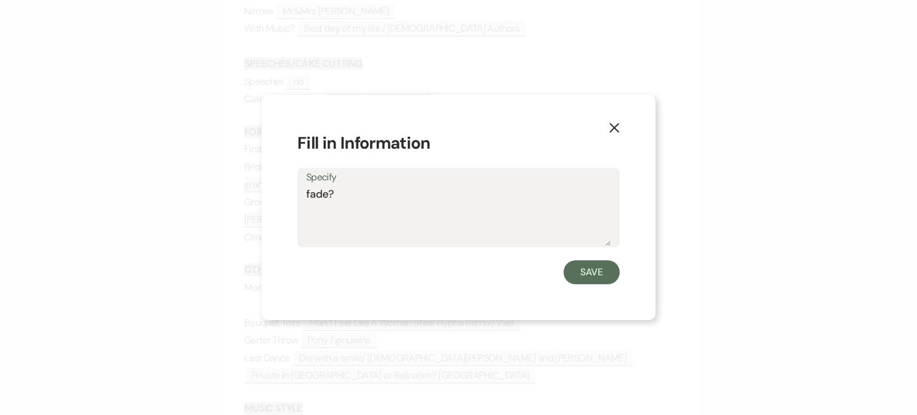
click at [359, 191] on textarea "fade?" at bounding box center [458, 216] width 304 height 60
type textarea "fade @"
click at [575, 266] on button "Save" at bounding box center [591, 272] width 56 height 24
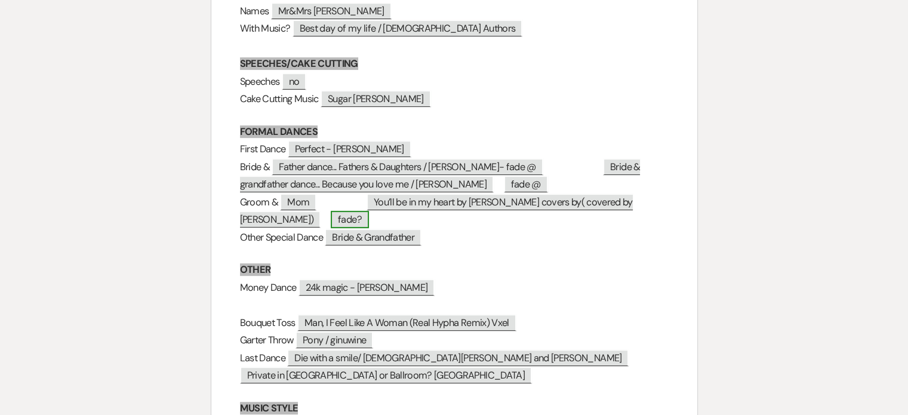
click at [331, 223] on span "fade?" at bounding box center [350, 219] width 38 height 17
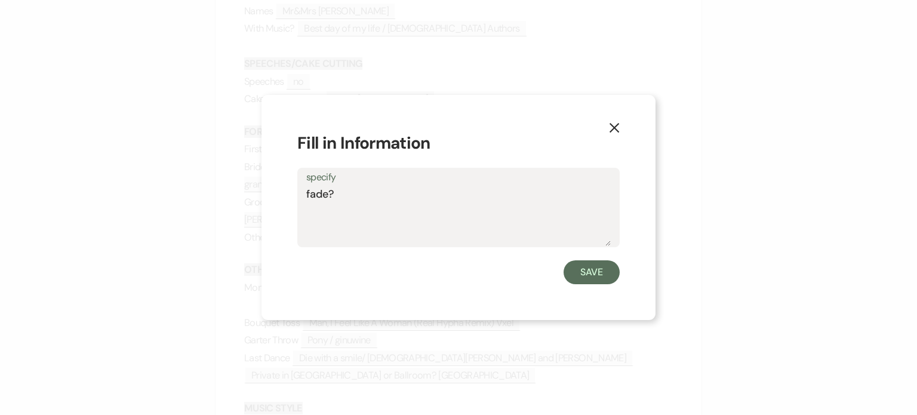
click at [351, 198] on textarea "fade?" at bounding box center [458, 216] width 304 height 60
type textarea "fade @"
click at [582, 264] on button "Save" at bounding box center [591, 272] width 56 height 24
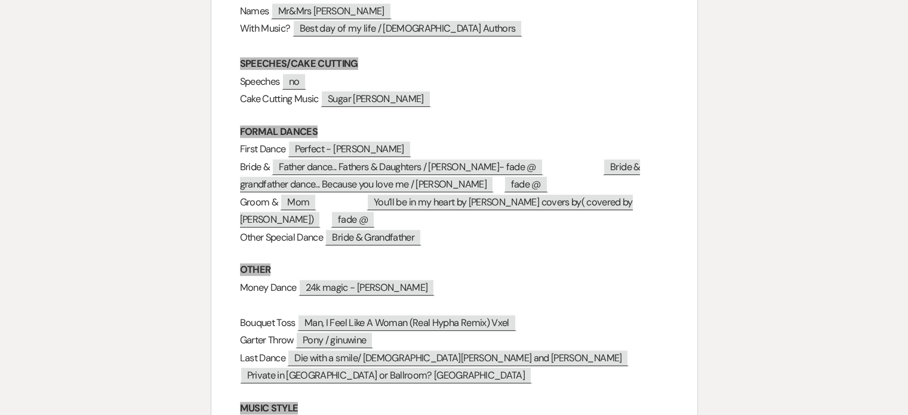
click at [587, 168] on h3 "Bride & Father dance... Fathers & Daughters / [PERSON_NAME]- fade @ Bride & gra…" at bounding box center [454, 175] width 428 height 35
click at [421, 236] on span "Bride & Grandfather" at bounding box center [373, 237] width 97 height 17
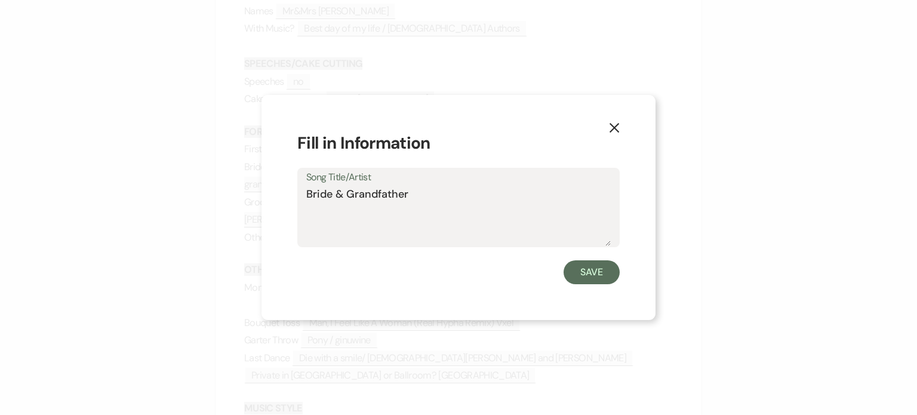
drag, startPoint x: 342, startPoint y: 209, endPoint x: 230, endPoint y: 209, distance: 112.2
click at [230, 209] on div "X Fill in Information Song Title/Artist Bride & Grandfather Save" at bounding box center [458, 207] width 917 height 415
click at [586, 274] on button "Save" at bounding box center [591, 272] width 56 height 24
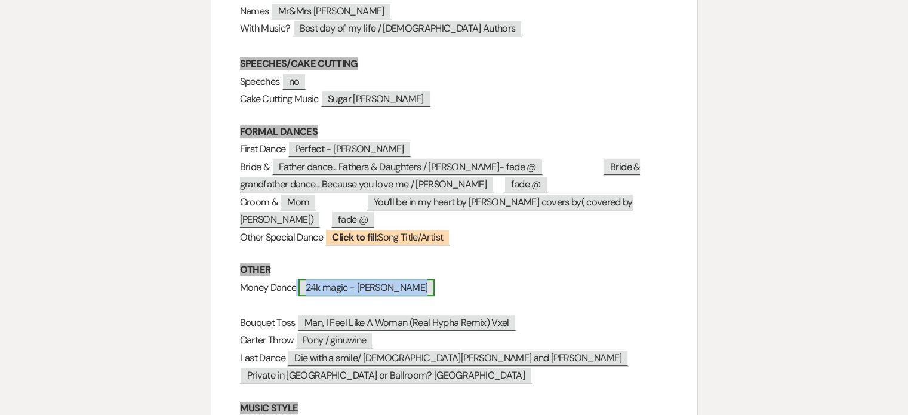
click at [396, 286] on span "24k magic - [PERSON_NAME]" at bounding box center [366, 287] width 137 height 17
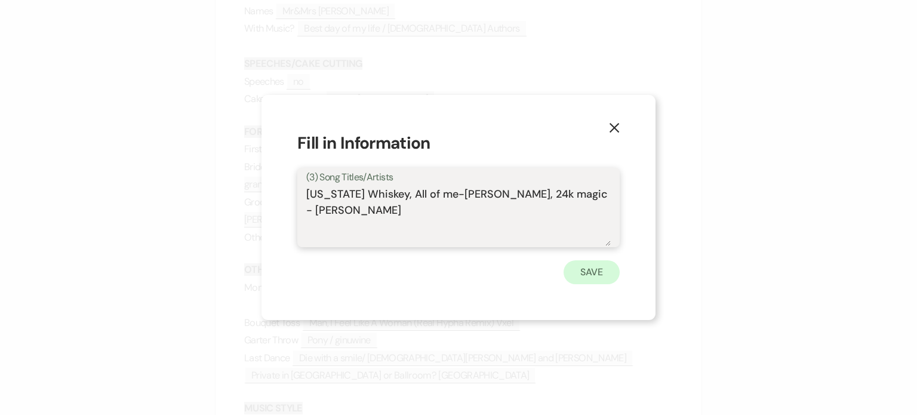
type textarea "[US_STATE] Whiskey, All of me-[PERSON_NAME], 24k magic - [PERSON_NAME]"
click at [599, 276] on button "Save" at bounding box center [591, 272] width 56 height 24
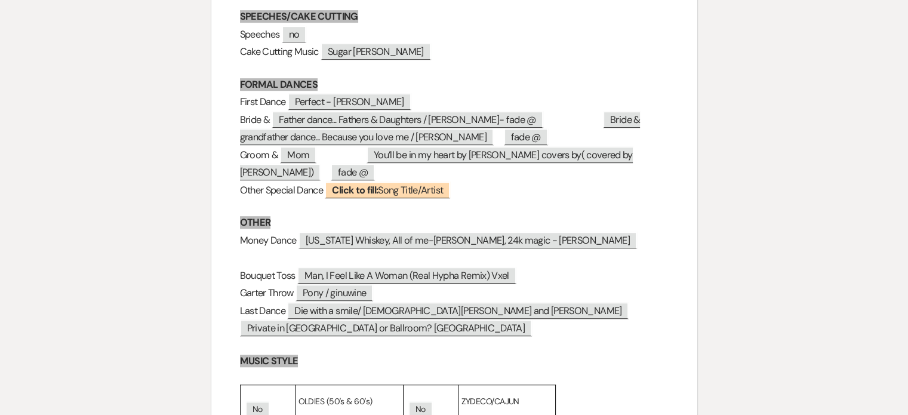
scroll to position [656, 0]
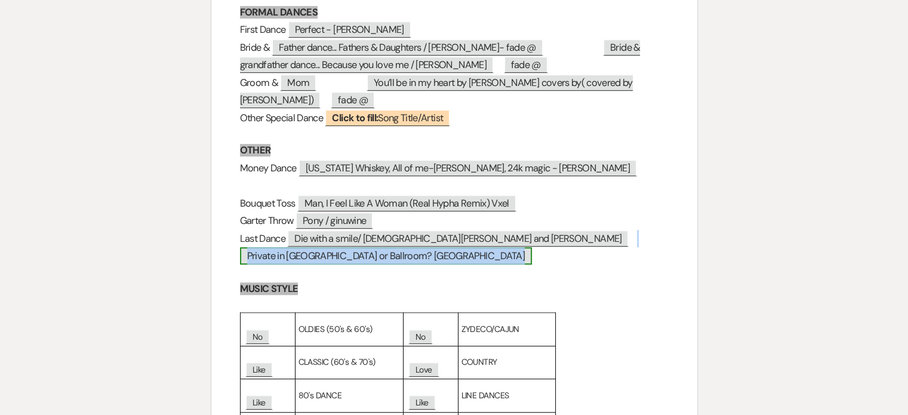
click at [336, 264] on span "Private in [GEOGRAPHIC_DATA] or Ballroom? [GEOGRAPHIC_DATA]" at bounding box center [386, 255] width 292 height 17
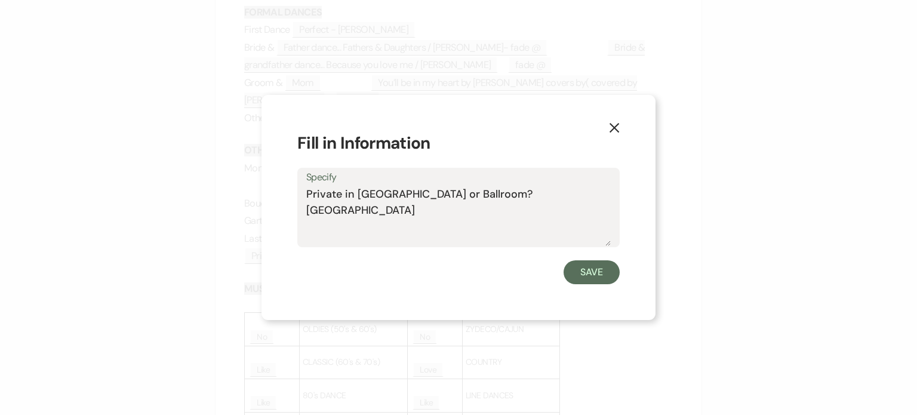
drag, startPoint x: 341, startPoint y: 192, endPoint x: 479, endPoint y: 192, distance: 137.9
click at [479, 192] on textarea "Private in [GEOGRAPHIC_DATA] or Ballroom? [GEOGRAPHIC_DATA]" at bounding box center [458, 216] width 304 height 60
click at [306, 210] on textarea "Private Gazebo" at bounding box center [458, 216] width 304 height 60
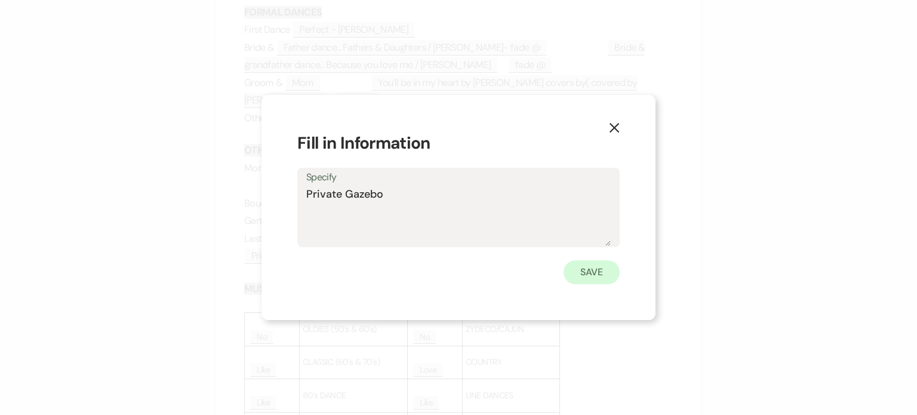
type textarea "Private Gazebo"
click at [582, 267] on button "Save" at bounding box center [591, 272] width 56 height 24
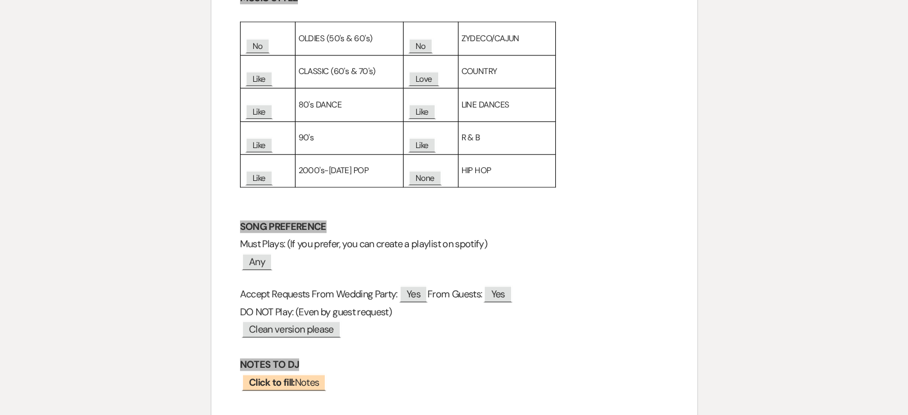
scroll to position [955, 0]
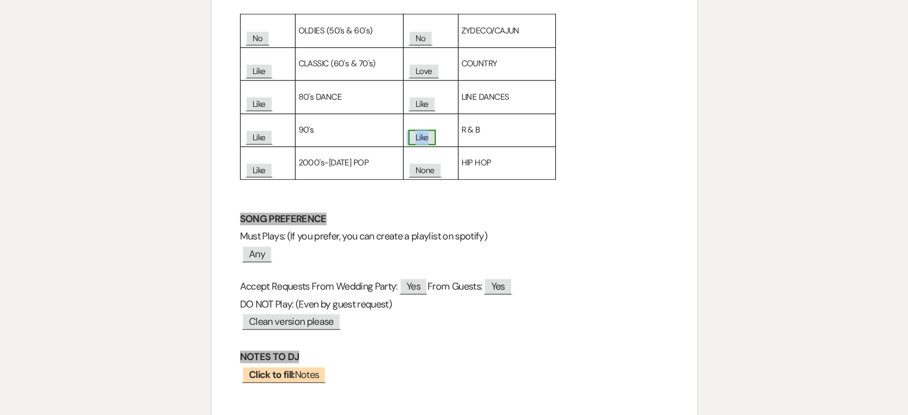
click at [432, 137] on span "Like" at bounding box center [421, 137] width 27 height 16
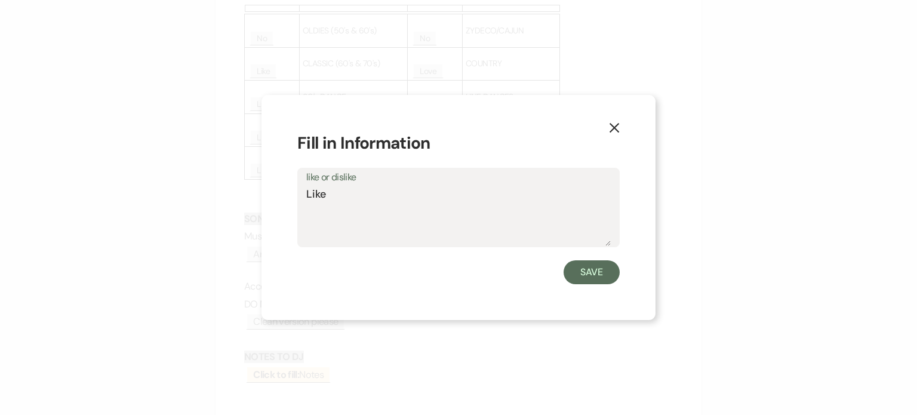
drag, startPoint x: 365, startPoint y: 197, endPoint x: 215, endPoint y: 196, distance: 149.8
click at [220, 195] on div "X Fill in Information like or dislike Like Save" at bounding box center [458, 207] width 917 height 415
type textarea "no"
click at [581, 271] on button "Save" at bounding box center [591, 272] width 56 height 24
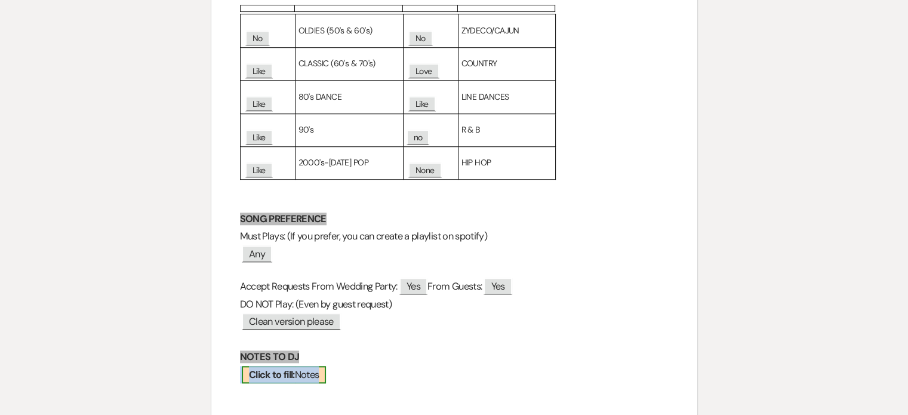
click at [307, 374] on span "Click to fill: Notes" at bounding box center [284, 374] width 85 height 17
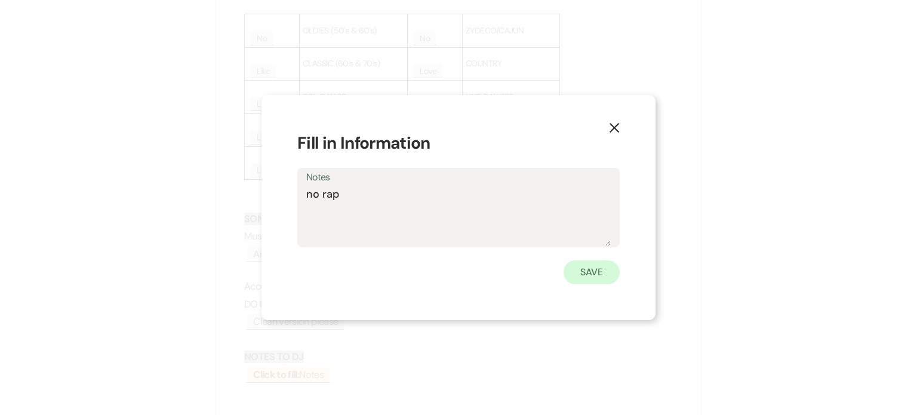
type textarea "no rap"
click at [579, 275] on button "Save" at bounding box center [591, 272] width 56 height 24
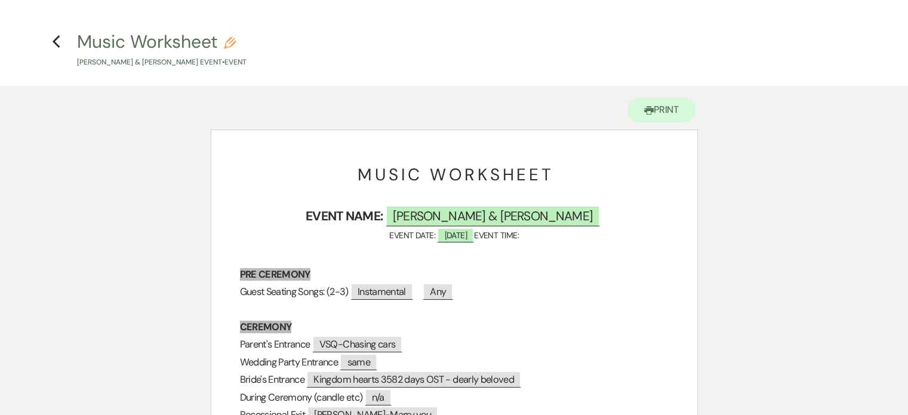
scroll to position [0, 0]
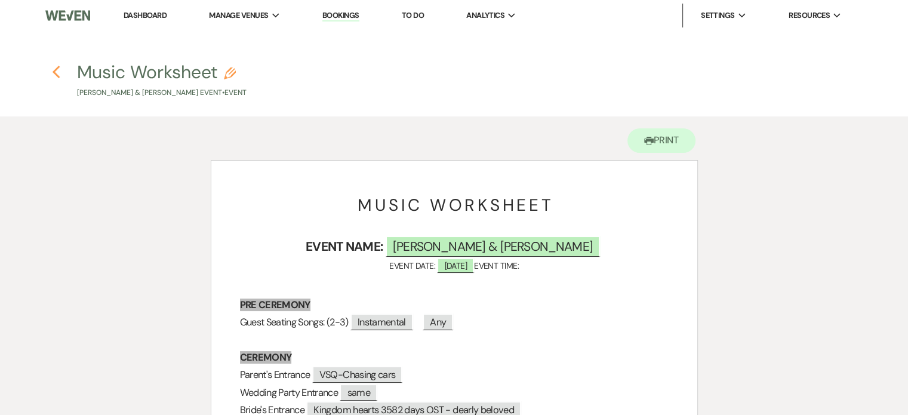
click at [58, 71] on icon "Previous" at bounding box center [56, 72] width 9 height 14
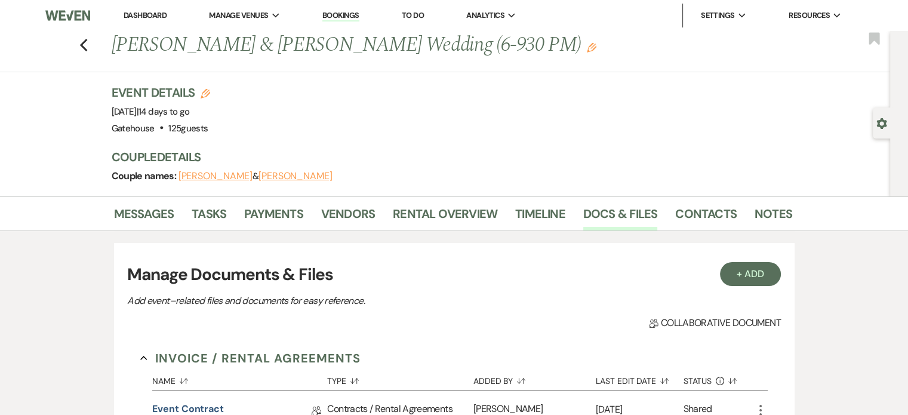
scroll to position [418, 0]
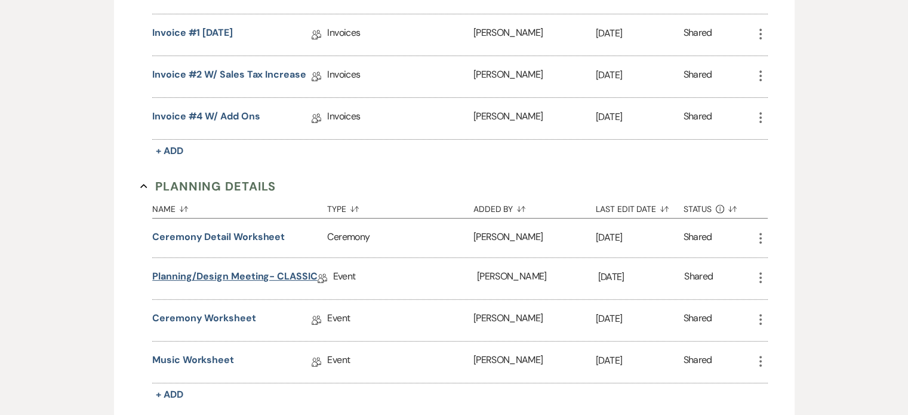
click at [288, 274] on link "Planning/Design Meeting- CLASSIC" at bounding box center [234, 278] width 165 height 18
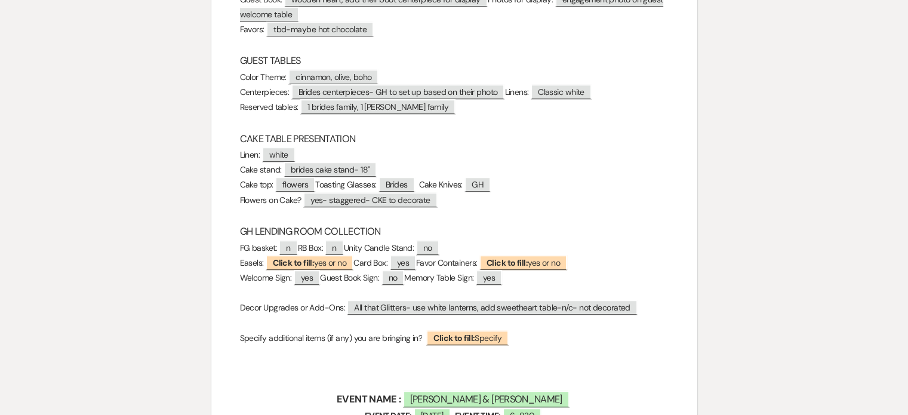
scroll to position [955, 0]
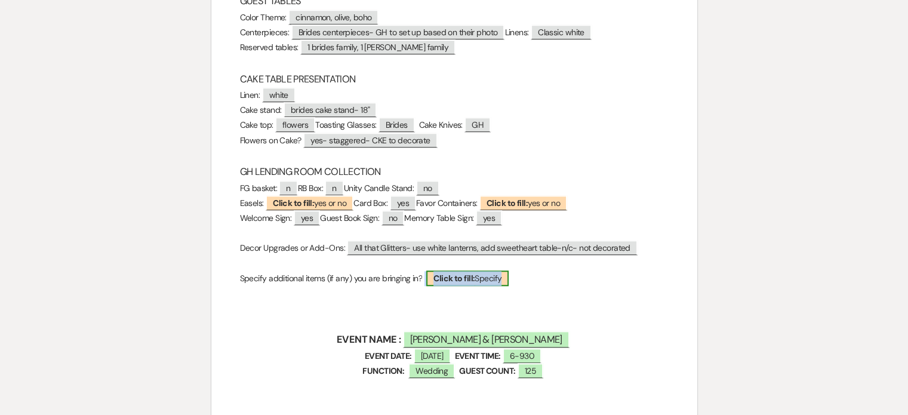
click at [442, 279] on b "Click to fill:" at bounding box center [453, 278] width 41 height 11
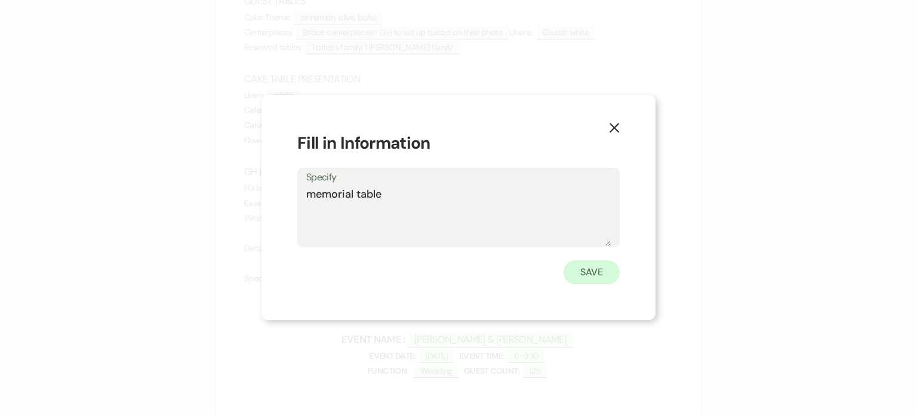
type textarea "memorial table"
click at [580, 263] on button "Save" at bounding box center [591, 272] width 56 height 24
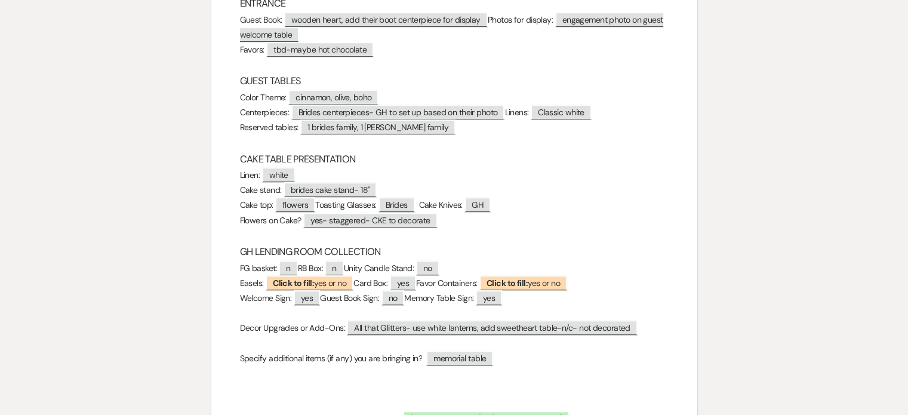
scroll to position [895, 0]
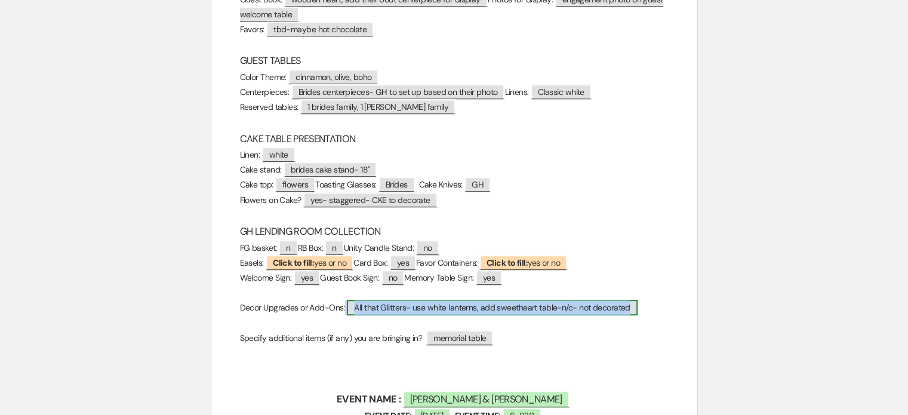
click at [590, 305] on span "All that Glitters- use white lanterns, add sweetheart table-n/c- not decorated" at bounding box center [492, 308] width 290 height 16
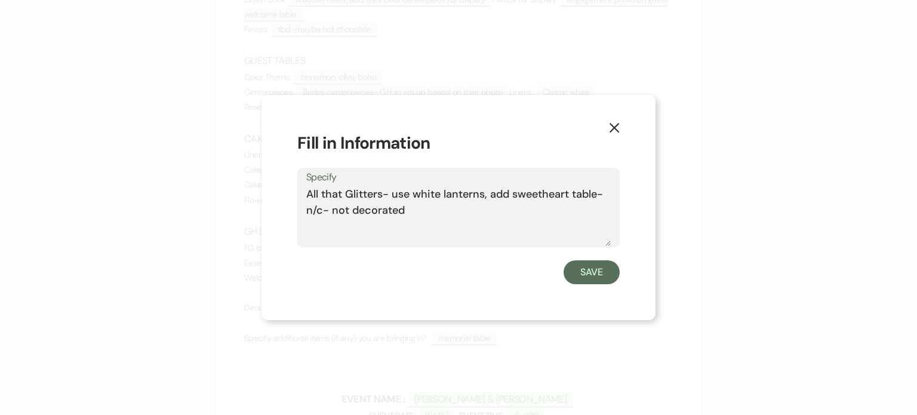
drag, startPoint x: 347, startPoint y: 210, endPoint x: 334, endPoint y: 212, distance: 12.7
click at [332, 212] on textarea "All that Glitters- use white lanterns, add sweetheart table-n/c- not decorated" at bounding box center [458, 216] width 304 height 60
type textarea "All that Glitters- use white lanterns, add sweetheart table-n/c- decorations pr…"
click at [576, 272] on button "Save" at bounding box center [591, 272] width 56 height 24
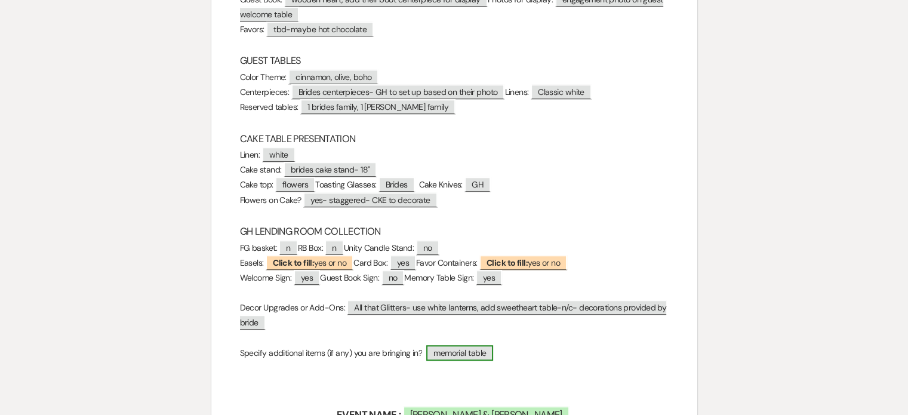
click at [481, 357] on span "memorial table" at bounding box center [459, 353] width 67 height 16
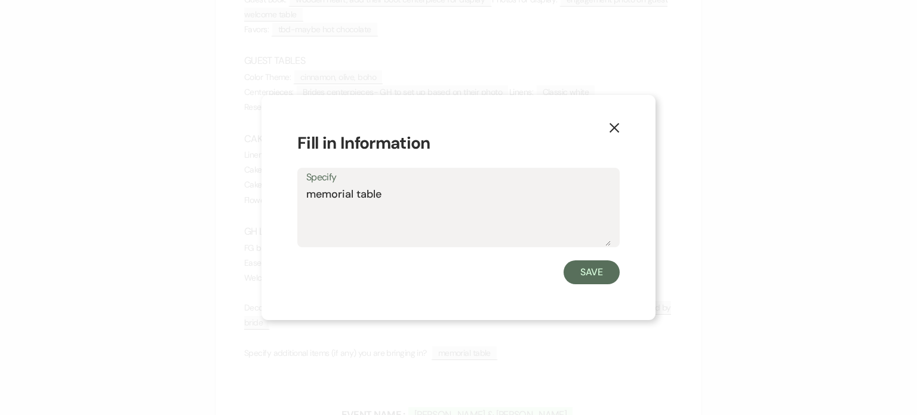
click at [415, 192] on textarea "memorial table" at bounding box center [458, 216] width 304 height 60
type textarea "memorial table-use gh sign,candle"
click at [600, 272] on button "Save" at bounding box center [591, 272] width 56 height 24
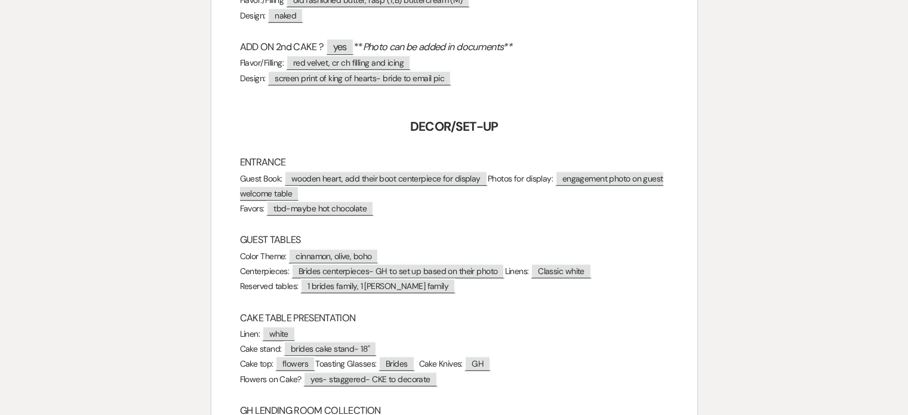
scroll to position [656, 0]
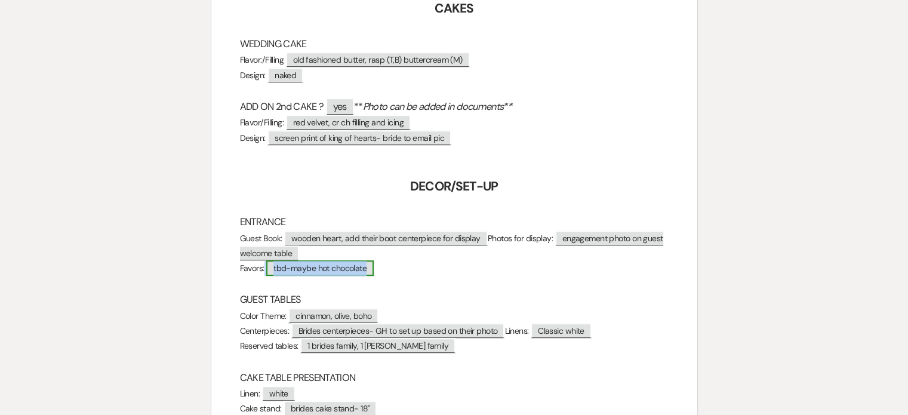
click at [299, 269] on span "tbd-maybe hot chocolate" at bounding box center [319, 268] width 107 height 16
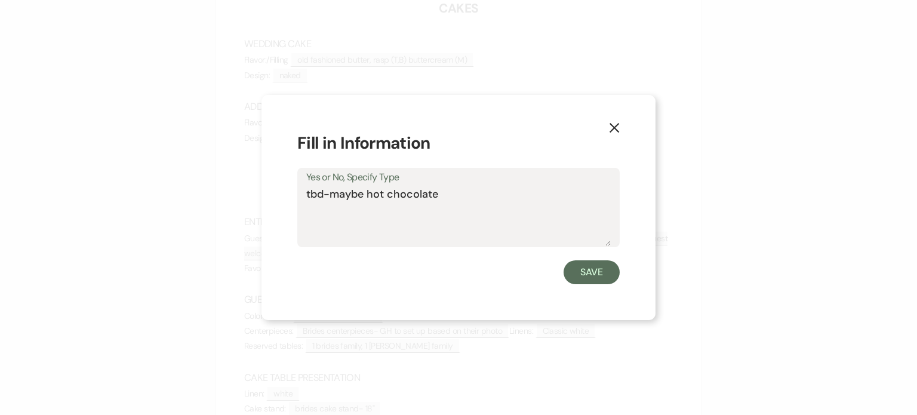
drag, startPoint x: 366, startPoint y: 189, endPoint x: 294, endPoint y: 197, distance: 72.7
click at [294, 197] on div "X Fill in Information Yes or No, Specify Type tbd-maybe hot chocolate Save" at bounding box center [458, 207] width 394 height 225
type textarea "hot chocolate"
click at [580, 268] on button "Save" at bounding box center [591, 272] width 56 height 24
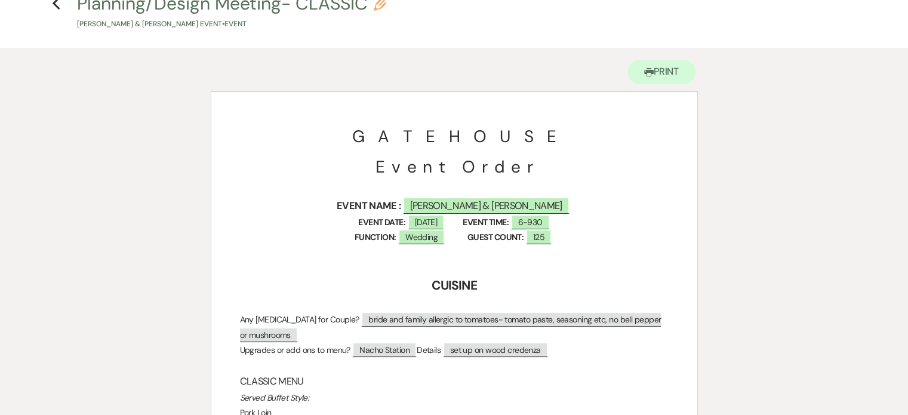
scroll to position [0, 0]
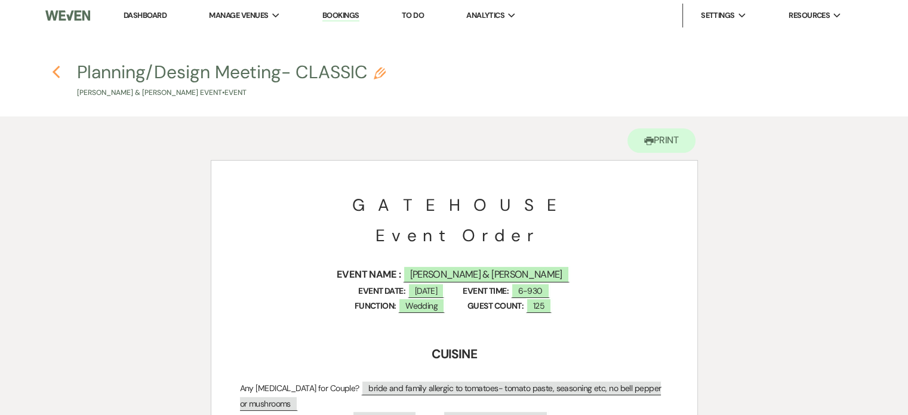
click at [60, 70] on icon "Previous" at bounding box center [56, 72] width 9 height 14
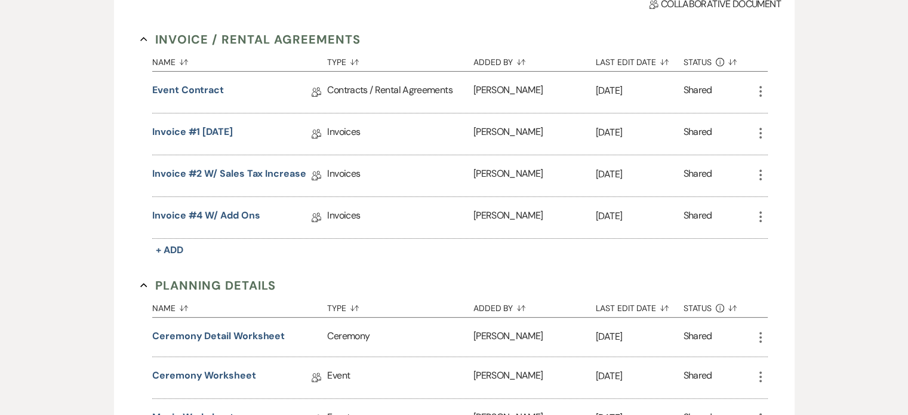
scroll to position [418, 0]
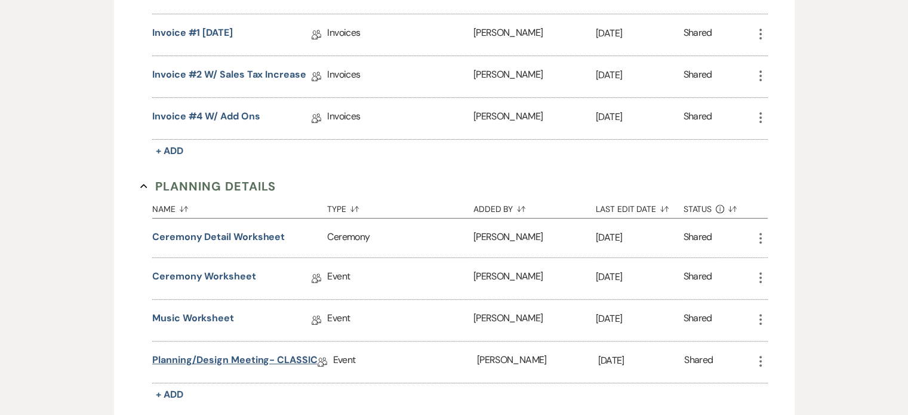
click at [260, 353] on link "Planning/Design Meeting- CLASSIC" at bounding box center [234, 362] width 165 height 18
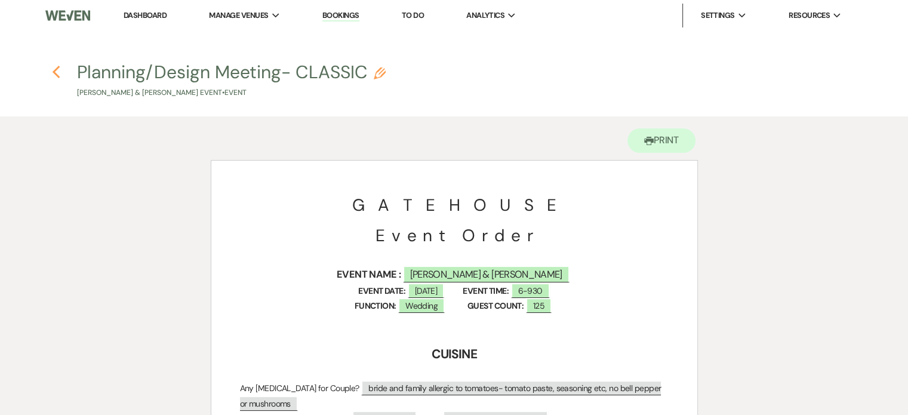
click at [57, 72] on icon "Previous" at bounding box center [56, 72] width 9 height 14
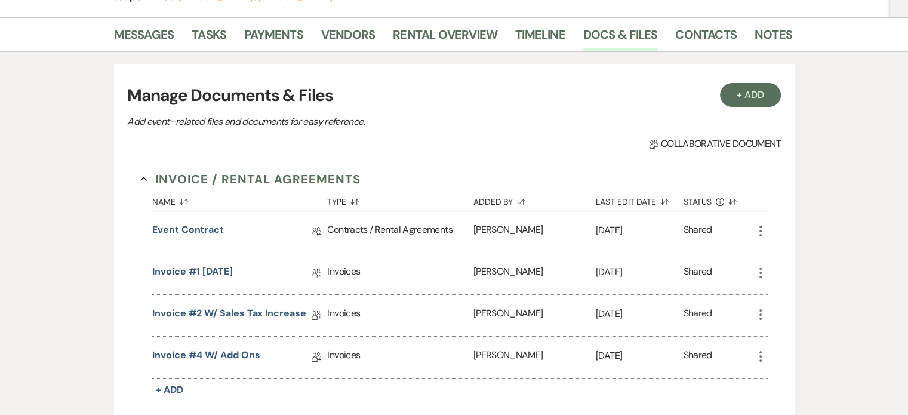
scroll to position [60, 0]
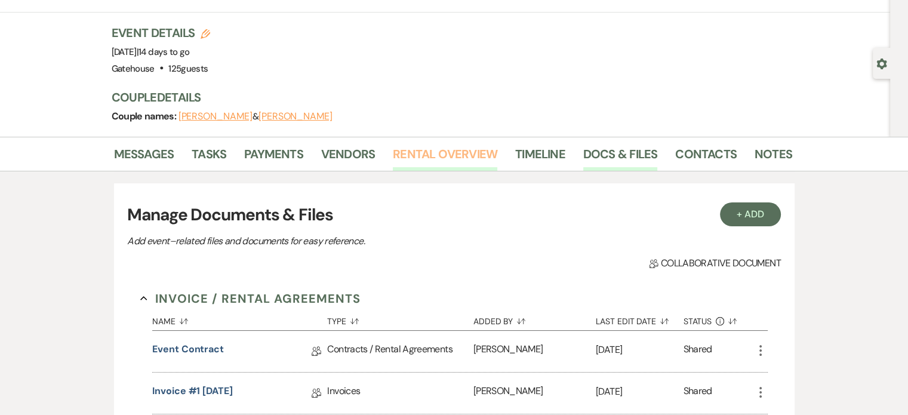
click at [442, 152] on link "Rental Overview" at bounding box center [445, 157] width 104 height 26
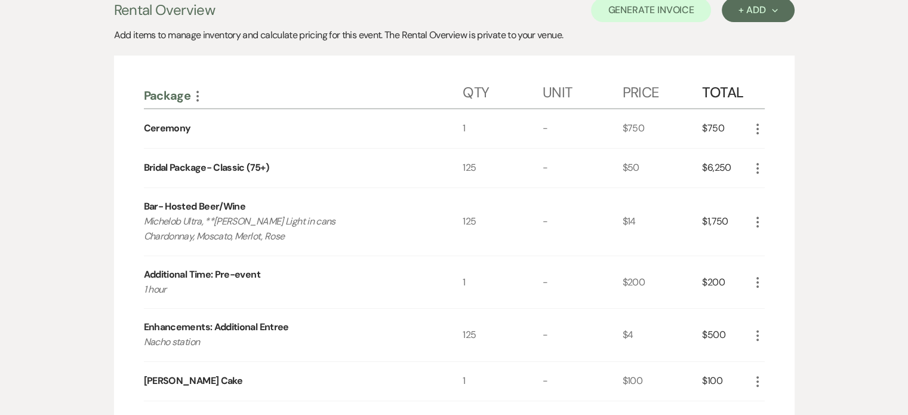
scroll to position [66, 0]
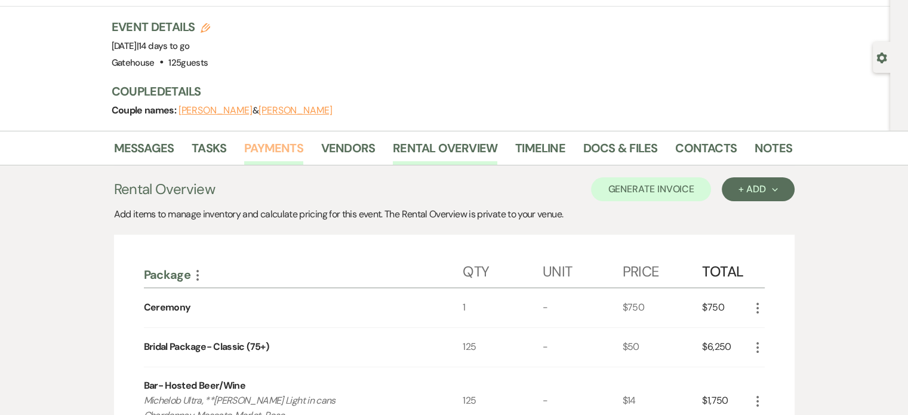
click at [277, 146] on link "Payments" at bounding box center [273, 151] width 59 height 26
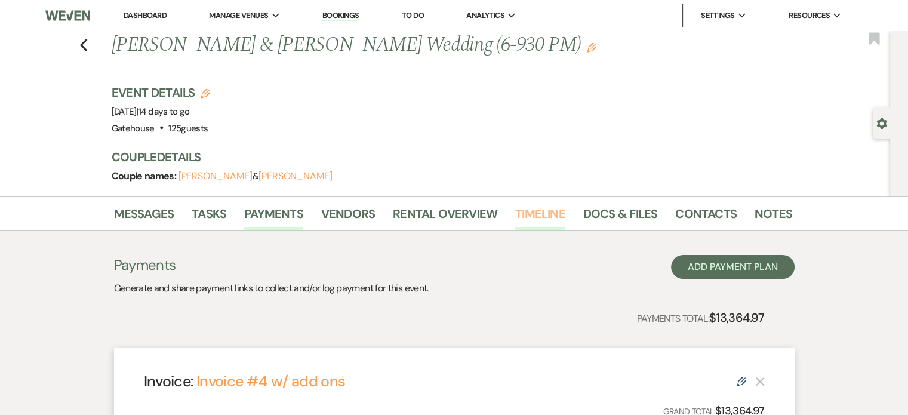
click at [547, 211] on link "Timeline" at bounding box center [540, 217] width 50 height 26
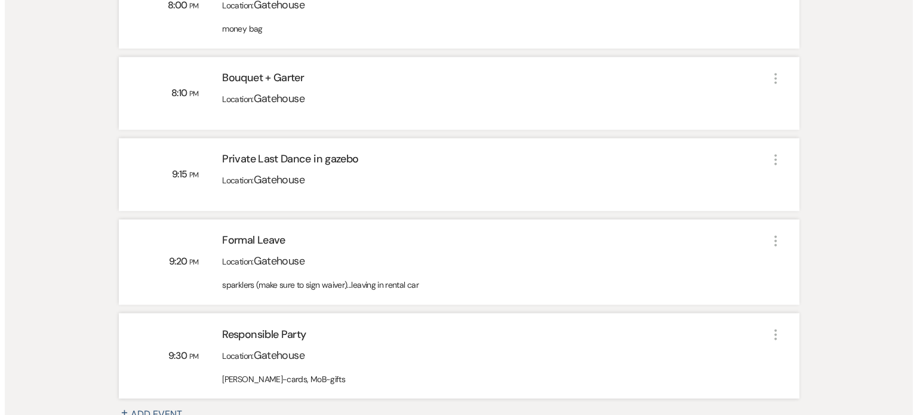
scroll to position [1969, 0]
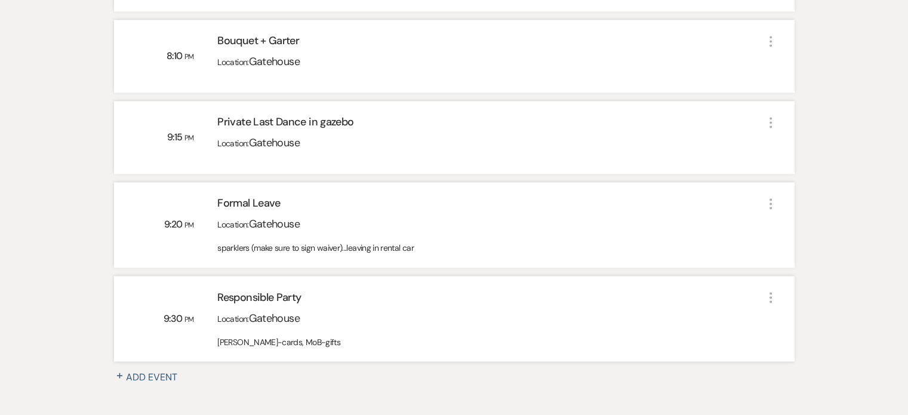
click at [771, 199] on use "button" at bounding box center [770, 203] width 2 height 11
click at [808, 225] on button "Pencil Edit" at bounding box center [799, 226] width 61 height 18
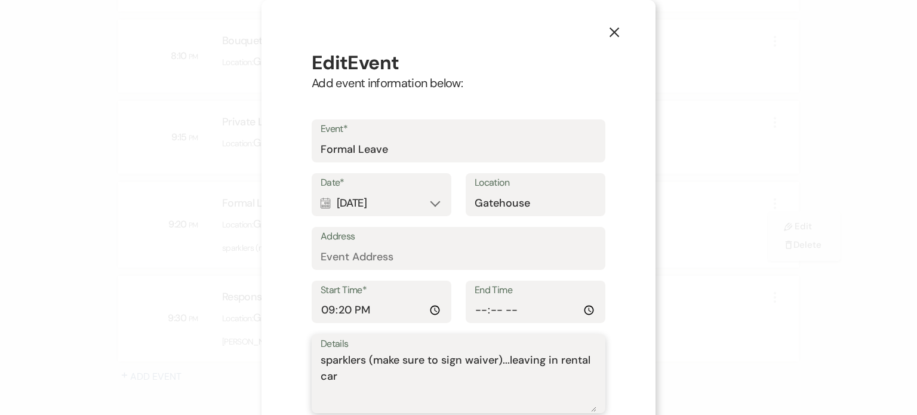
drag, startPoint x: 316, startPoint y: 360, endPoint x: 496, endPoint y: 353, distance: 179.8
click at [496, 353] on textarea "sparklers (make sure to sign waiver)...leaving in rental car" at bounding box center [458, 382] width 276 height 60
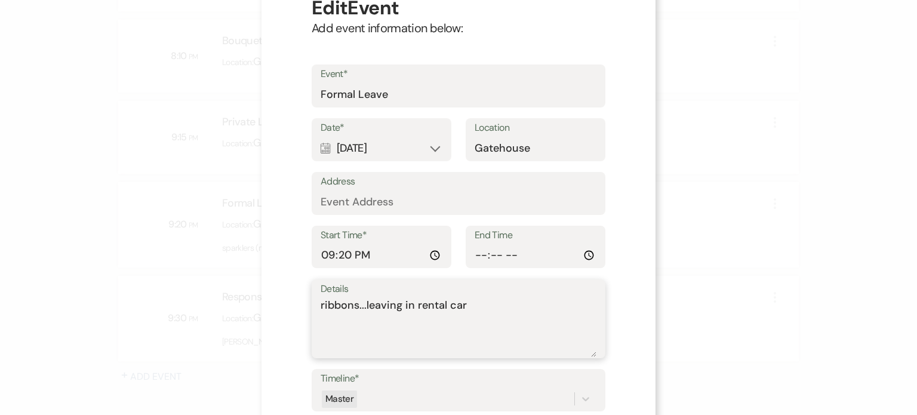
scroll to position [138, 0]
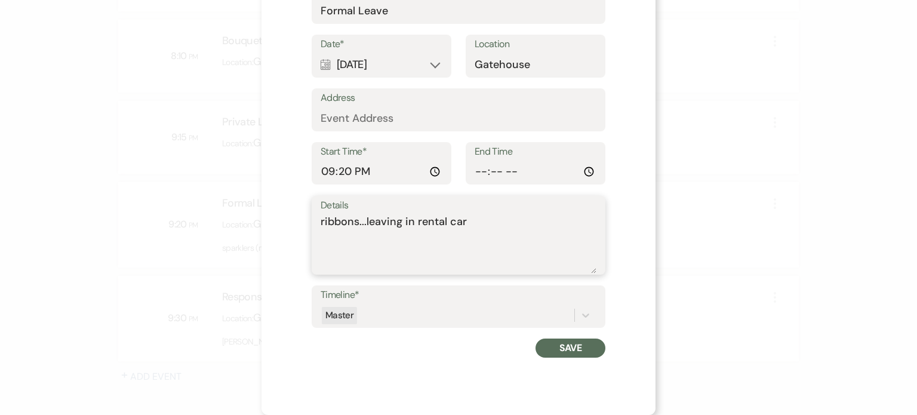
type textarea "ribbons...leaving in rental car"
click at [580, 349] on button "Save" at bounding box center [570, 347] width 70 height 19
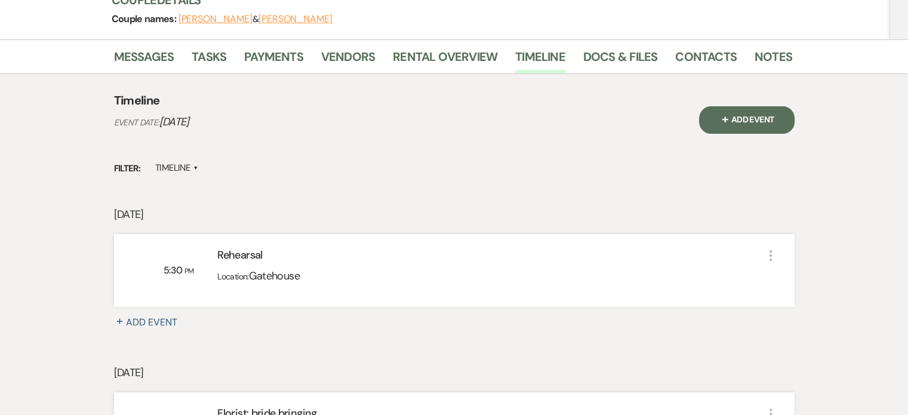
scroll to position [0, 0]
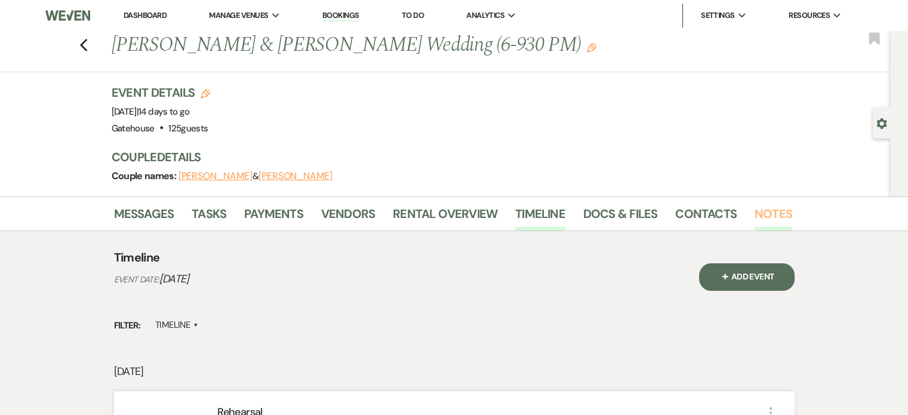
click at [779, 217] on link "Notes" at bounding box center [773, 217] width 38 height 26
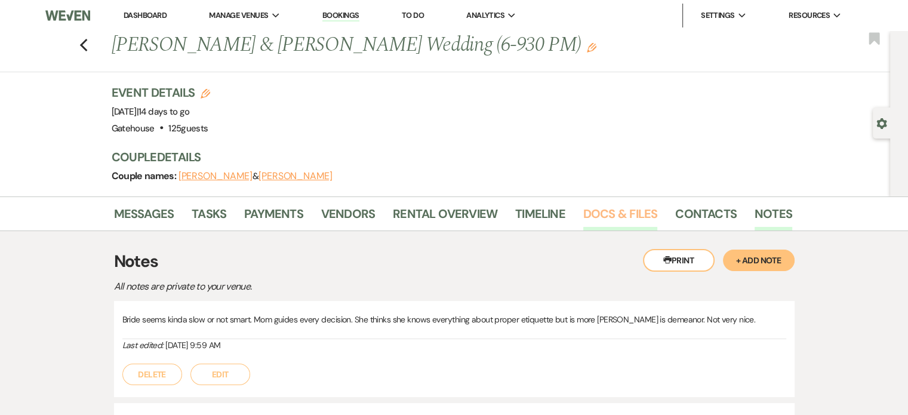
click at [609, 206] on link "Docs & Files" at bounding box center [620, 217] width 74 height 26
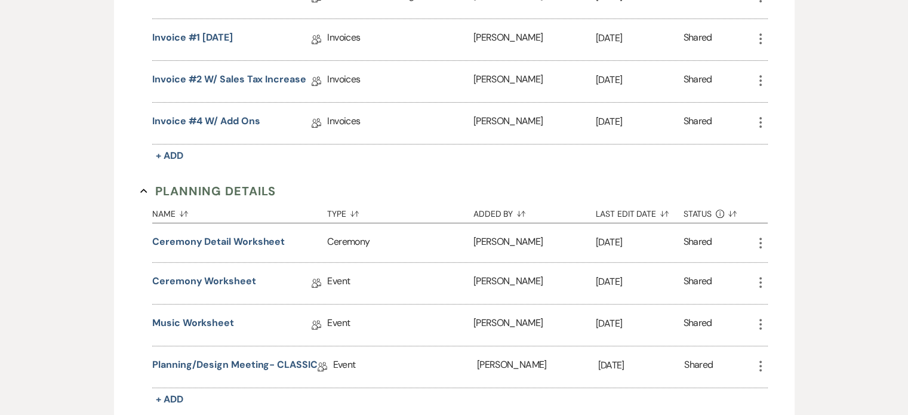
scroll to position [477, 0]
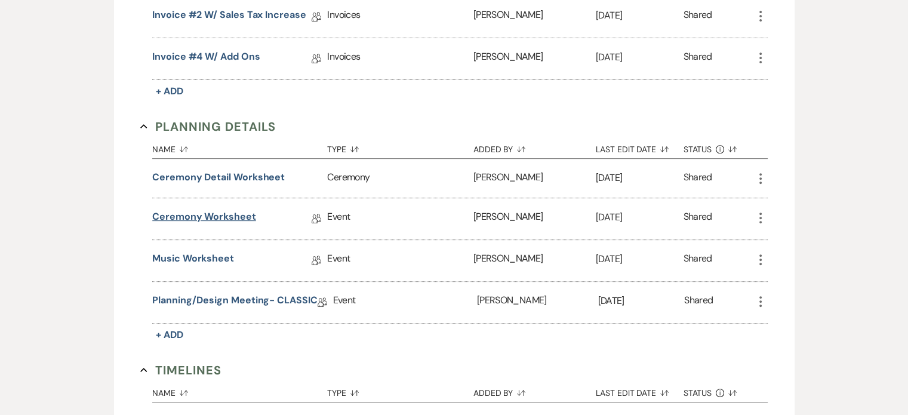
click at [208, 213] on link "Ceremony Worksheet" at bounding box center [204, 218] width 104 height 18
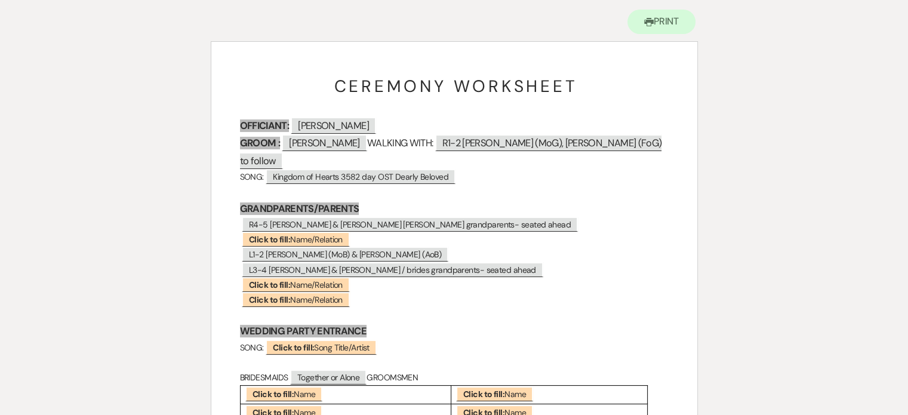
scroll to position [119, 0]
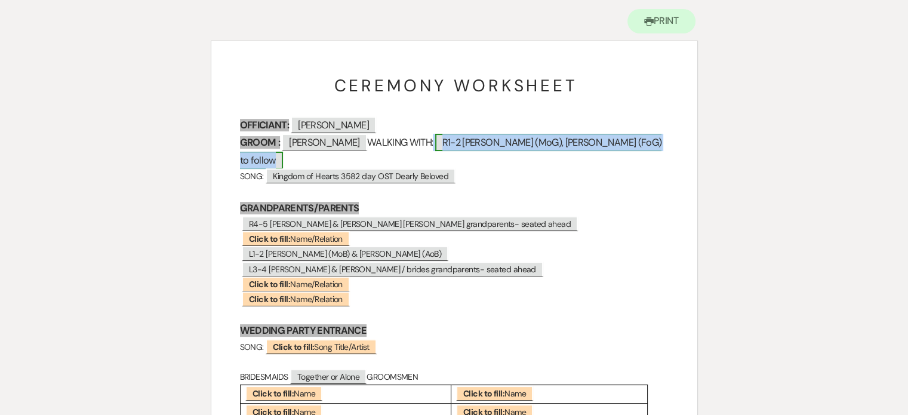
click at [545, 143] on span "R1-2 [PERSON_NAME] (MoG), [PERSON_NAME] (FoG) to follow" at bounding box center [451, 151] width 422 height 35
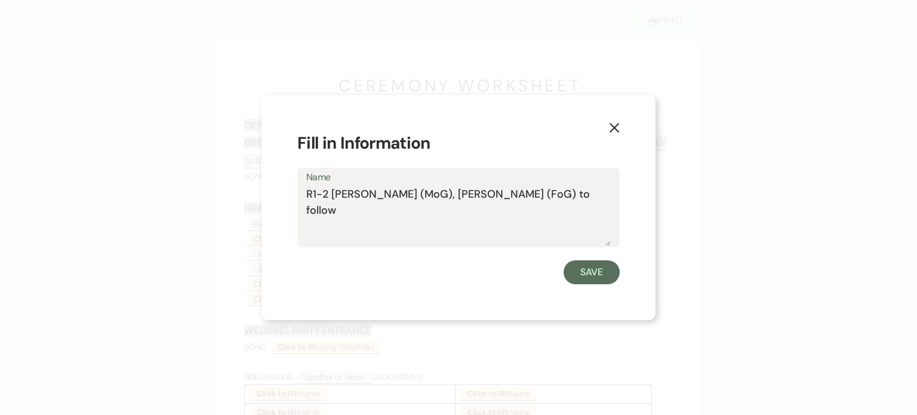
click at [402, 192] on textarea "R1-2 [PERSON_NAME] (MoG), [PERSON_NAME] (FoG) to follow" at bounding box center [458, 216] width 304 height 60
click at [307, 193] on textarea "R1-2 [PERSON_NAME], [PERSON_NAME] to follow" at bounding box center [458, 216] width 304 height 60
type textarea "(R1-2) [PERSON_NAME]-MoG, [PERSON_NAME] to follow"
click at [600, 272] on button "Save" at bounding box center [591, 272] width 56 height 24
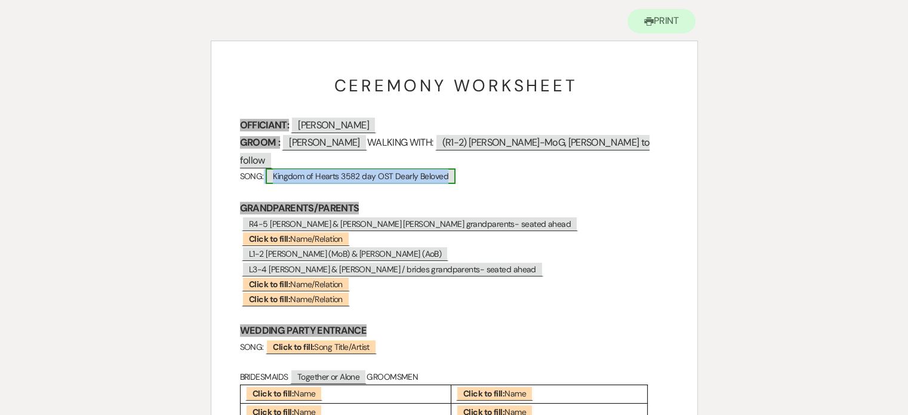
click at [409, 168] on span "Kingdom of Hearts 3582 day OST Dearly Beloved" at bounding box center [361, 176] width 190 height 16
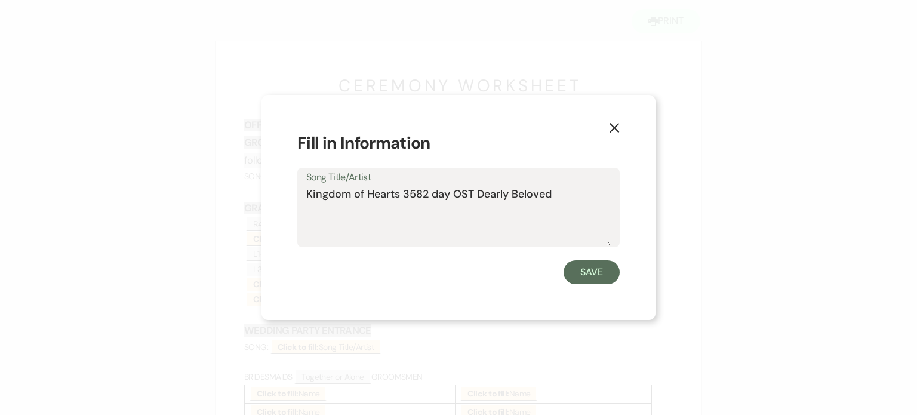
drag, startPoint x: 583, startPoint y: 195, endPoint x: 187, endPoint y: 188, distance: 396.3
click at [187, 188] on div "X Fill in Information Song Title/Artist Kingdom of Hearts 3582 day OST Dearly B…" at bounding box center [458, 207] width 917 height 415
type textarea "VSQ-Chasing Cras"
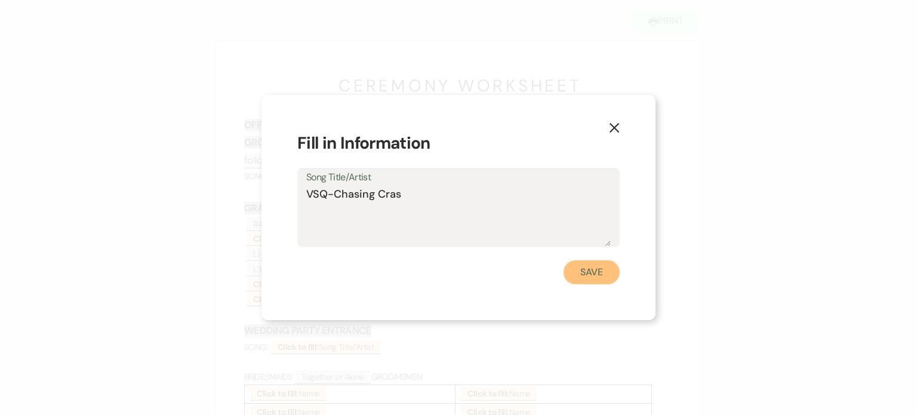
click at [590, 269] on button "Save" at bounding box center [591, 272] width 56 height 24
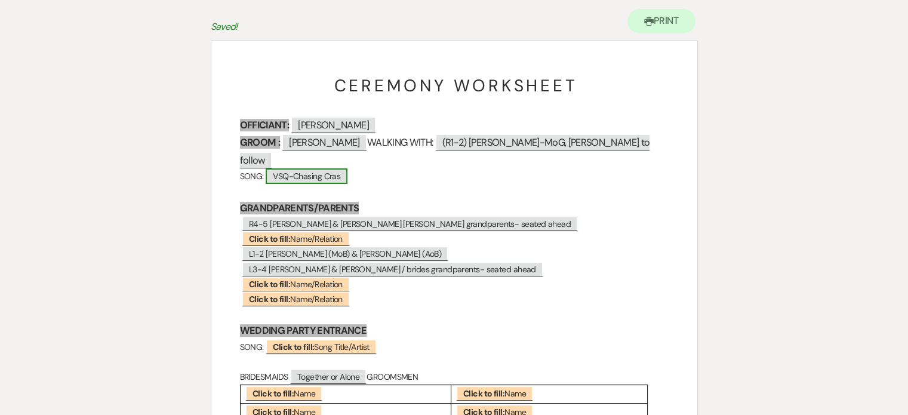
click at [326, 168] on span "VSQ-Chasing Cras" at bounding box center [307, 176] width 82 height 16
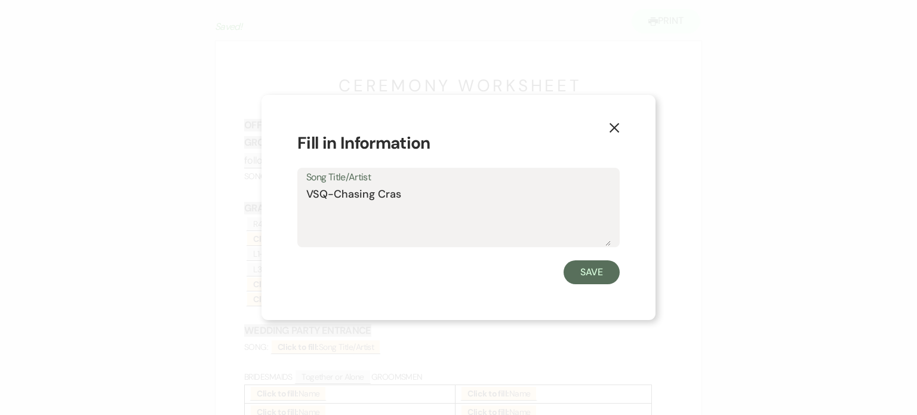
click at [386, 195] on textarea "VSQ-Chasing Cras" at bounding box center [458, 216] width 304 height 60
type textarea "VSQ-Chasing Cars"
click at [594, 269] on button "Save" at bounding box center [591, 272] width 56 height 24
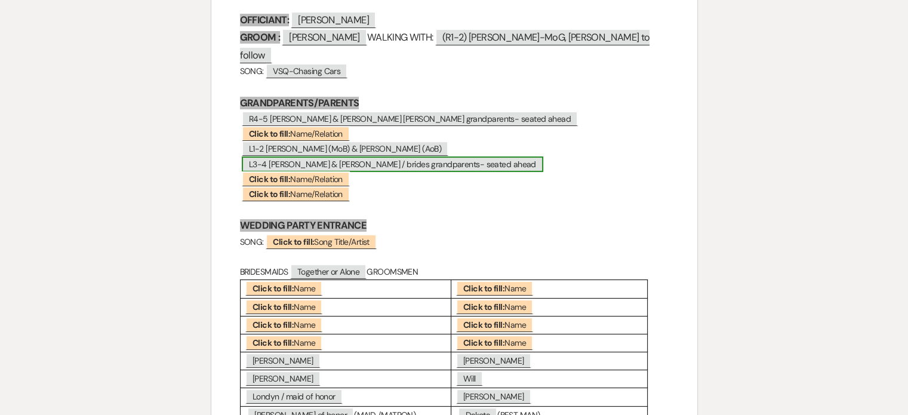
scroll to position [239, 0]
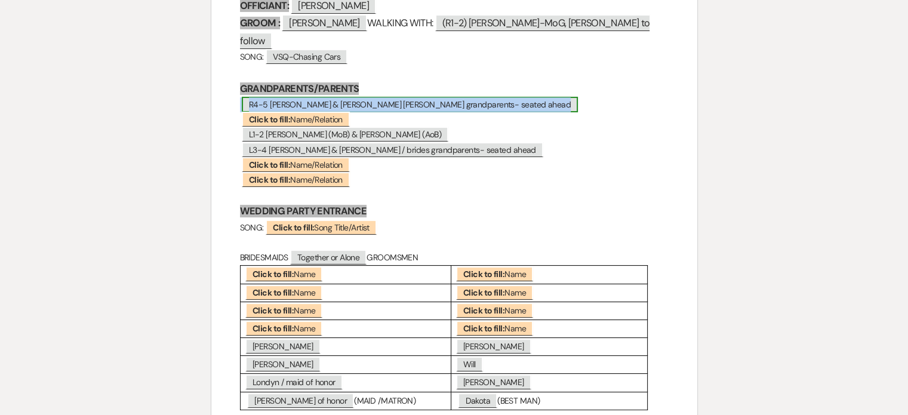
click at [446, 97] on span "R4-5 [PERSON_NAME] & [PERSON_NAME] [PERSON_NAME] grandparents- seated ahead" at bounding box center [410, 105] width 336 height 16
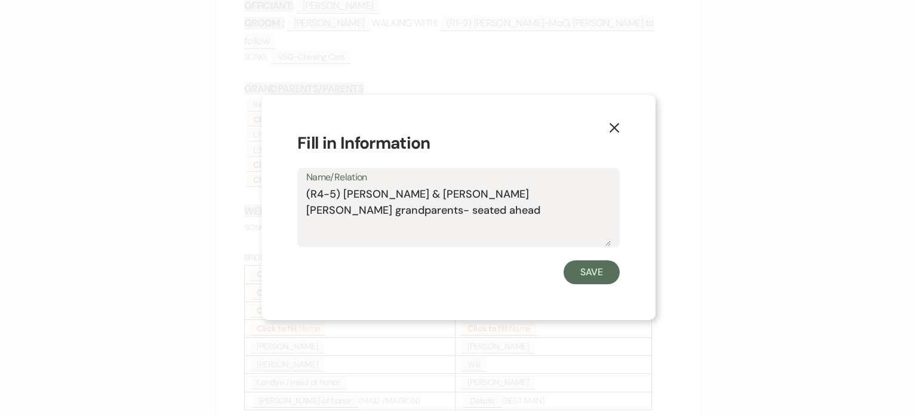
drag, startPoint x: 470, startPoint y: 195, endPoint x: 611, endPoint y: 210, distance: 142.2
click at [611, 210] on div "Name/Relation (R4-5) [PERSON_NAME] & [PERSON_NAME] [PERSON_NAME] grandparents- …" at bounding box center [458, 207] width 322 height 79
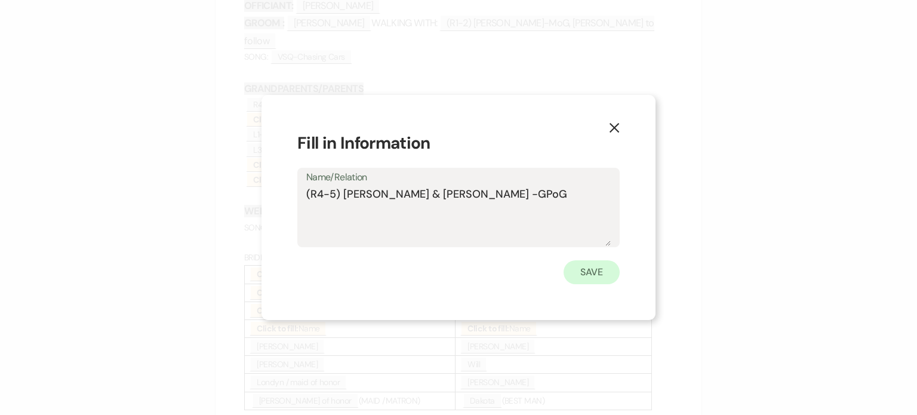
type textarea "(R4-5) [PERSON_NAME] & [PERSON_NAME] -GPoG"
click at [597, 271] on button "Save" at bounding box center [591, 272] width 56 height 24
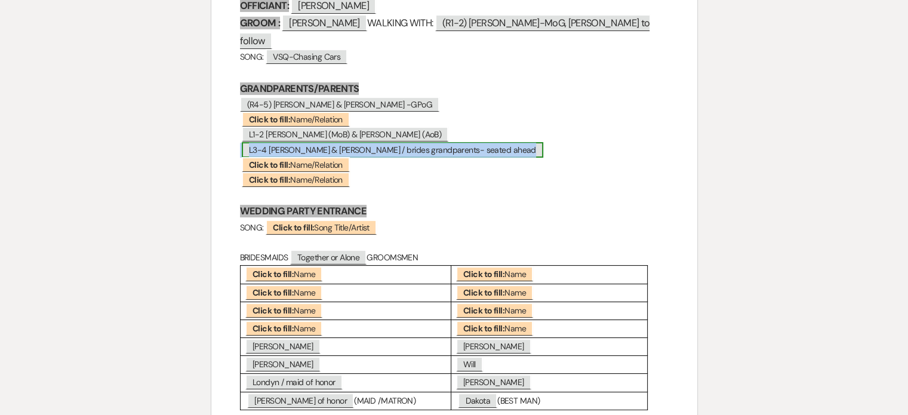
click at [301, 142] on span "L3-4 [PERSON_NAME] & [PERSON_NAME] / brides grandparents- seated ahead" at bounding box center [392, 150] width 301 height 16
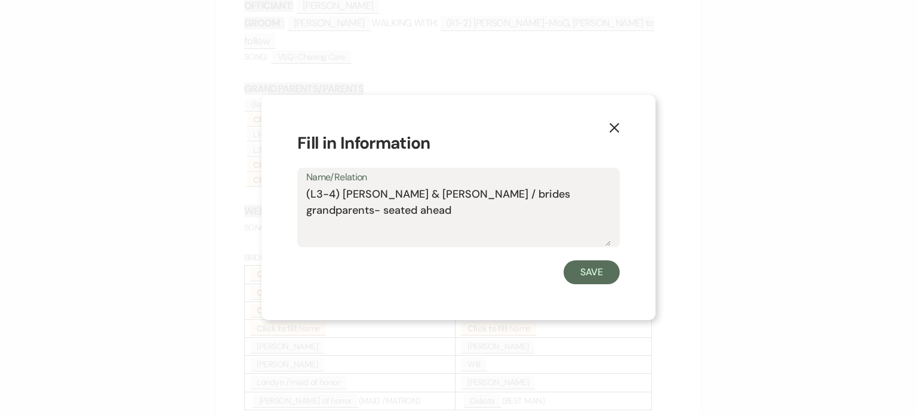
drag, startPoint x: 427, startPoint y: 193, endPoint x: 569, endPoint y: 208, distance: 142.2
click at [569, 208] on textarea "(L3-4) [PERSON_NAME] & [PERSON_NAME] / brides grandparents- seated ahead" at bounding box center [458, 216] width 304 height 60
type textarea "(L3-4) [PERSON_NAME] & [PERSON_NAME]-GPoB"
click at [602, 267] on button "Save" at bounding box center [591, 272] width 56 height 24
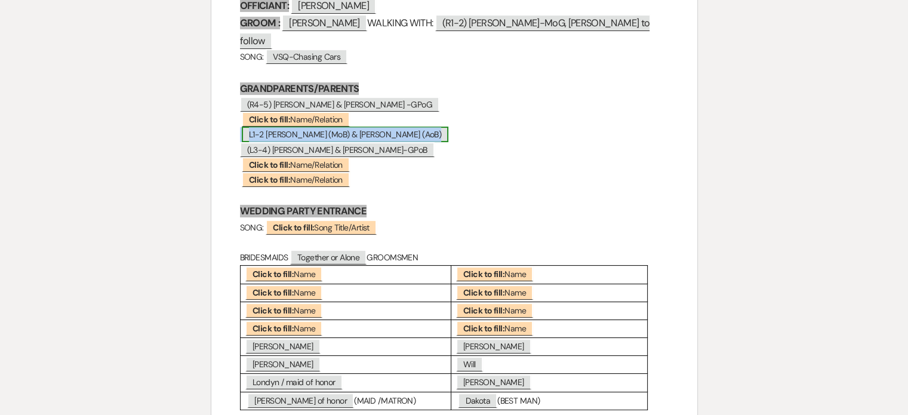
click at [275, 127] on span "L1-2 [PERSON_NAME] (MoB) & [PERSON_NAME] (AoB)" at bounding box center [345, 135] width 206 height 16
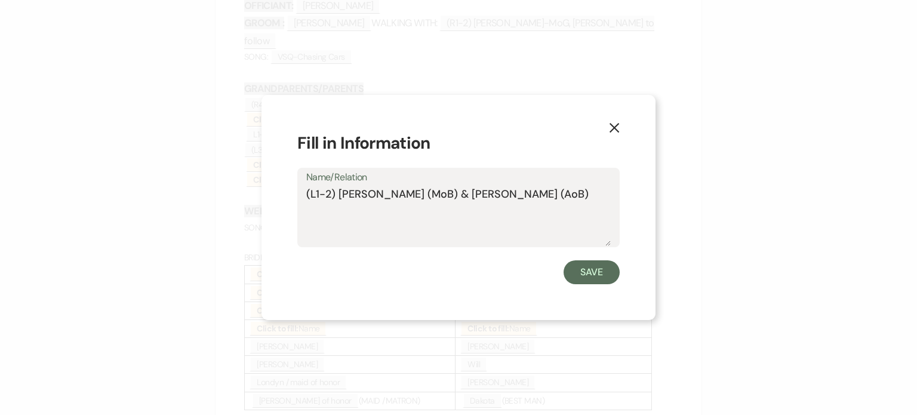
click at [403, 190] on textarea "(L1-2) [PERSON_NAME] (MoB) & [PERSON_NAME] (AoB)" at bounding box center [458, 216] width 304 height 60
type textarea "(L1-2) [PERSON_NAME]-MoB & [PERSON_NAME]-AoB"
click at [594, 276] on button "Save" at bounding box center [591, 272] width 56 height 24
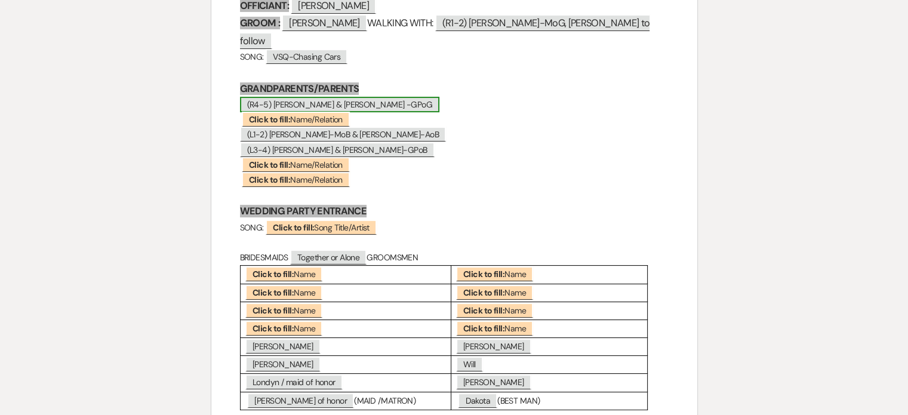
click at [317, 97] on span "(R4-5) [PERSON_NAME] & [PERSON_NAME] -GPoG" at bounding box center [339, 105] width 199 height 16
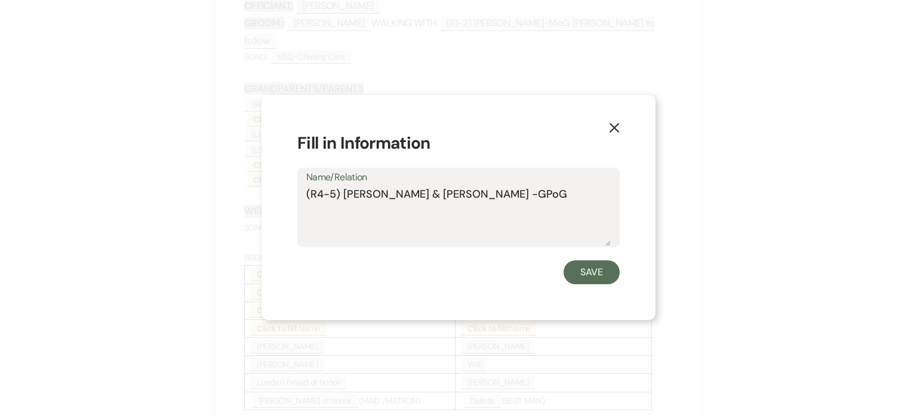
drag, startPoint x: 307, startPoint y: 191, endPoint x: 523, endPoint y: 195, distance: 216.6
click at [523, 195] on textarea "(R4-5) [PERSON_NAME] & [PERSON_NAME] -GPoG" at bounding box center [458, 216] width 304 height 60
click at [594, 273] on button "Save" at bounding box center [591, 272] width 56 height 24
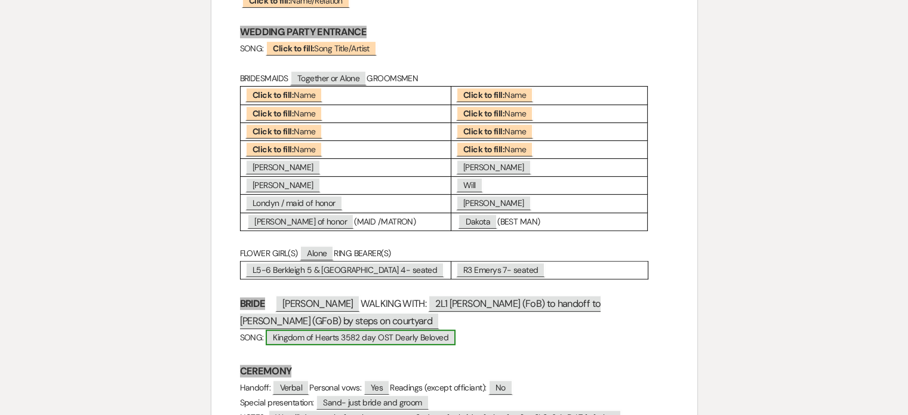
scroll to position [597, 0]
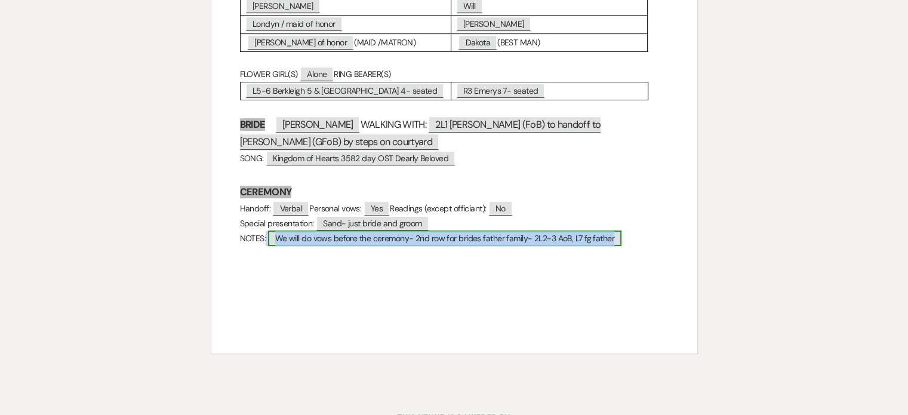
click at [286, 236] on span "We will do vows before the ceremony- 2nd row for brides father family- 2L2-3 Ao…" at bounding box center [444, 238] width 353 height 16
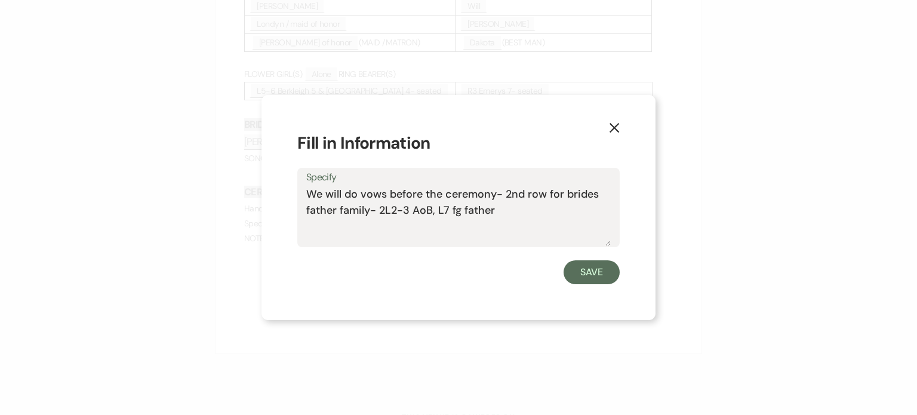
drag, startPoint x: 308, startPoint y: 193, endPoint x: 505, endPoint y: 191, distance: 197.5
click at [505, 191] on textarea "We will do vows before the ceremony- 2nd row for brides father family- 2L2-3 Ao…" at bounding box center [458, 216] width 304 height 60
click at [306, 192] on textarea "(R4-5) [PERSON_NAME] & [PERSON_NAME] -GPoG2nd row for brides father family- 2L2…" at bounding box center [458, 216] width 304 height 60
click at [571, 195] on textarea "seated ahead: (R4-5) [PERSON_NAME] & [PERSON_NAME] -GPoG2nd row for brides fath…" at bounding box center [458, 216] width 304 height 60
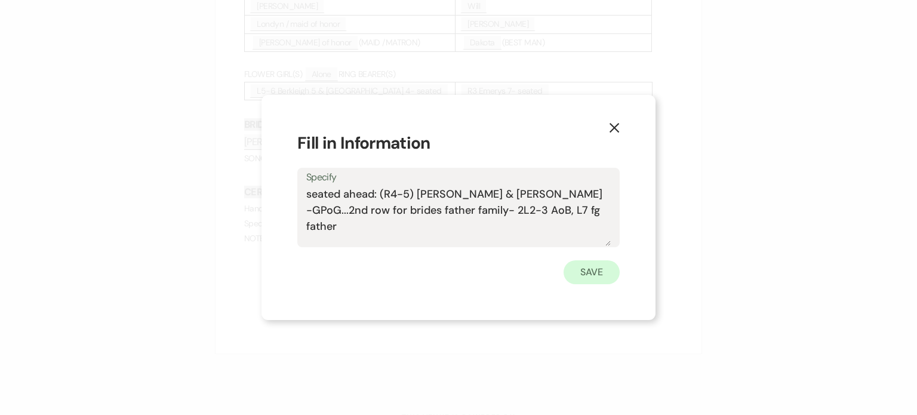
type textarea "seated ahead: (R4-5) [PERSON_NAME] & [PERSON_NAME] -GPoG...2nd row for brides f…"
click at [586, 269] on button "Save" at bounding box center [591, 272] width 56 height 24
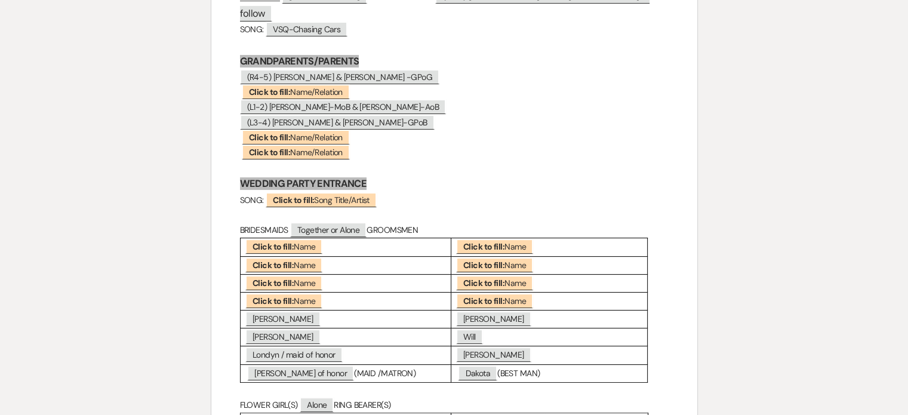
scroll to position [119, 0]
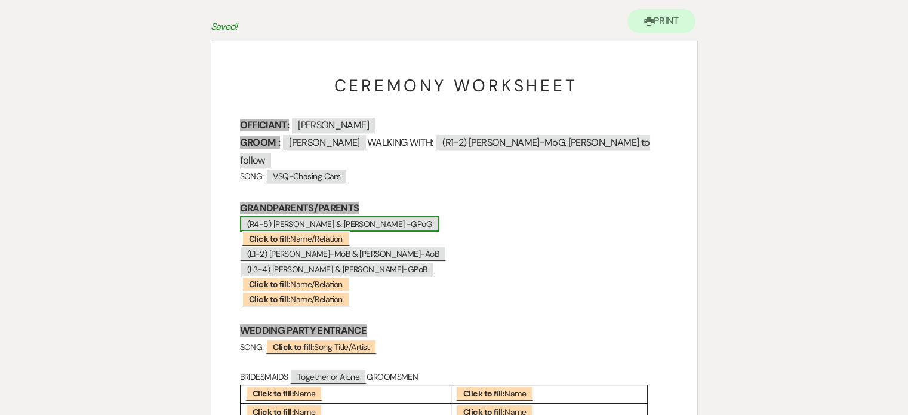
click at [308, 216] on span "(R4-5) [PERSON_NAME] & [PERSON_NAME] -GPoG" at bounding box center [339, 224] width 199 height 16
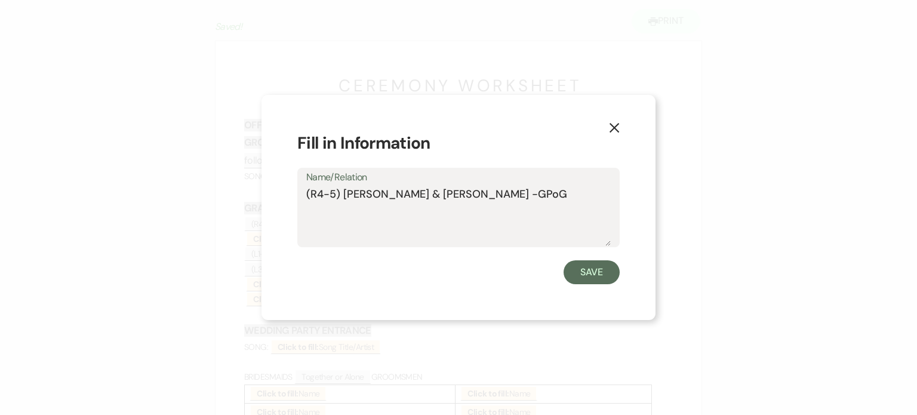
drag, startPoint x: 515, startPoint y: 195, endPoint x: 246, endPoint y: 202, distance: 269.2
click at [246, 202] on div "X Fill in Information Name/Relation (R4-5) [PERSON_NAME] & [PERSON_NAME] -GPoG …" at bounding box center [458, 207] width 917 height 415
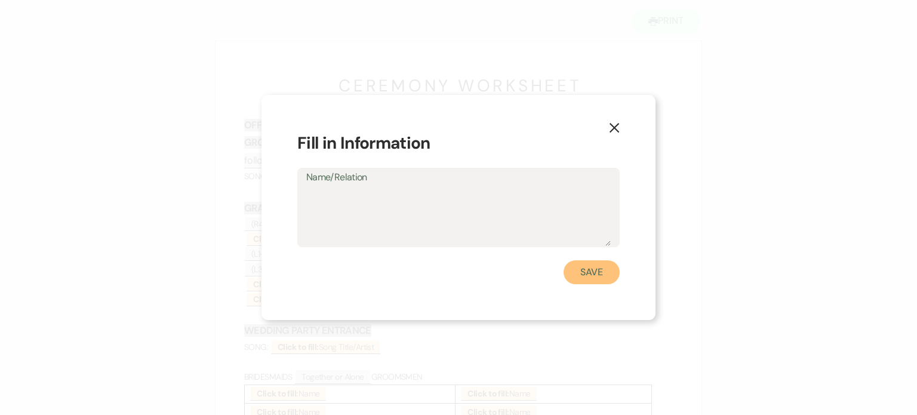
click at [593, 272] on button "Save" at bounding box center [591, 272] width 56 height 24
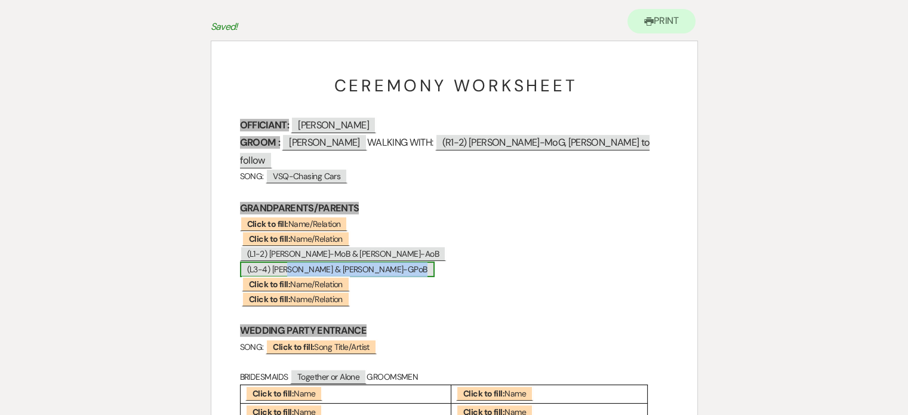
click at [294, 261] on span "(L3-4) [PERSON_NAME] & [PERSON_NAME]-GPoB" at bounding box center [337, 269] width 195 height 16
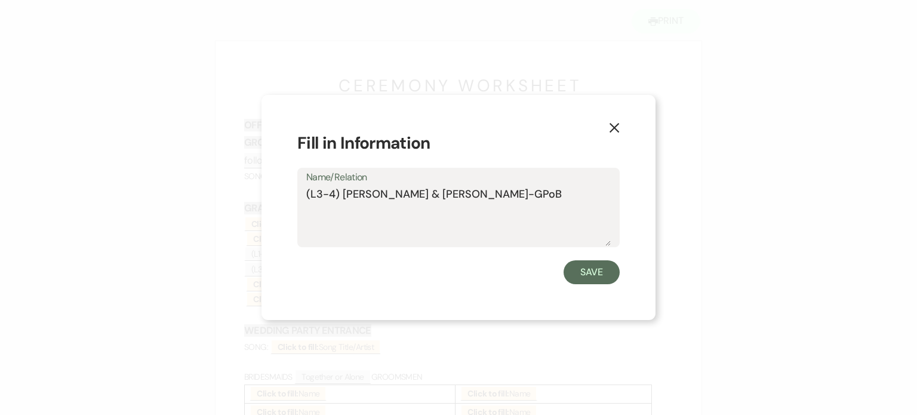
drag, startPoint x: 486, startPoint y: 197, endPoint x: 301, endPoint y: 209, distance: 185.4
click at [301, 209] on div "Name/Relation (L3-4) [PERSON_NAME] & [PERSON_NAME]-GPoB" at bounding box center [458, 207] width 322 height 79
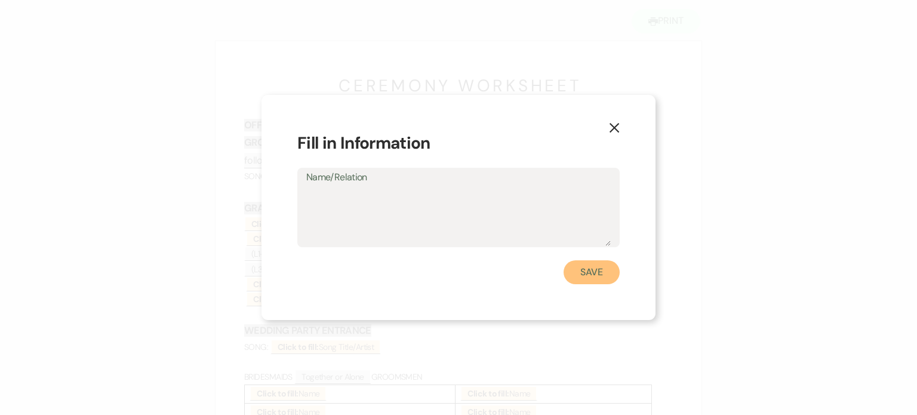
click at [590, 274] on button "Save" at bounding box center [591, 272] width 56 height 24
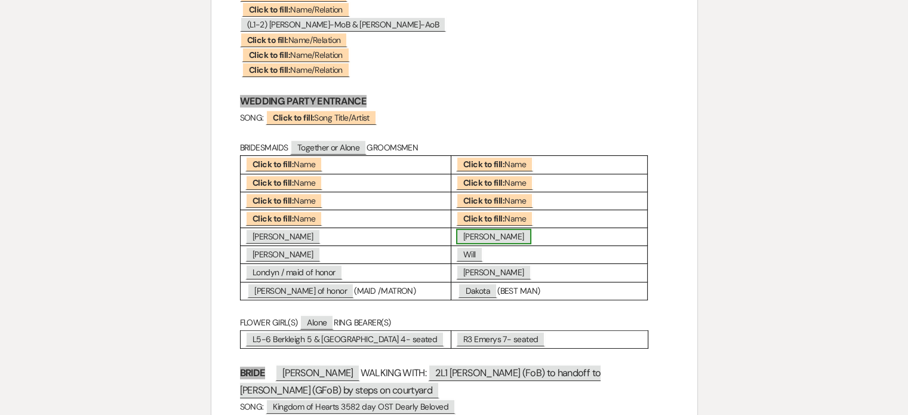
scroll to position [477, 0]
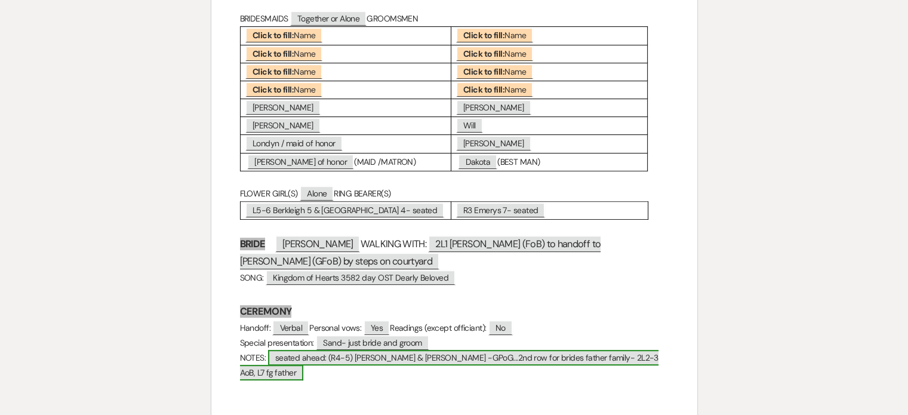
click at [391, 354] on span "seated ahead: (R4-5) [PERSON_NAME] & [PERSON_NAME] -GPoG...2nd row for brides f…" at bounding box center [449, 365] width 418 height 30
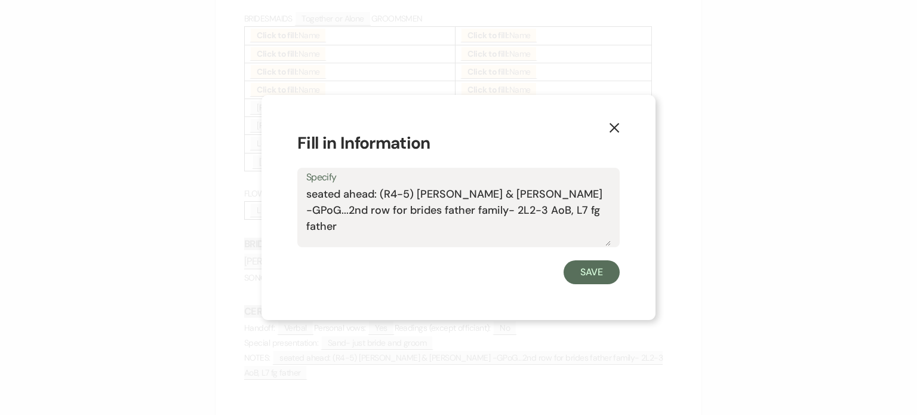
click at [580, 195] on textarea "seated ahead: (R4-5) [PERSON_NAME] & [PERSON_NAME] -GPoG...2nd row for brides f…" at bounding box center [458, 216] width 304 height 60
click at [344, 227] on textarea "seated ahead: (R4-5) [PERSON_NAME] & [PERSON_NAME] -GPoG...(L3-4) [PERSON_NAME]…" at bounding box center [458, 216] width 304 height 60
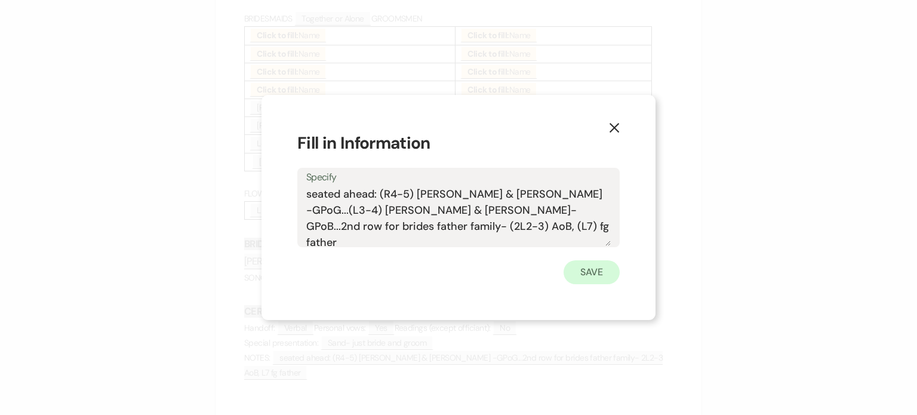
type textarea "seated ahead: (R4-5) [PERSON_NAME] & [PERSON_NAME] -GPoG...(L3-4) [PERSON_NAME]…"
click at [602, 269] on button "Save" at bounding box center [591, 272] width 56 height 24
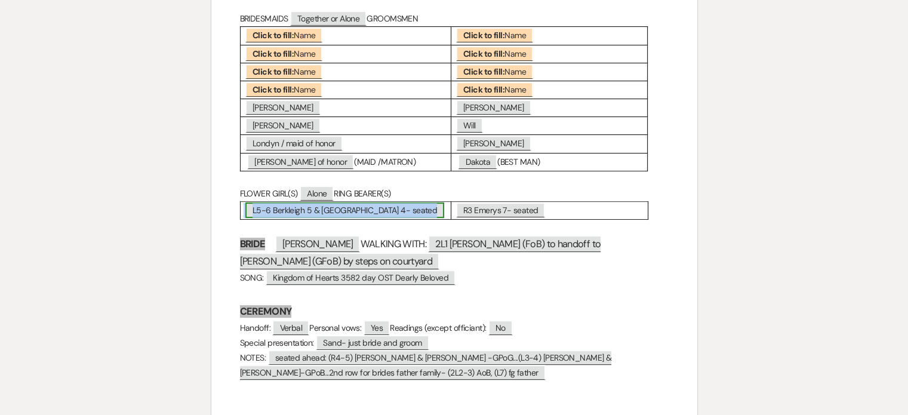
click at [273, 207] on span "L5-6 Berkleigh 5 & [GEOGRAPHIC_DATA] 4- seated" at bounding box center [344, 210] width 199 height 16
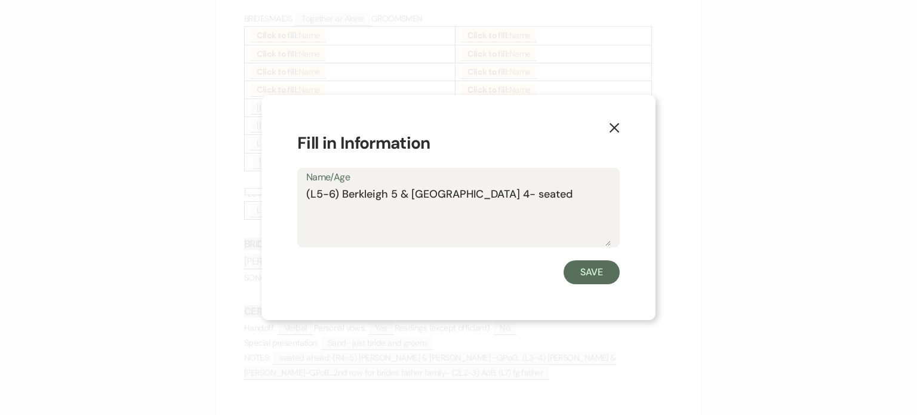
click at [391, 193] on textarea "(L5-6) Berkleigh 5 & [GEOGRAPHIC_DATA] 4- seated" at bounding box center [458, 216] width 304 height 60
type textarea "(L5-6) Berkleigh-5 & [GEOGRAPHIC_DATA]-4... seated"
click at [611, 269] on button "Save" at bounding box center [591, 272] width 56 height 24
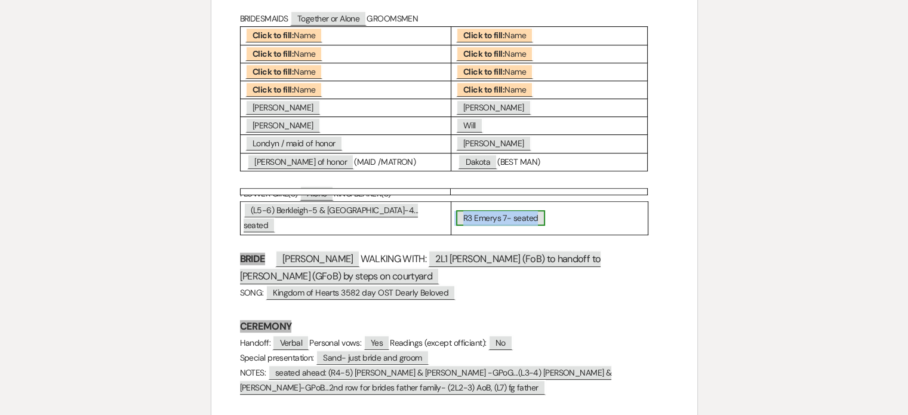
click at [478, 210] on span "R3 Emerys 7- seated" at bounding box center [500, 218] width 89 height 16
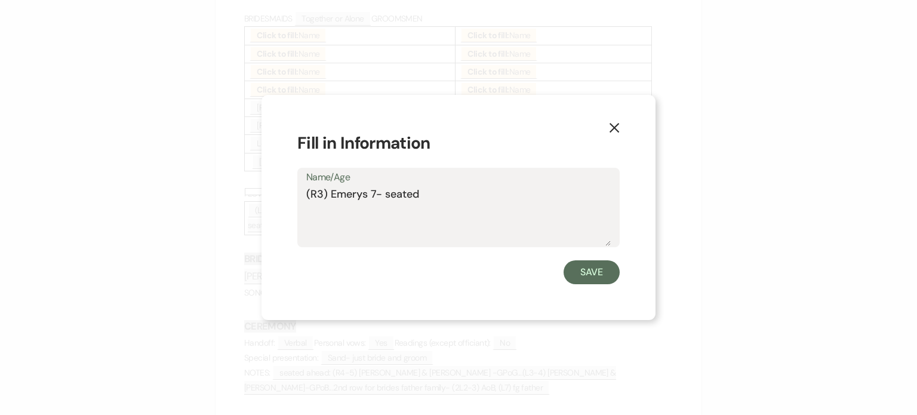
click at [371, 195] on textarea "(R3) Emerys 7- seated" at bounding box center [458, 216] width 304 height 60
type textarea "(R3) Emerys-7.... seated"
click at [603, 270] on button "Save" at bounding box center [591, 272] width 56 height 24
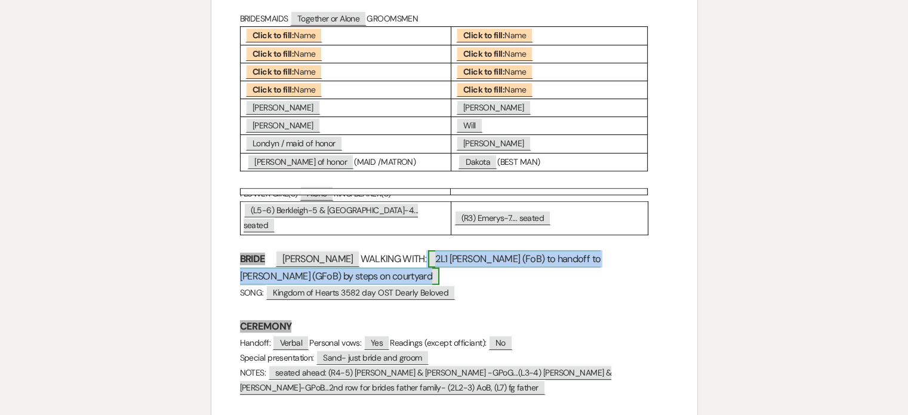
click at [482, 250] on span "2L1 [PERSON_NAME] (FoB) to handoff to [PERSON_NAME] (GFoB) by steps on courtyard" at bounding box center [420, 267] width 361 height 35
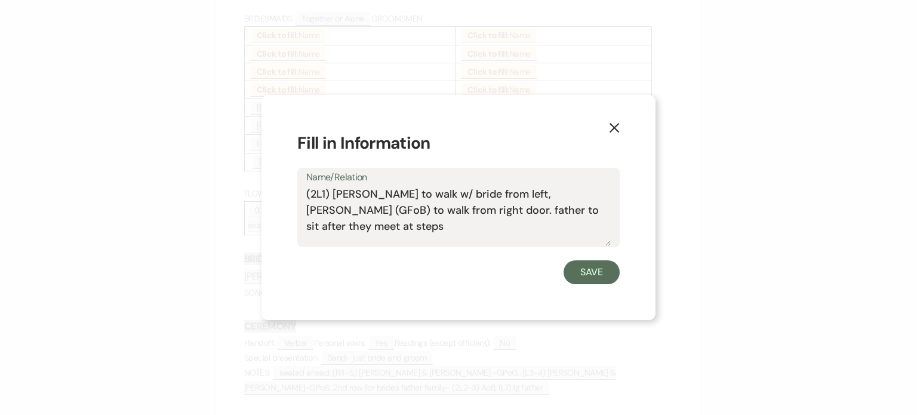
click at [412, 210] on textarea "(2L1) [PERSON_NAME] to walk w/ bride from left, [PERSON_NAME] (GFoB) to walk fr…" at bounding box center [458, 216] width 304 height 60
type textarea "(2L1) [PERSON_NAME] to walk w/ bride from left, [PERSON_NAME] (GFoB) to walk fr…"
click at [592, 272] on button "Save" at bounding box center [591, 272] width 56 height 24
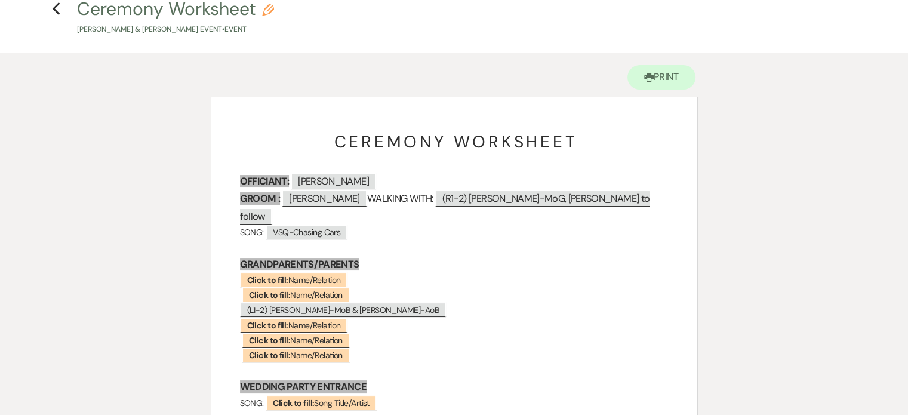
scroll to position [183, 0]
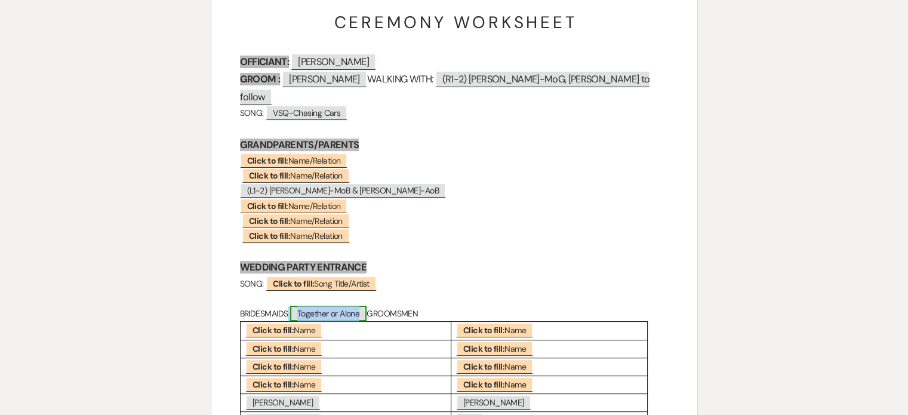
click at [366, 306] on span "Together or Alone" at bounding box center [328, 314] width 76 height 16
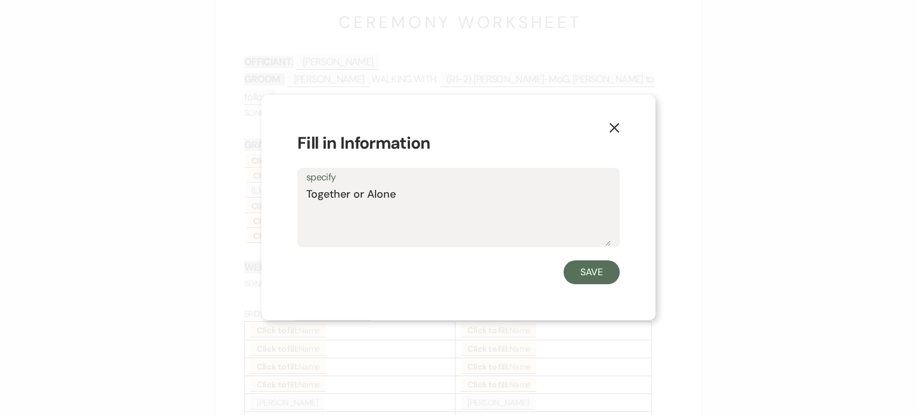
drag, startPoint x: 416, startPoint y: 199, endPoint x: 354, endPoint y: 200, distance: 62.1
click at [354, 200] on textarea "Together or Alone" at bounding box center [458, 216] width 304 height 60
type textarea "Together"
click at [581, 274] on button "Save" at bounding box center [591, 272] width 56 height 24
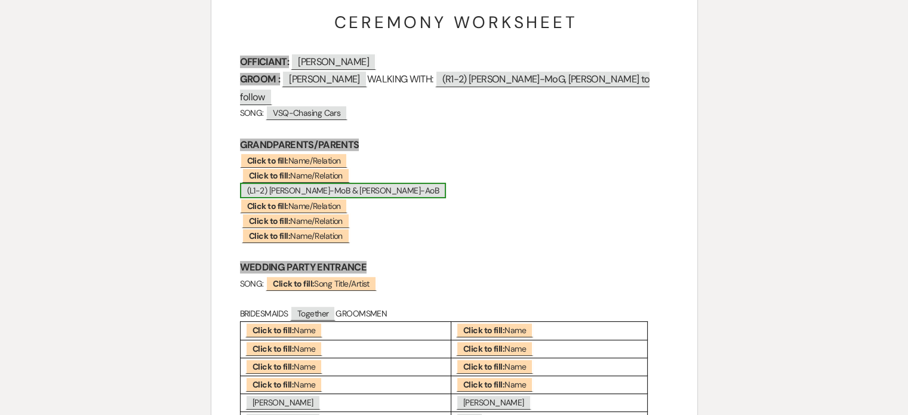
click at [275, 183] on span "(L1-2) [PERSON_NAME]-MoB & [PERSON_NAME]-AoB" at bounding box center [343, 191] width 206 height 16
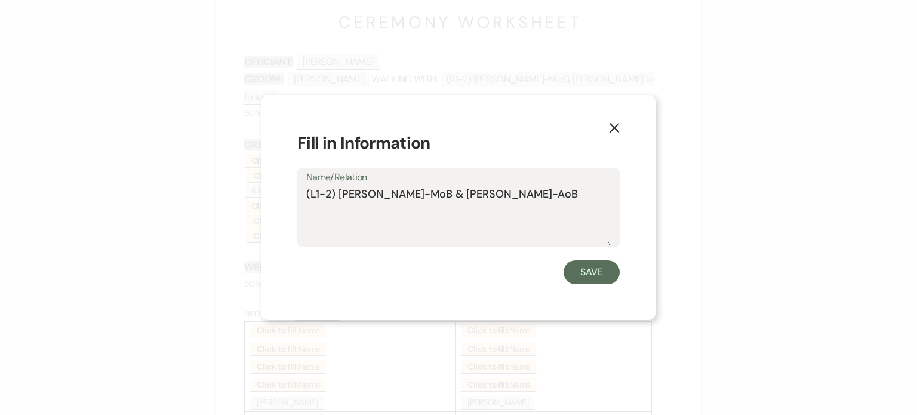
drag, startPoint x: 428, startPoint y: 193, endPoint x: 252, endPoint y: 195, distance: 176.0
click at [252, 195] on div "X Fill in Information Name/Relation (L1-2) [PERSON_NAME]-MoB & [PERSON_NAME]-Ao…" at bounding box center [458, 207] width 917 height 415
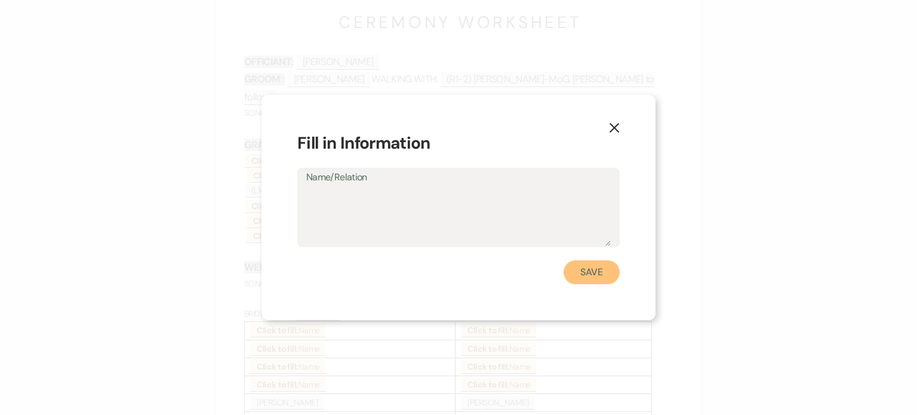
click at [585, 266] on button "Save" at bounding box center [591, 272] width 56 height 24
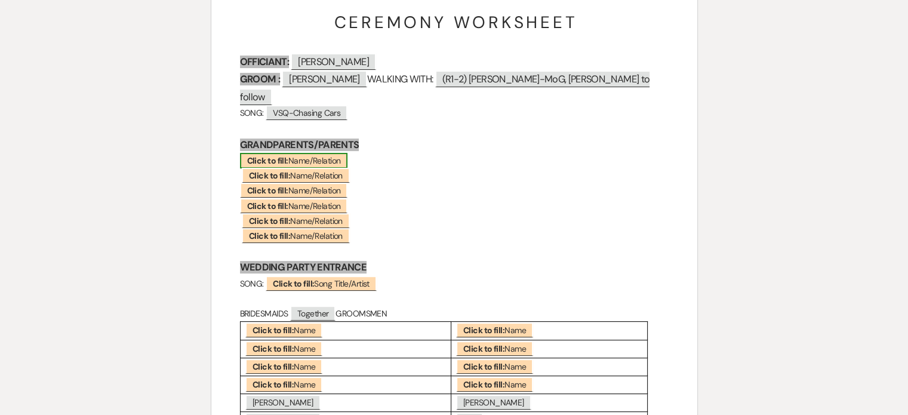
click at [279, 155] on b "Click to fill:" at bounding box center [267, 160] width 41 height 11
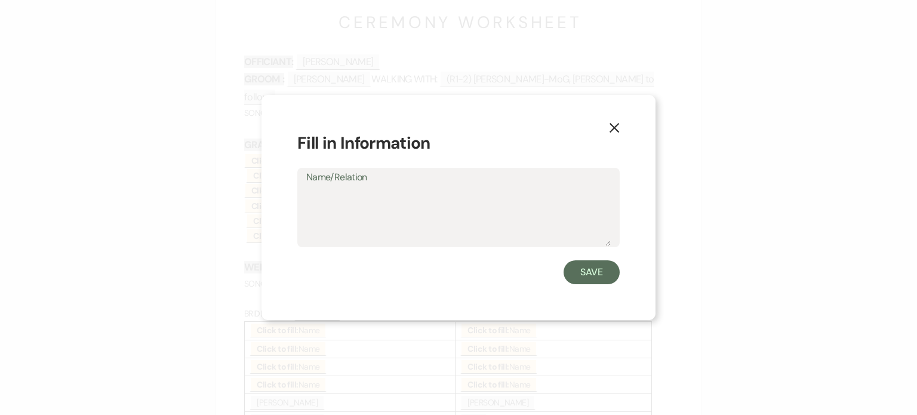
click at [323, 198] on textarea "Name/Relation" at bounding box center [458, 216] width 304 height 60
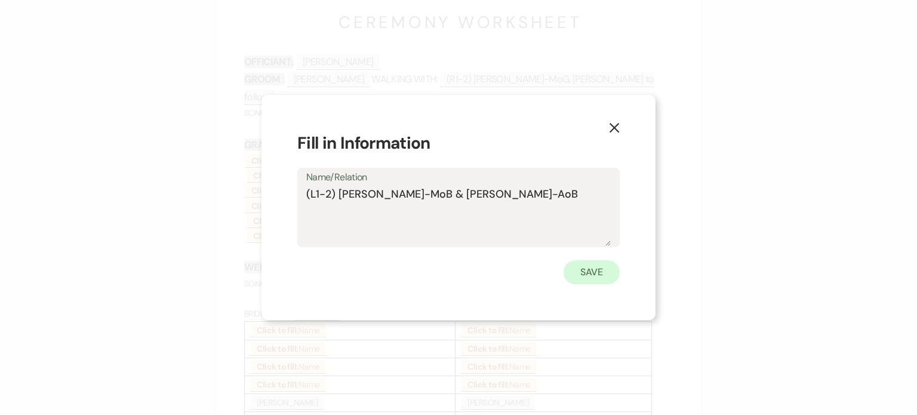
type textarea "(L1-2) [PERSON_NAME]-MoB & [PERSON_NAME]-AoB"
click at [594, 271] on button "Save" at bounding box center [591, 272] width 56 height 24
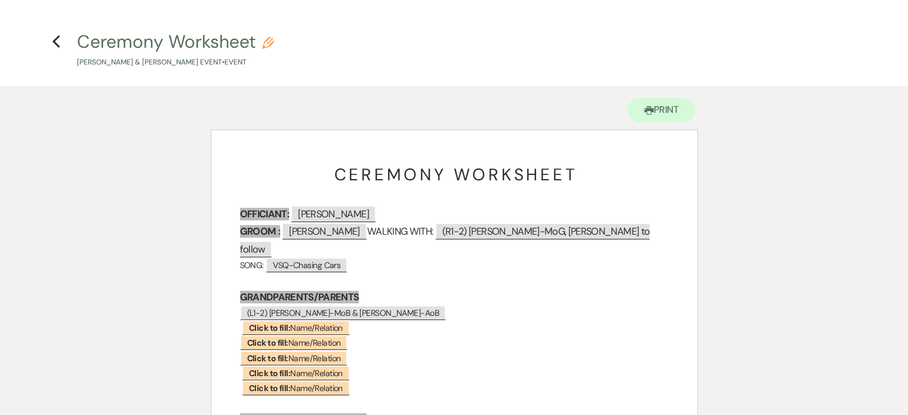
scroll to position [0, 0]
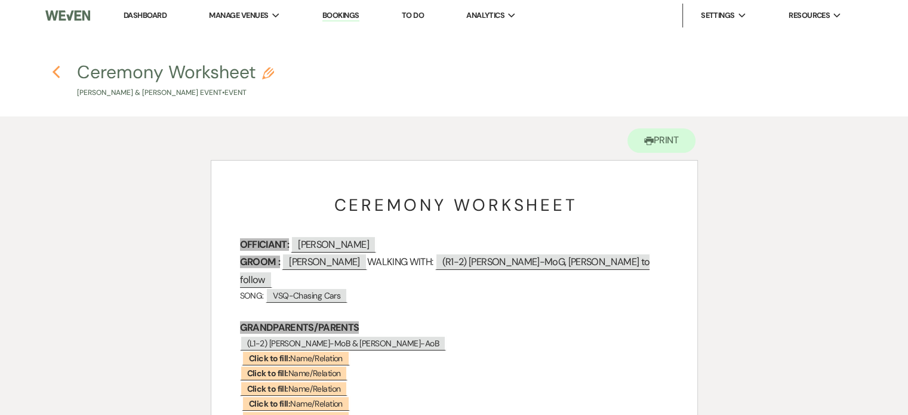
click at [53, 69] on icon "Previous" at bounding box center [56, 72] width 9 height 14
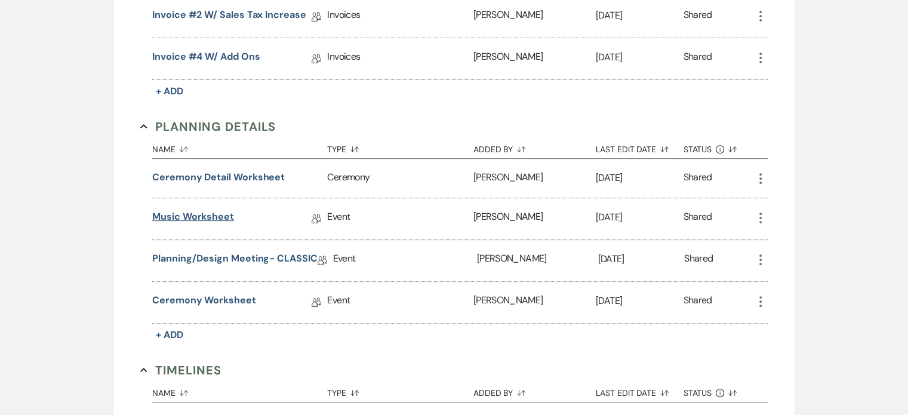
click at [225, 214] on link "Music Worksheet" at bounding box center [193, 218] width 82 height 18
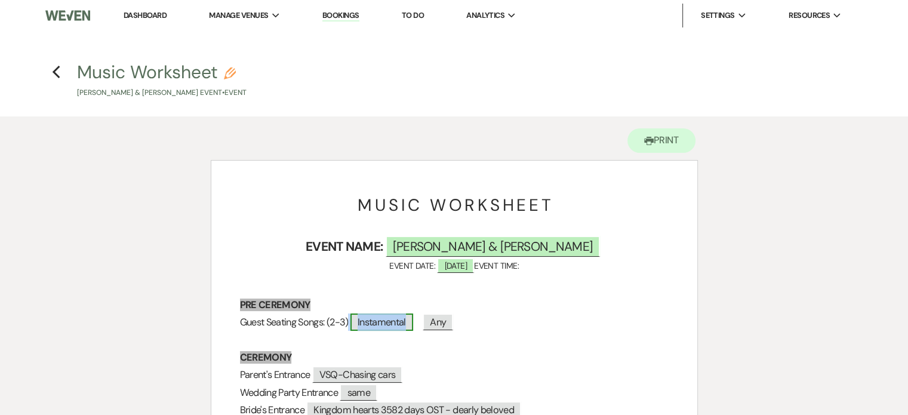
click at [404, 323] on span "Instamental" at bounding box center [381, 321] width 63 height 17
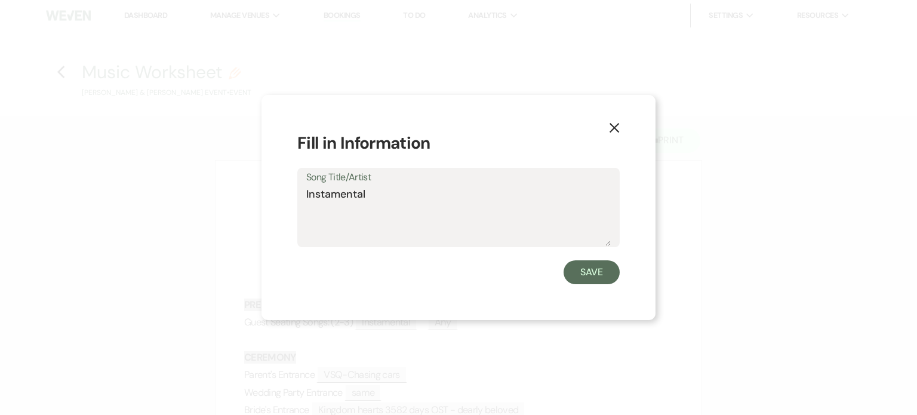
click at [323, 195] on textarea "Instamental" at bounding box center [458, 216] width 304 height 60
type textarea "Instramental"
click at [597, 274] on button "Save" at bounding box center [591, 272] width 56 height 24
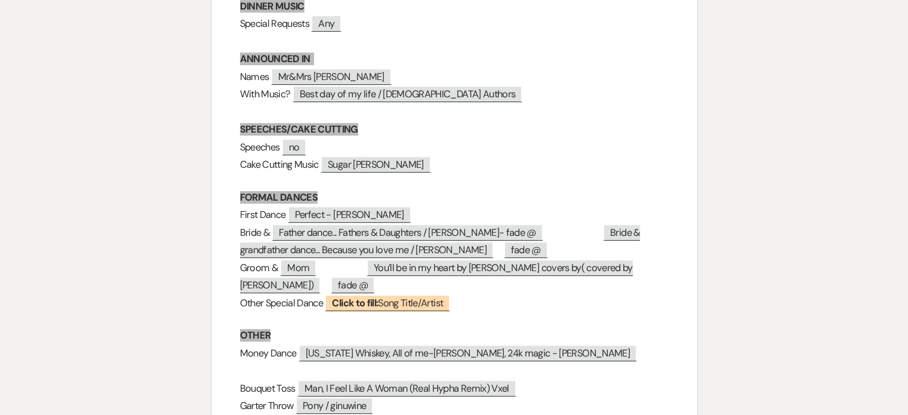
scroll to position [477, 0]
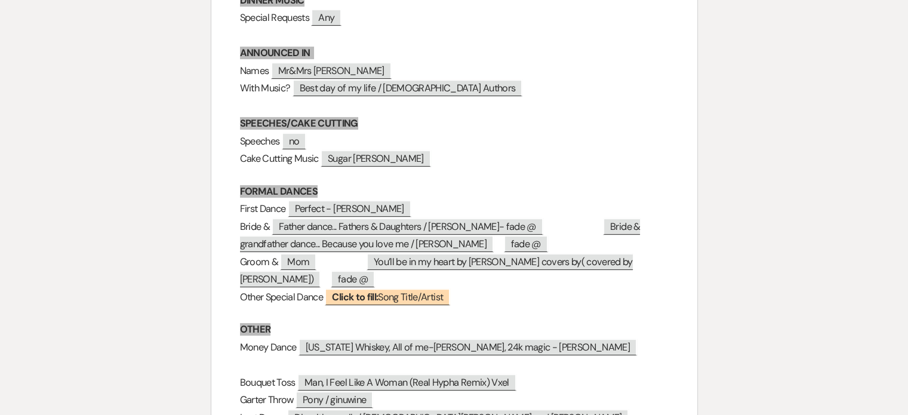
click at [571, 226] on h3 "Bride & ﻿ Father dance... Fathers & Daughters / [PERSON_NAME]- fade @ ﻿ ﻿ Bride…" at bounding box center [454, 235] width 428 height 35
click at [337, 227] on span "Father dance... Fathers & Daughters / [PERSON_NAME]- fade @" at bounding box center [407, 226] width 271 height 17
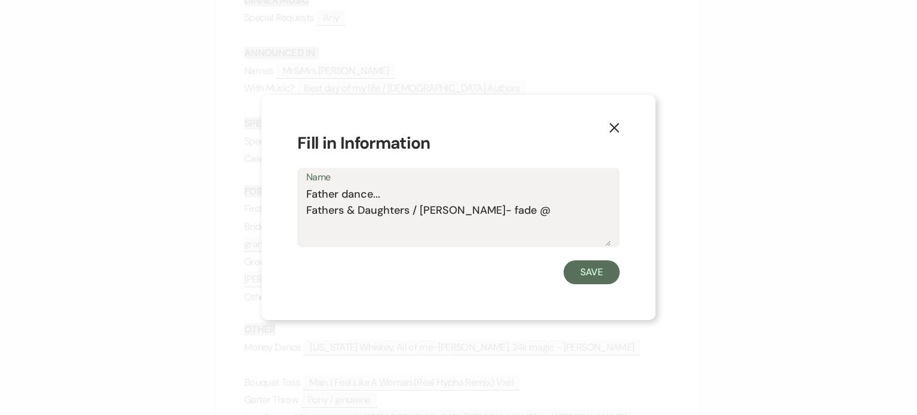
click at [303, 209] on div "Name Father dance... Fathers & Daughters / [PERSON_NAME]- fade @" at bounding box center [458, 207] width 322 height 79
click at [308, 209] on textarea "Father dance... Fathers & Daughters / [PERSON_NAME]- fade @" at bounding box center [458, 216] width 304 height 60
type textarea "Father dance... Fathers & Daughters / [PERSON_NAME]- fade @"
click at [588, 275] on button "Save" at bounding box center [591, 272] width 56 height 24
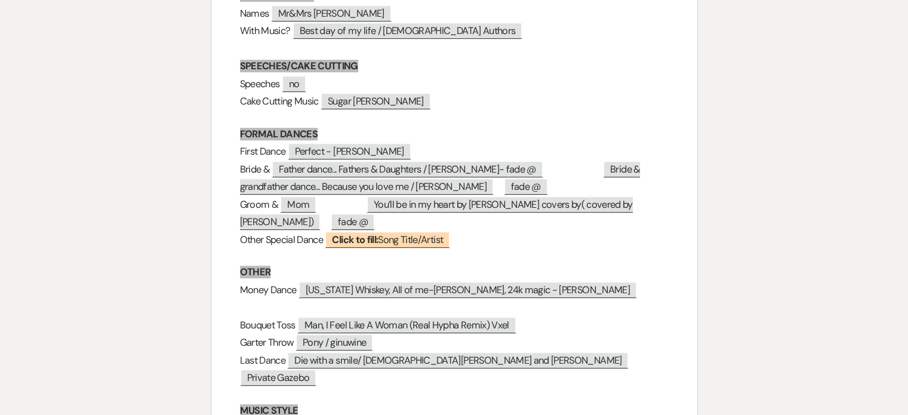
scroll to position [537, 0]
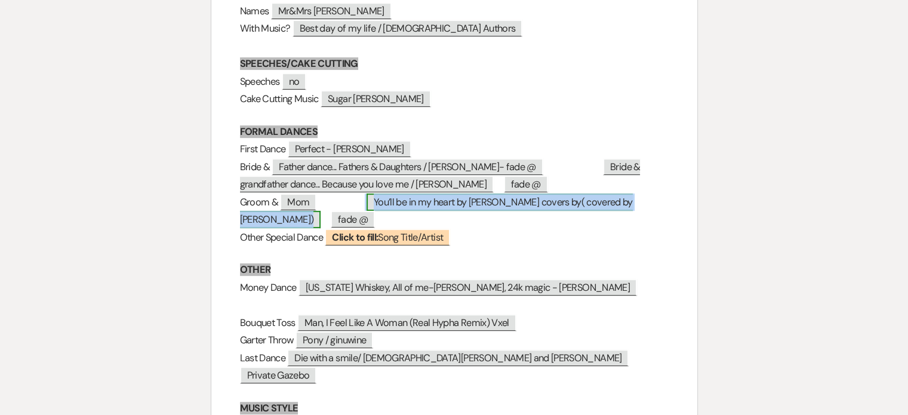
click at [478, 205] on span "You’ll be in my heart by [PERSON_NAME] covers by( covered by [PERSON_NAME])" at bounding box center [436, 210] width 393 height 35
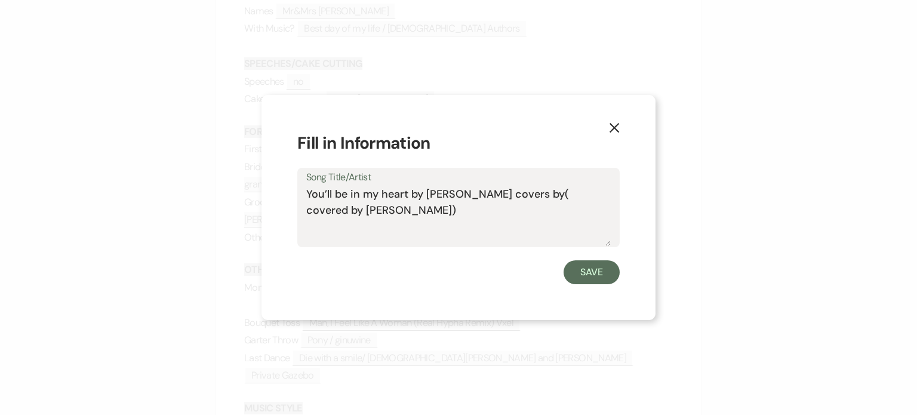
drag, startPoint x: 409, startPoint y: 192, endPoint x: 533, endPoint y: 191, distance: 123.5
click at [533, 191] on textarea "You’ll be in my heart by [PERSON_NAME] covers by( covered by [PERSON_NAME])" at bounding box center [458, 216] width 304 height 60
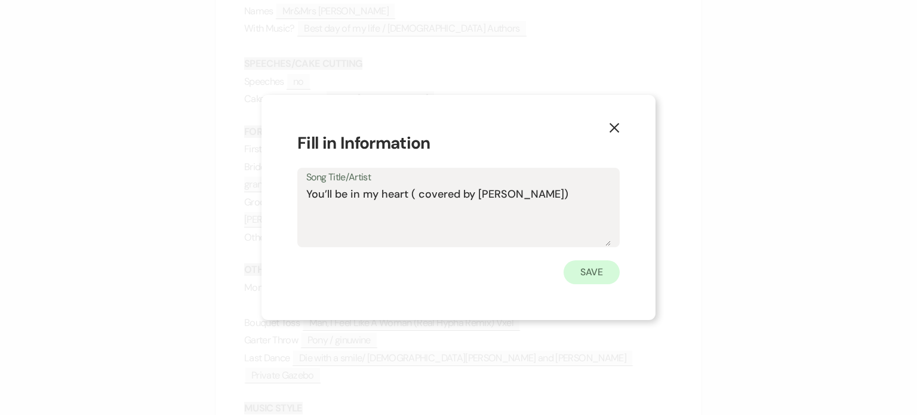
type textarea "You’ll be in my heart ( covered by [PERSON_NAME])"
click at [597, 272] on button "Save" at bounding box center [591, 272] width 56 height 24
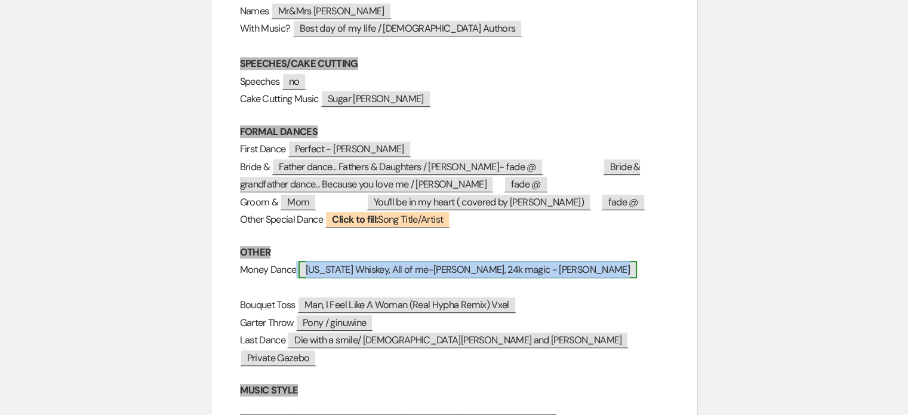
click at [298, 278] on span "[US_STATE] Whiskey, All of me-[PERSON_NAME], 24k magic - [PERSON_NAME]" at bounding box center [467, 269] width 338 height 17
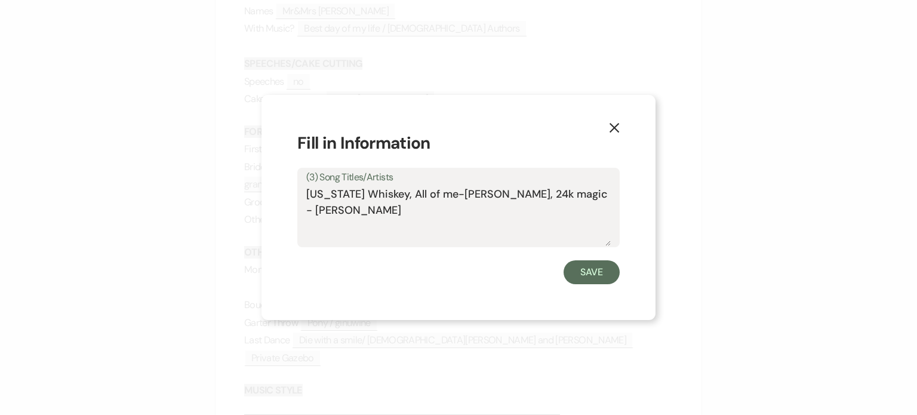
click at [371, 211] on textarea "[US_STATE] Whiskey, All of me-[PERSON_NAME], 24k magic - [PERSON_NAME]" at bounding box center [458, 216] width 304 height 60
type textarea "[US_STATE] Whiskey, All of me-[PERSON_NAME], 24k magic - [PERSON_NAME]"
click at [587, 270] on button "Save" at bounding box center [591, 272] width 56 height 24
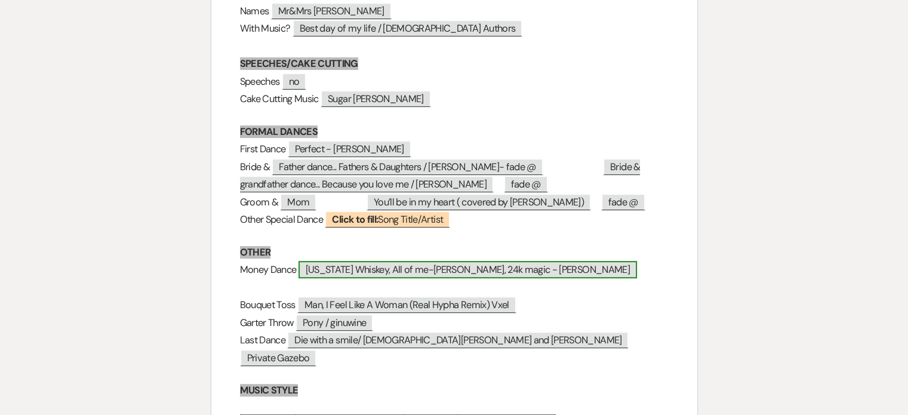
click at [581, 277] on span "[US_STATE] Whiskey, All of me-[PERSON_NAME], 24k magic - [PERSON_NAME]" at bounding box center [467, 269] width 338 height 17
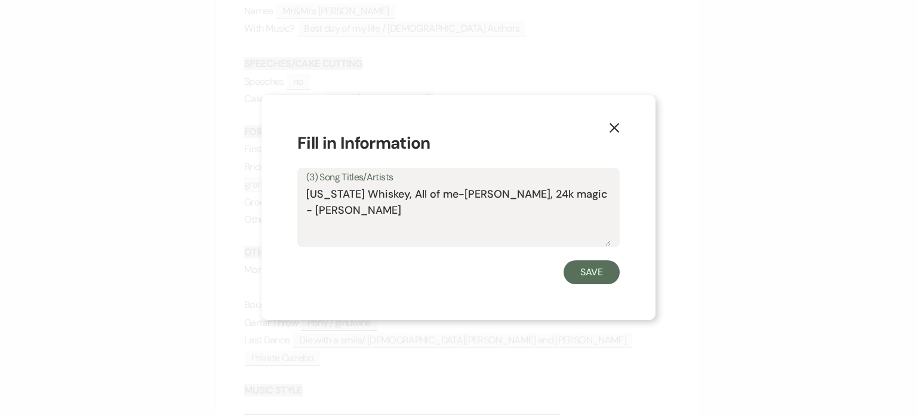
click at [582, 196] on textarea "[US_STATE] Whiskey, All of me-[PERSON_NAME], 24k magic - [PERSON_NAME]" at bounding box center [458, 216] width 304 height 60
type textarea "[US_STATE] Whiskey, All of me-[PERSON_NAME], 24k magic-[PERSON_NAME]"
click at [584, 269] on button "Save" at bounding box center [591, 272] width 56 height 24
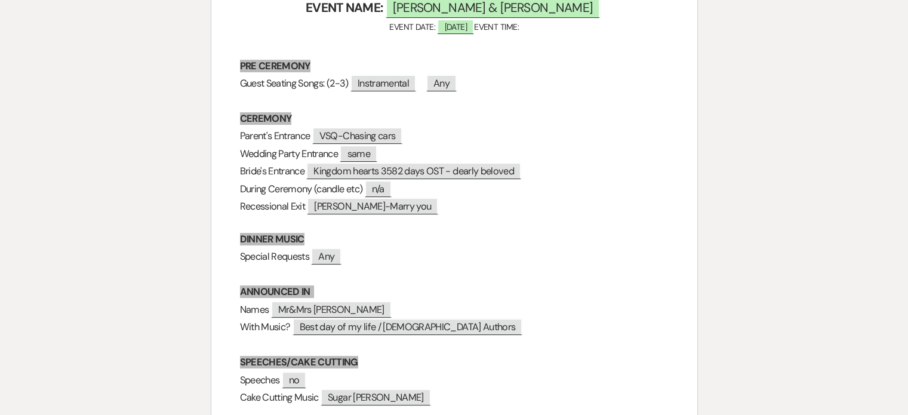
scroll to position [0, 0]
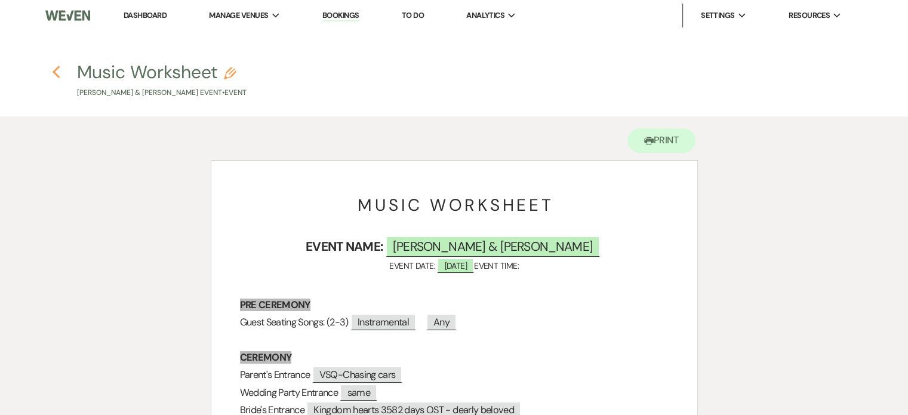
click at [57, 71] on icon "Previous" at bounding box center [56, 72] width 9 height 14
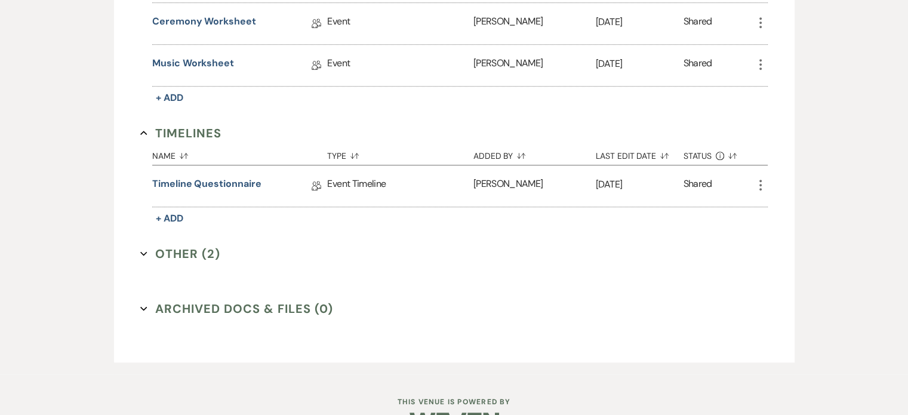
scroll to position [716, 0]
click at [196, 244] on button "Other (2) Expand" at bounding box center [180, 252] width 80 height 18
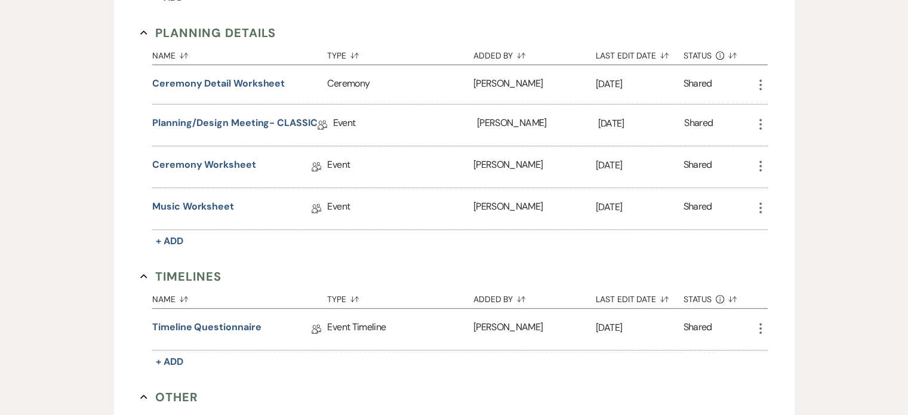
scroll to position [537, 0]
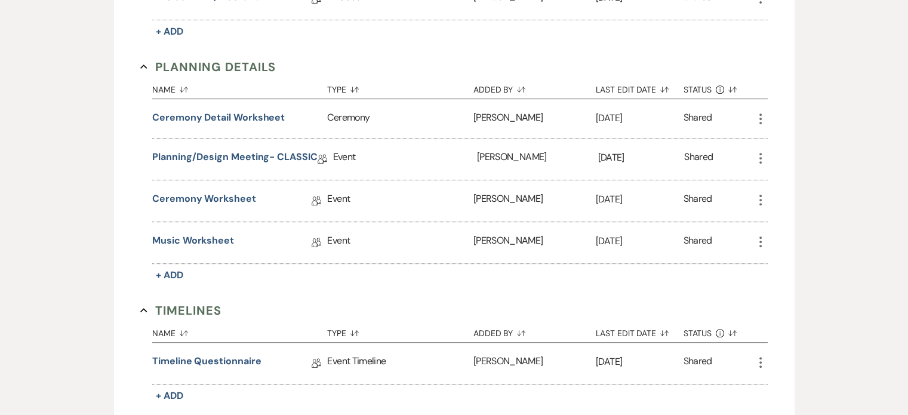
click at [169, 301] on button "Timelines Collapse" at bounding box center [180, 310] width 81 height 18
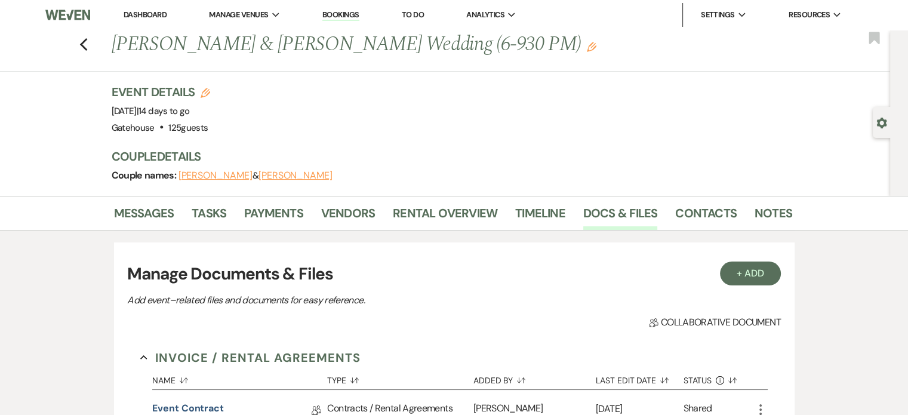
scroll to position [0, 0]
click at [764, 212] on link "Notes" at bounding box center [773, 217] width 38 height 26
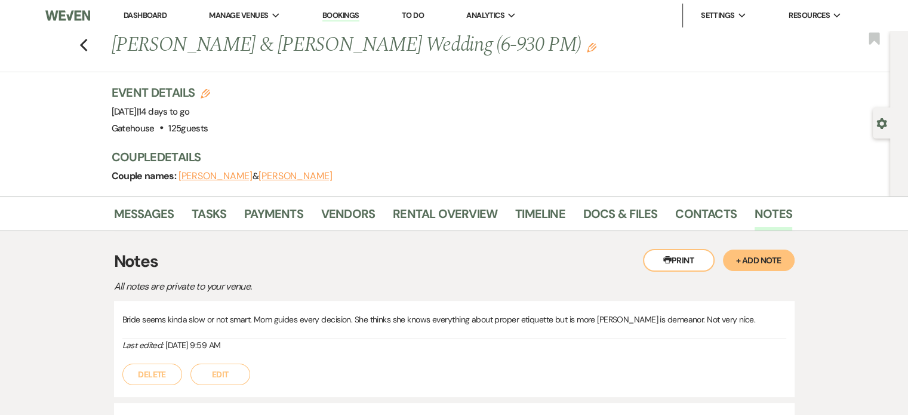
click at [743, 260] on button "+ Add Note" at bounding box center [759, 259] width 72 height 21
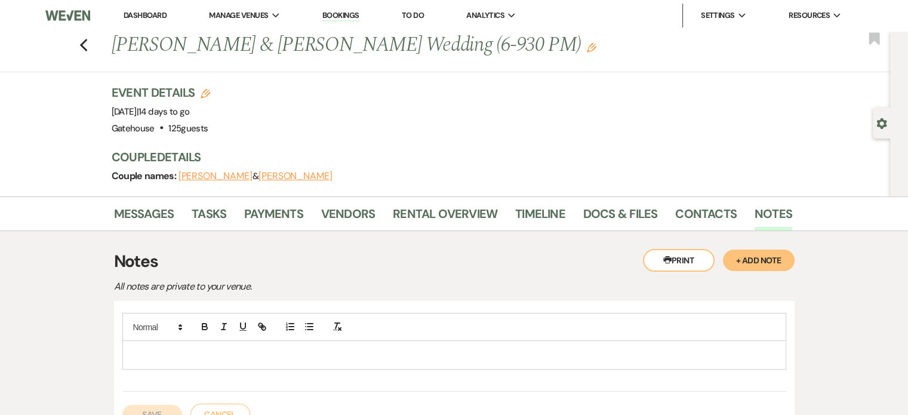
click at [151, 350] on p at bounding box center [454, 354] width 644 height 13
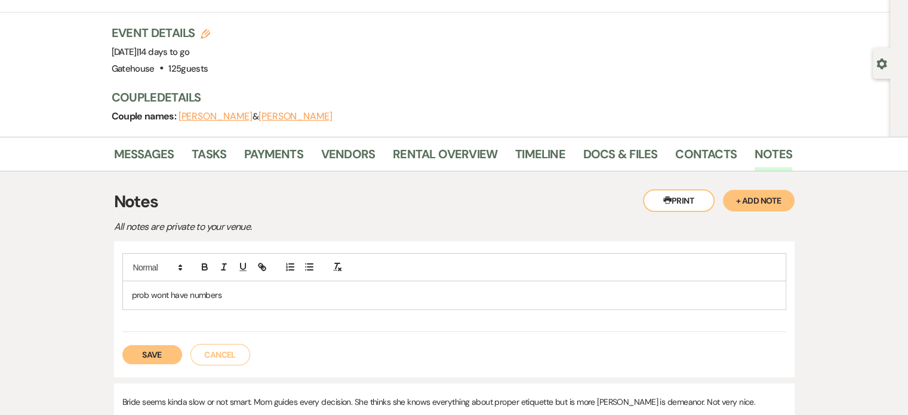
click at [158, 346] on button "Save" at bounding box center [152, 354] width 60 height 19
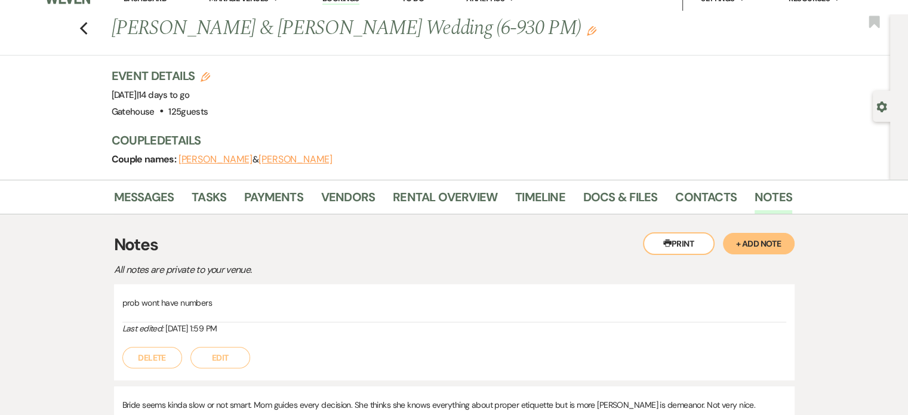
scroll to position [0, 0]
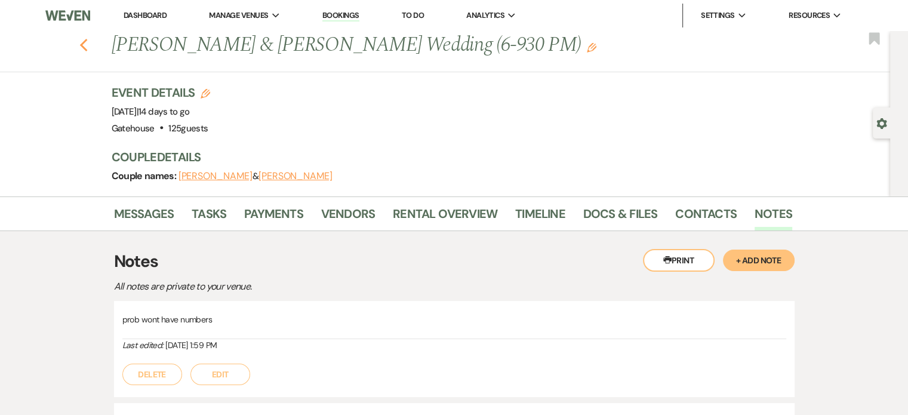
click at [87, 47] on use "button" at bounding box center [83, 45] width 8 height 13
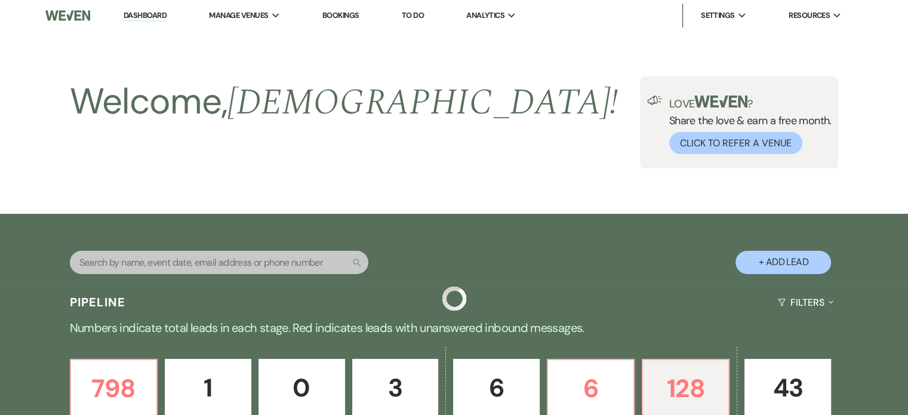
scroll to position [508, 0]
